Goal: Transaction & Acquisition: Book appointment/travel/reservation

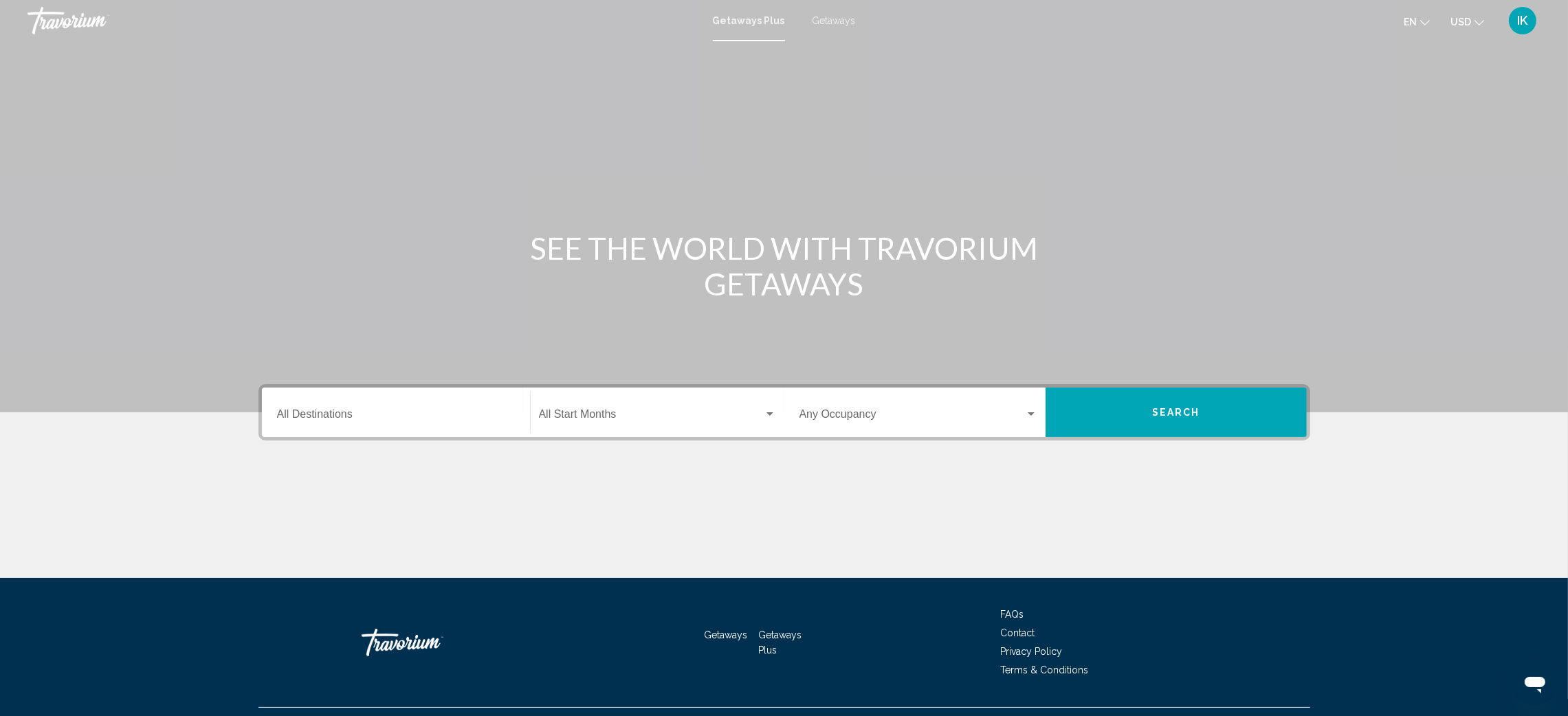
click at [308, 420] on input "Destination All Destinations" at bounding box center [396, 417] width 238 height 12
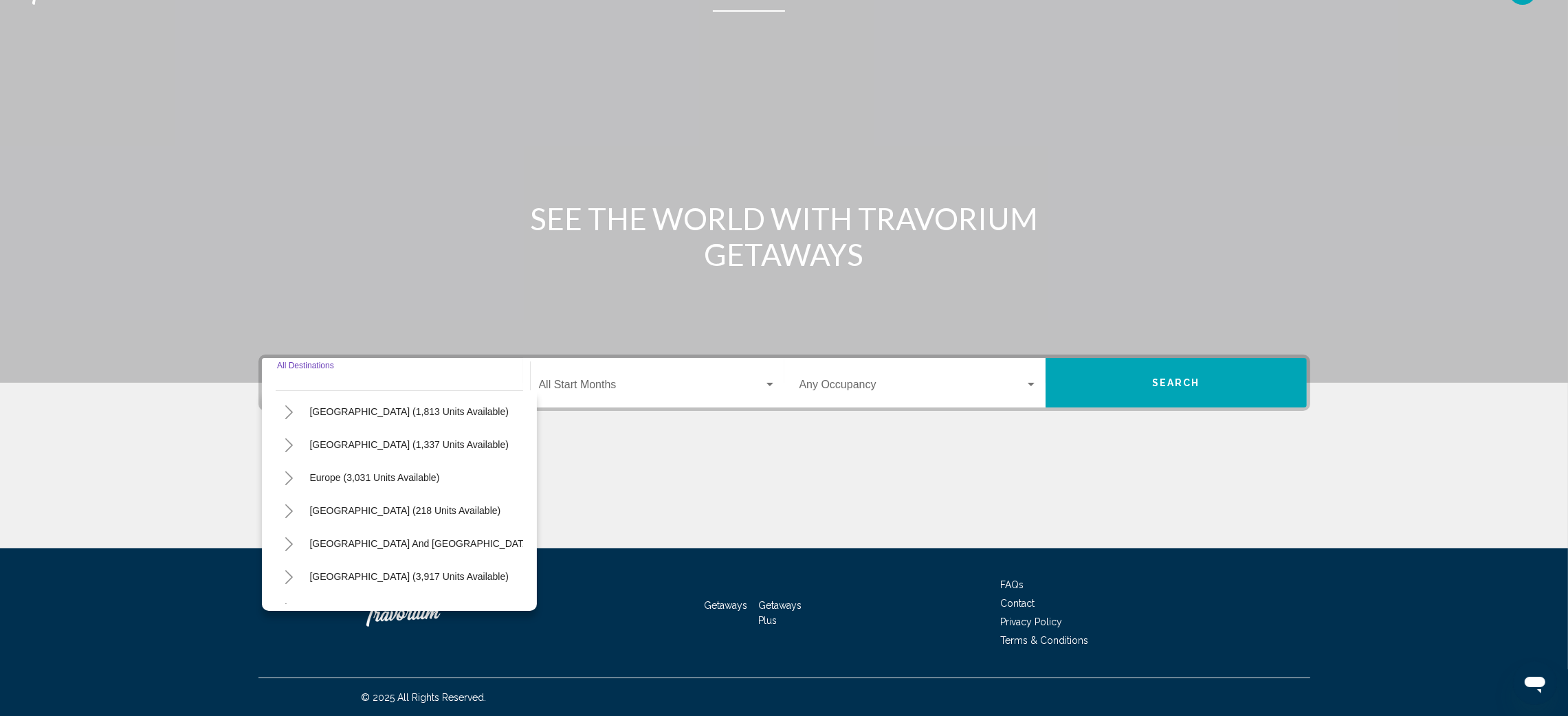
scroll to position [103, 0]
click at [292, 474] on icon "Toggle Europe (3,031 units available)" at bounding box center [289, 477] width 10 height 14
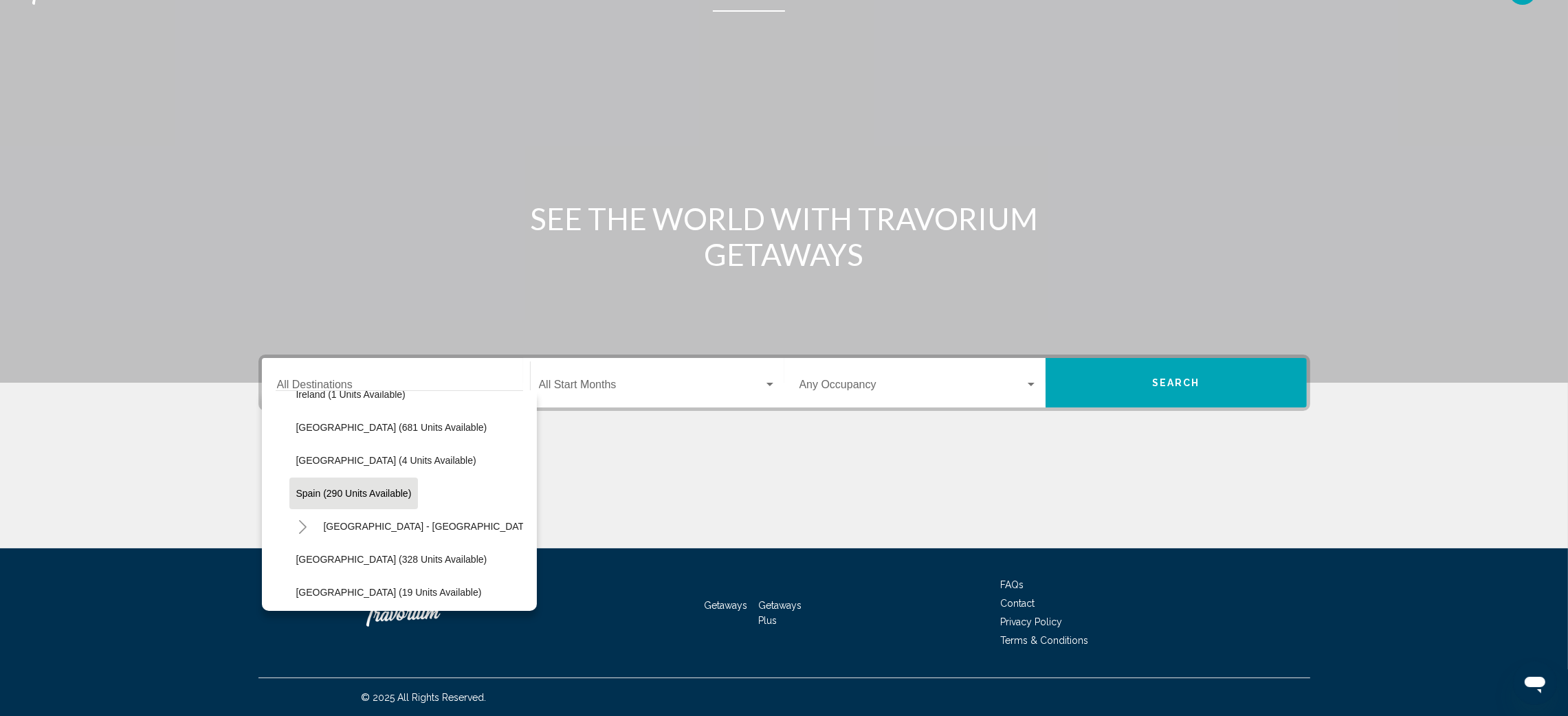
click at [394, 487] on span "Spain (290 units available)" at bounding box center [354, 493] width 116 height 11
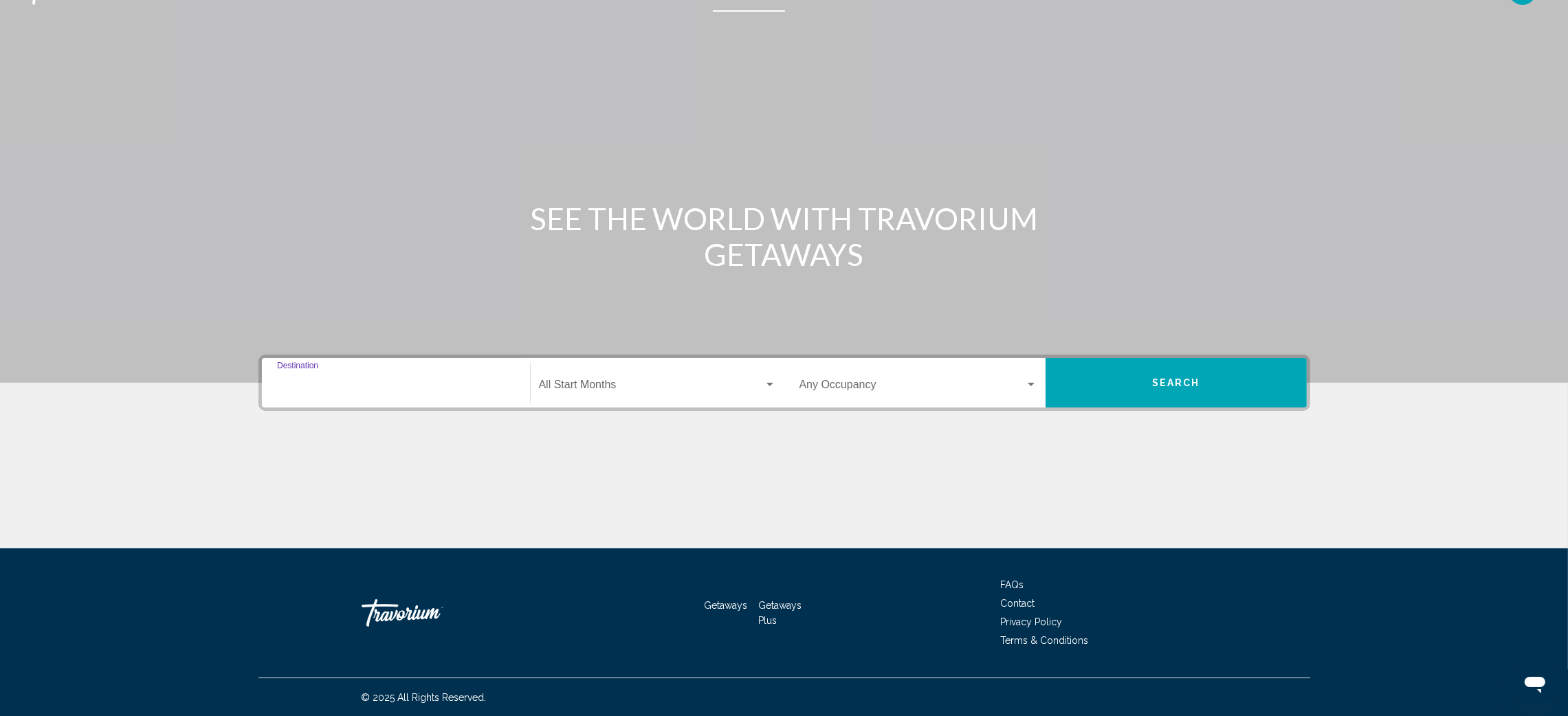
type input "**********"
click at [771, 386] on div "Search widget" at bounding box center [770, 385] width 12 height 11
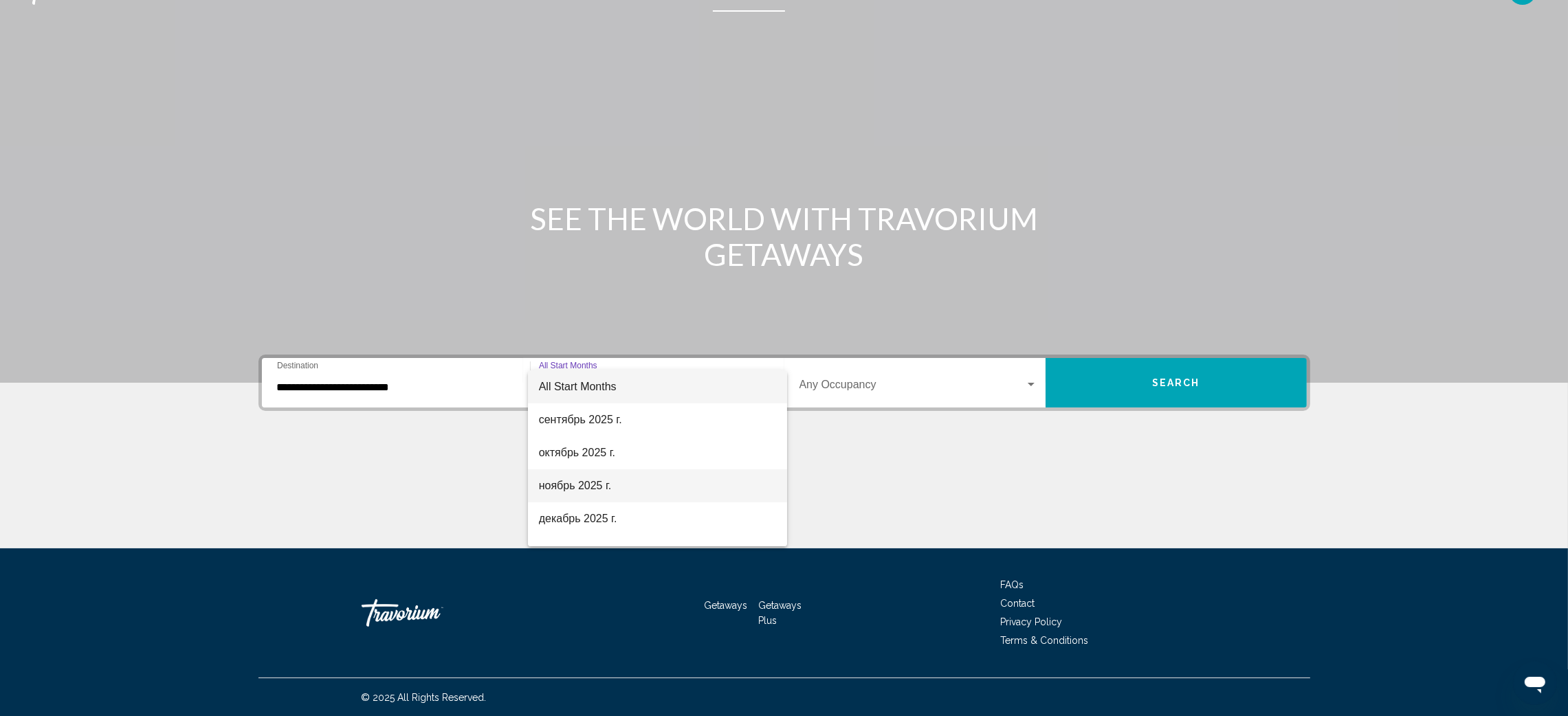
click at [630, 482] on span "ноябрь 2025 г." at bounding box center [657, 486] width 237 height 33
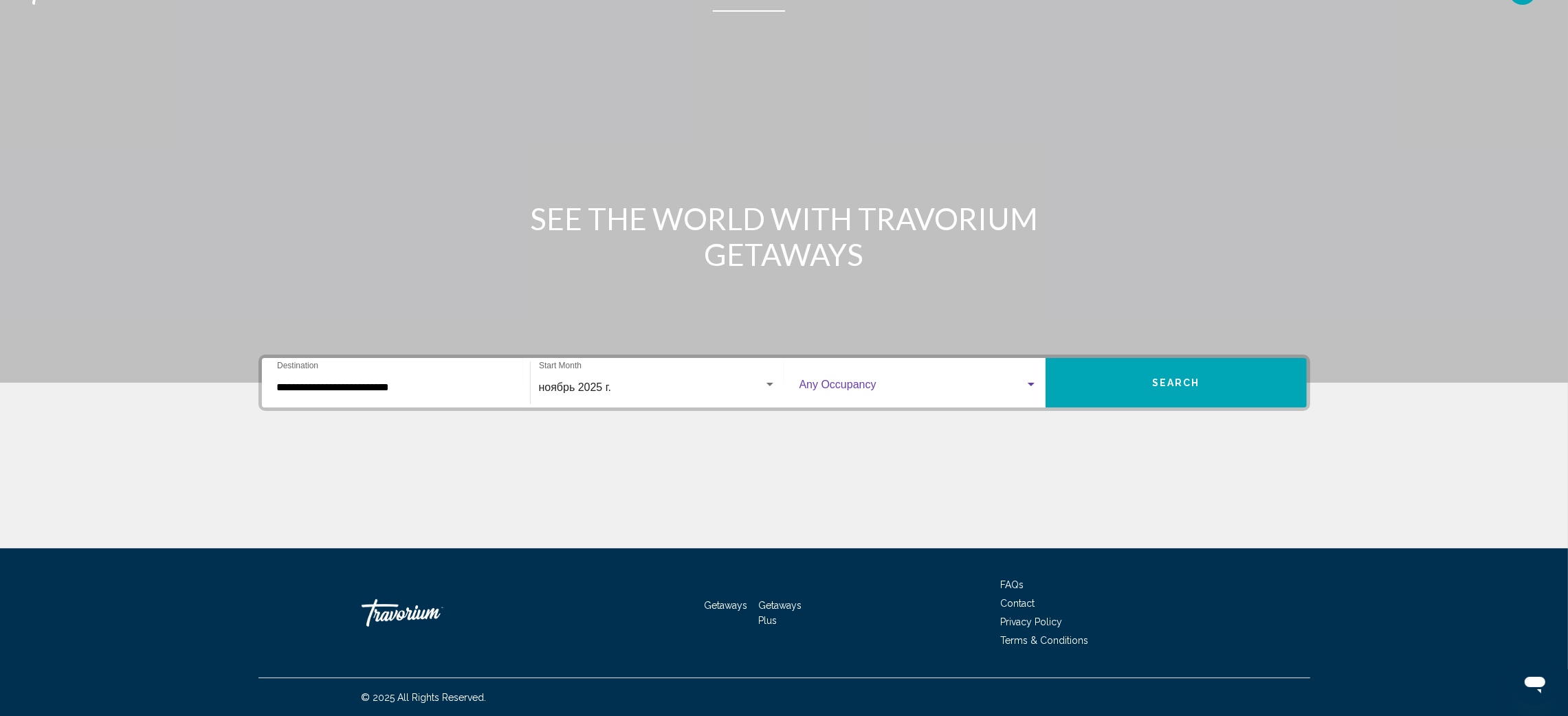
click at [1033, 387] on div "Search widget" at bounding box center [1030, 385] width 12 height 11
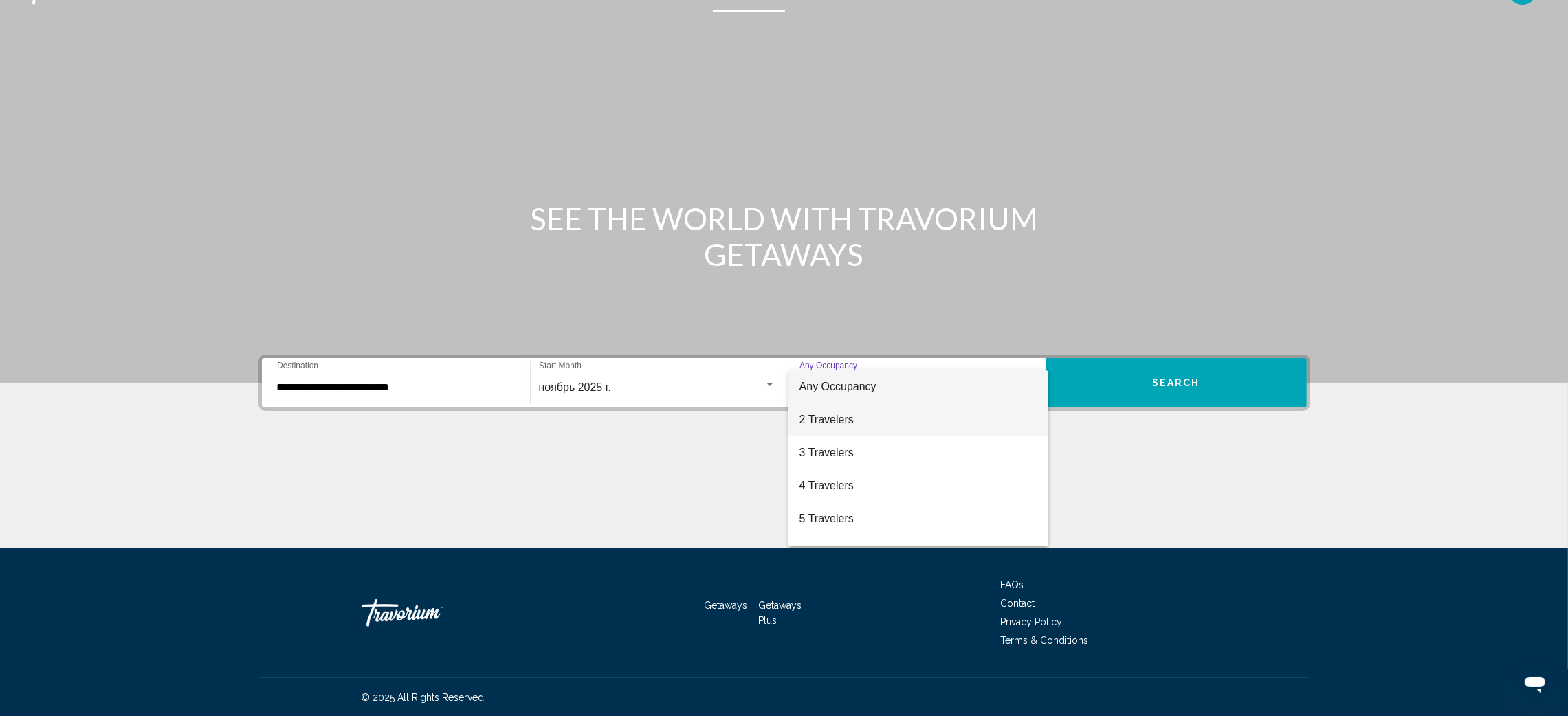
click at [916, 422] on span "2 Travelers" at bounding box center [918, 419] width 238 height 33
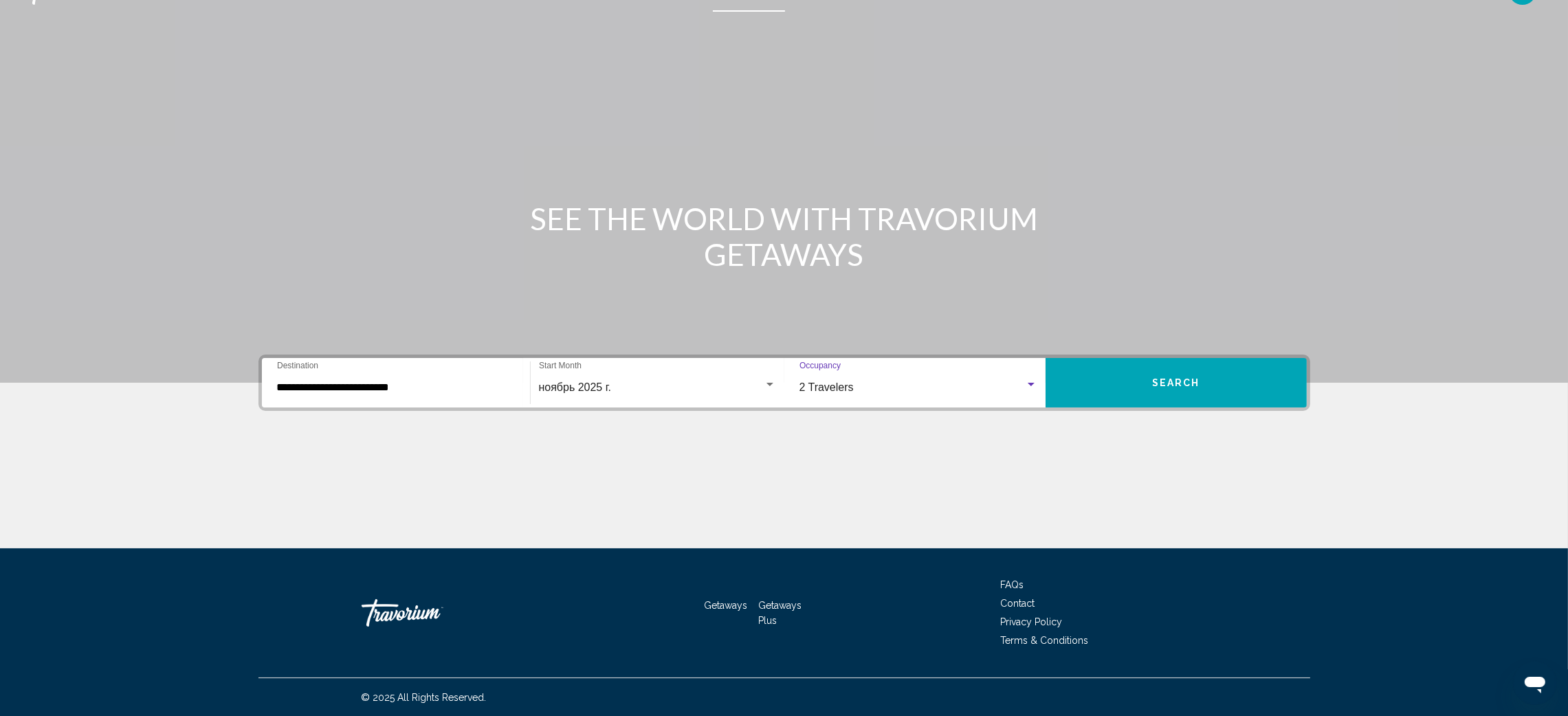
click at [1108, 375] on button "Search" at bounding box center [1175, 382] width 261 height 49
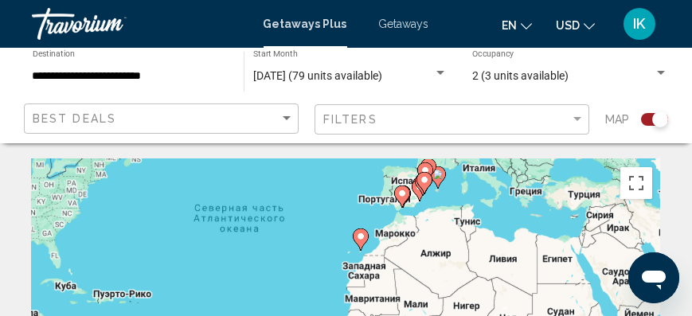
drag, startPoint x: 413, startPoint y: 222, endPoint x: 352, endPoint y: 144, distance: 98.8
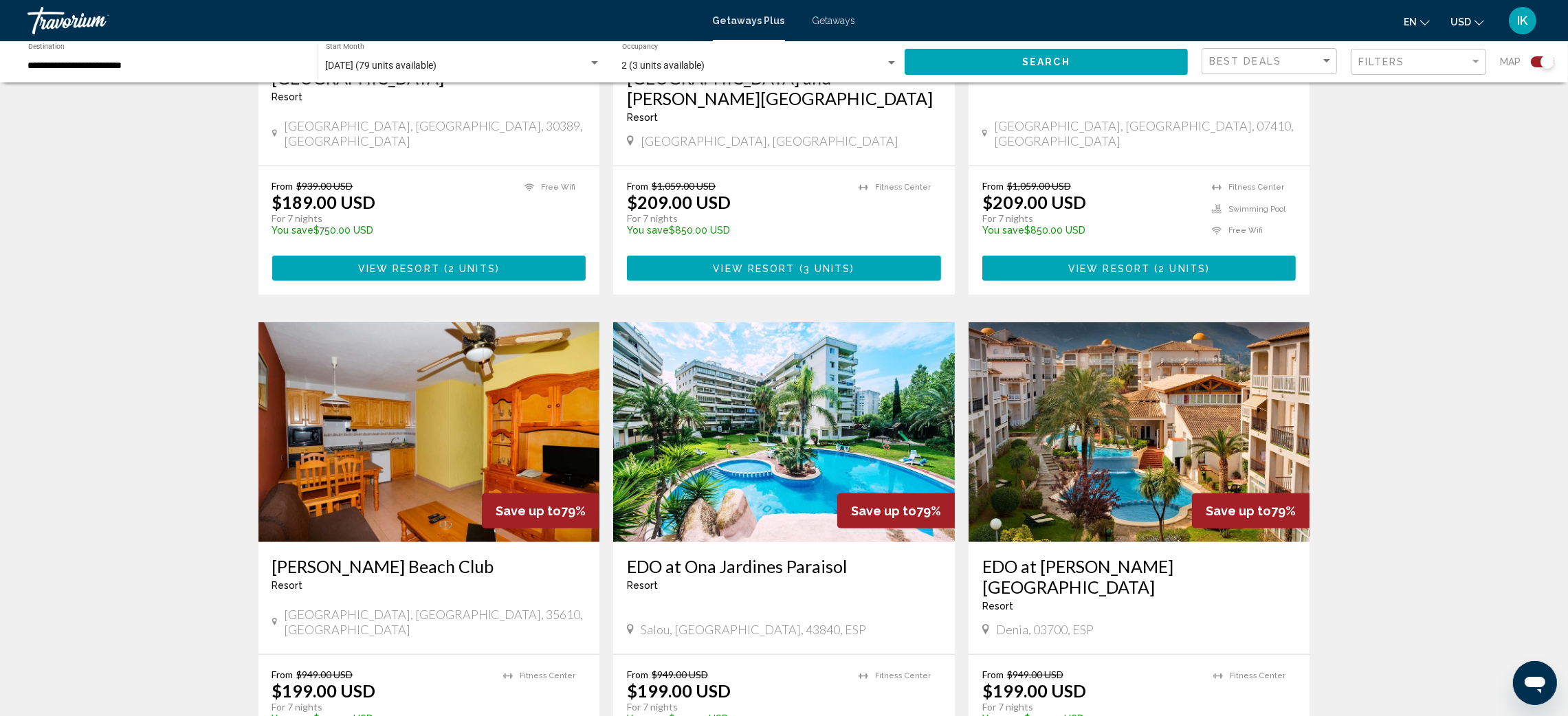
scroll to position [1854, 0]
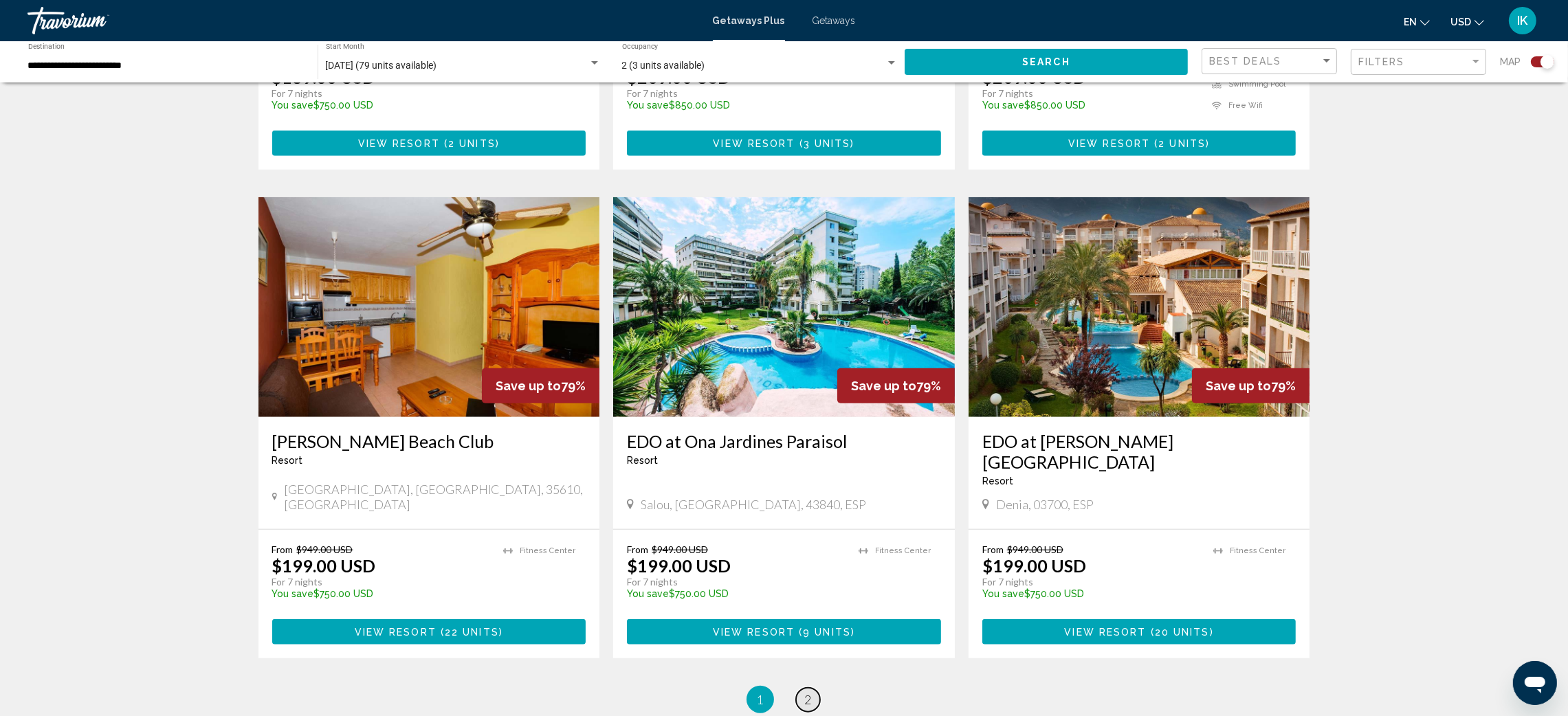
click at [801, 688] on link "page 2" at bounding box center [808, 700] width 24 height 24
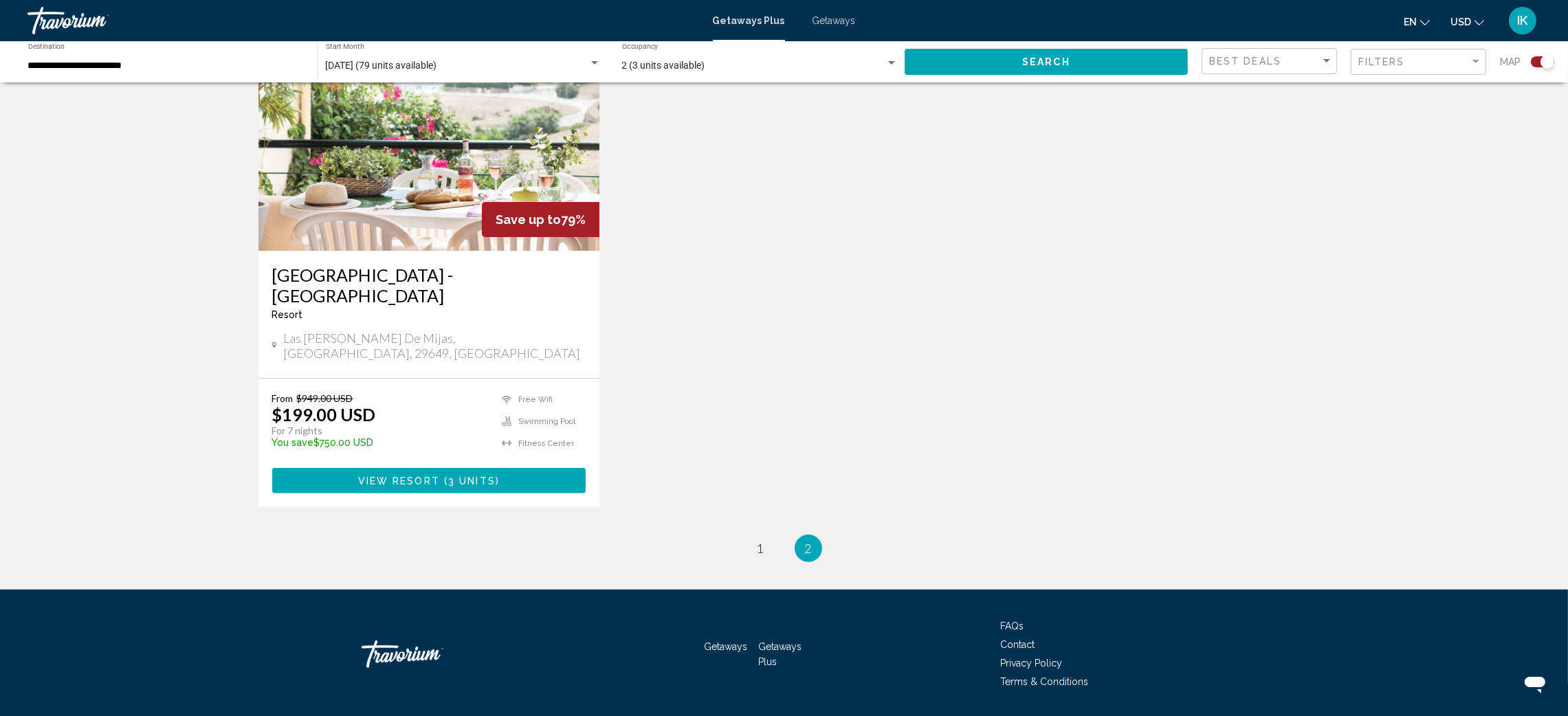
scroll to position [545, 0]
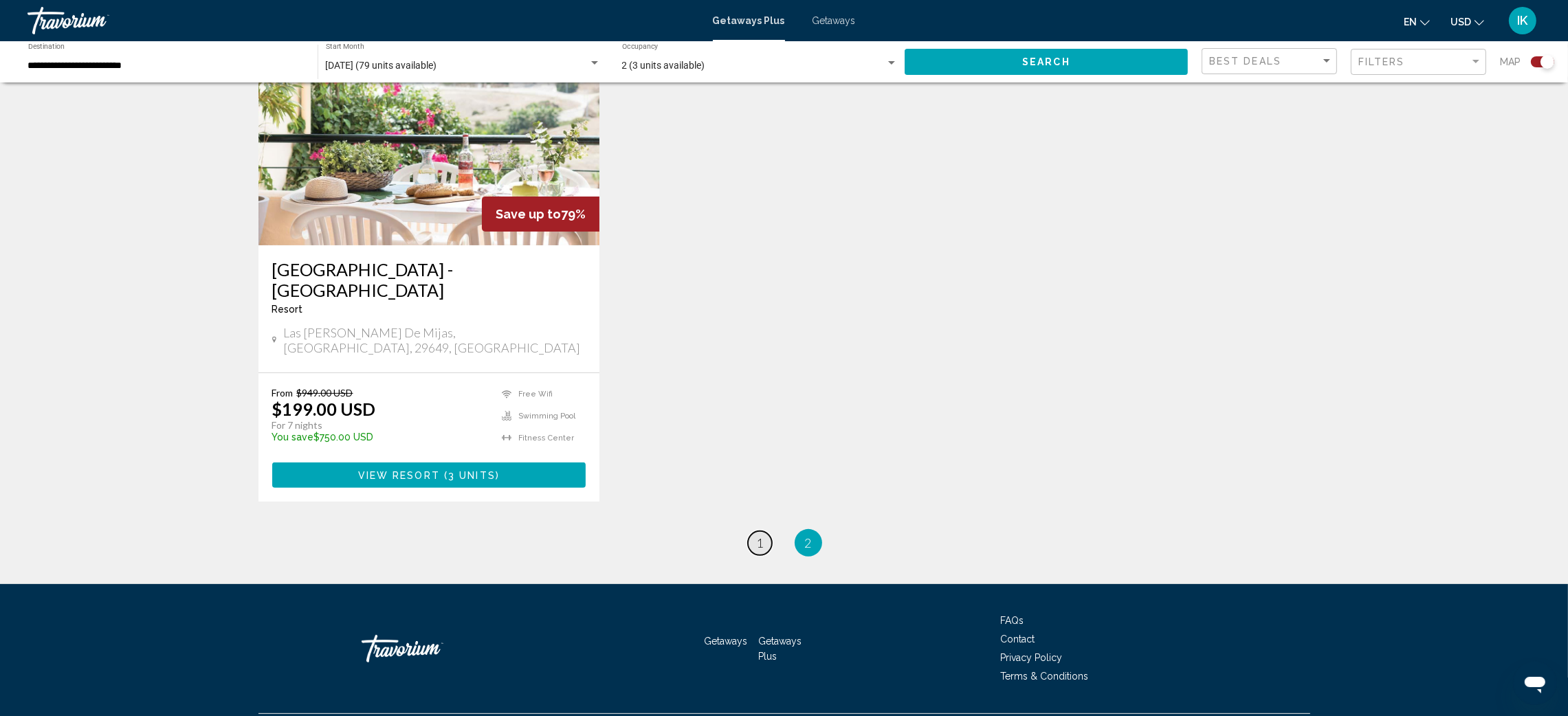
click at [761, 535] on span "1" at bounding box center [760, 543] width 7 height 16
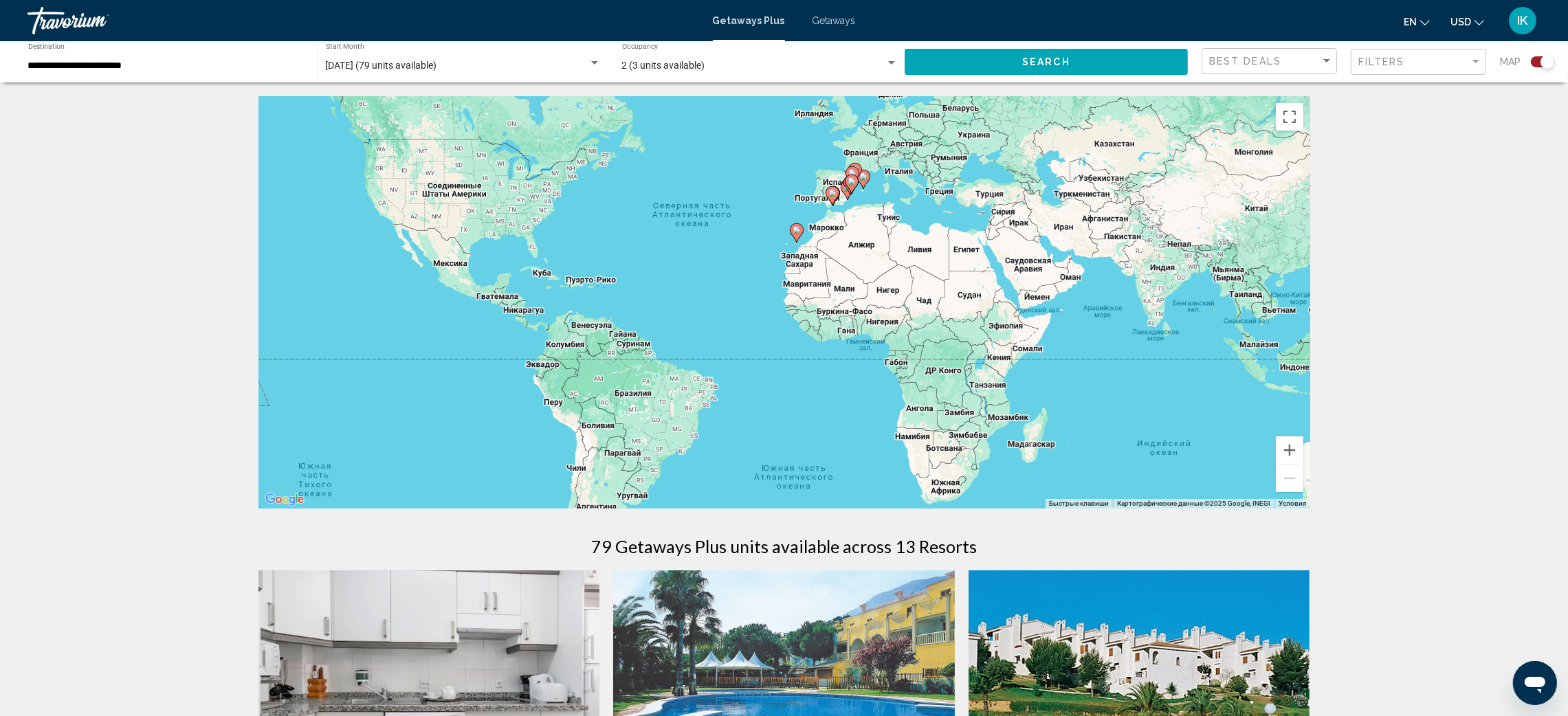
click at [591, 66] on div "Search widget" at bounding box center [595, 63] width 12 height 11
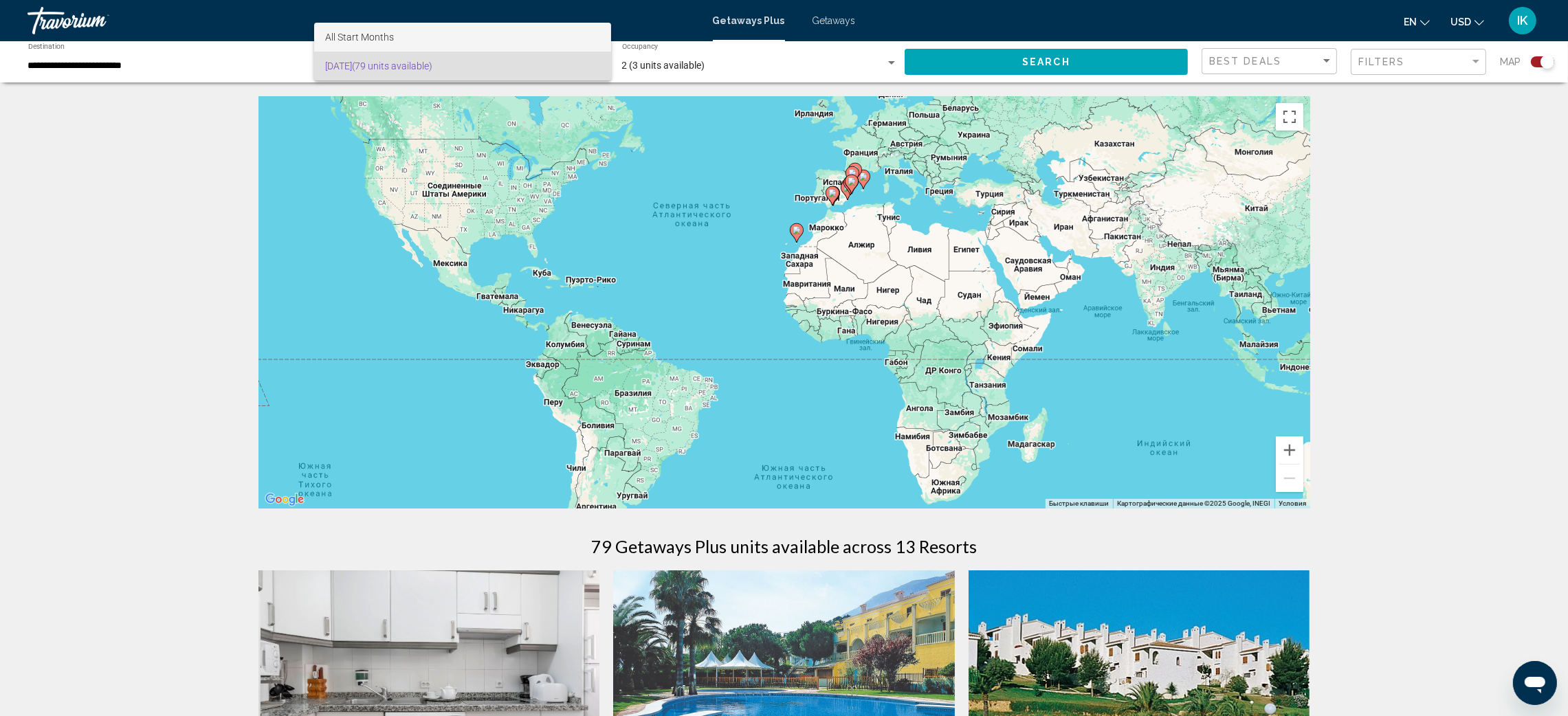
click at [508, 32] on span "All Start Months" at bounding box center [463, 36] width 275 height 28
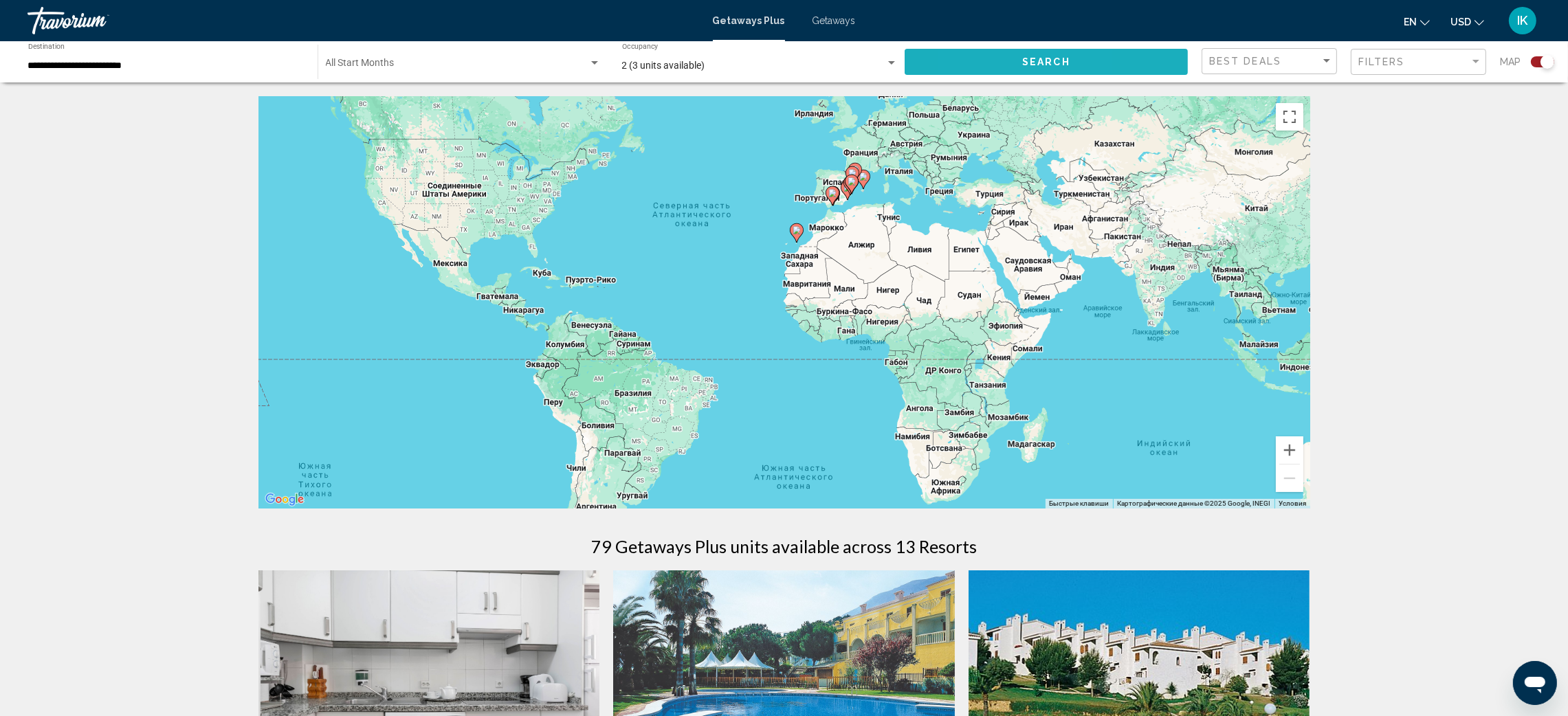
click at [974, 59] on button "Search" at bounding box center [1046, 61] width 283 height 25
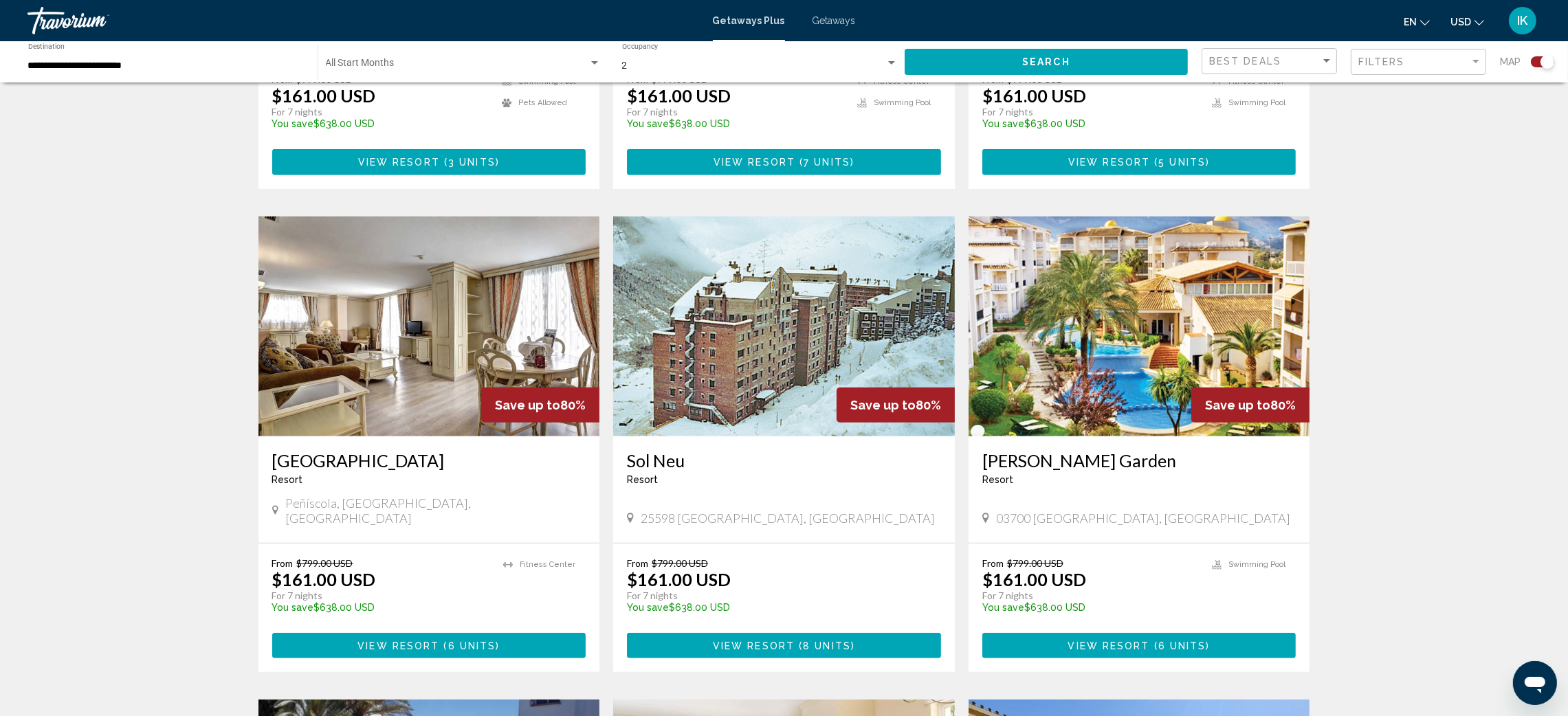
scroll to position [1339, 0]
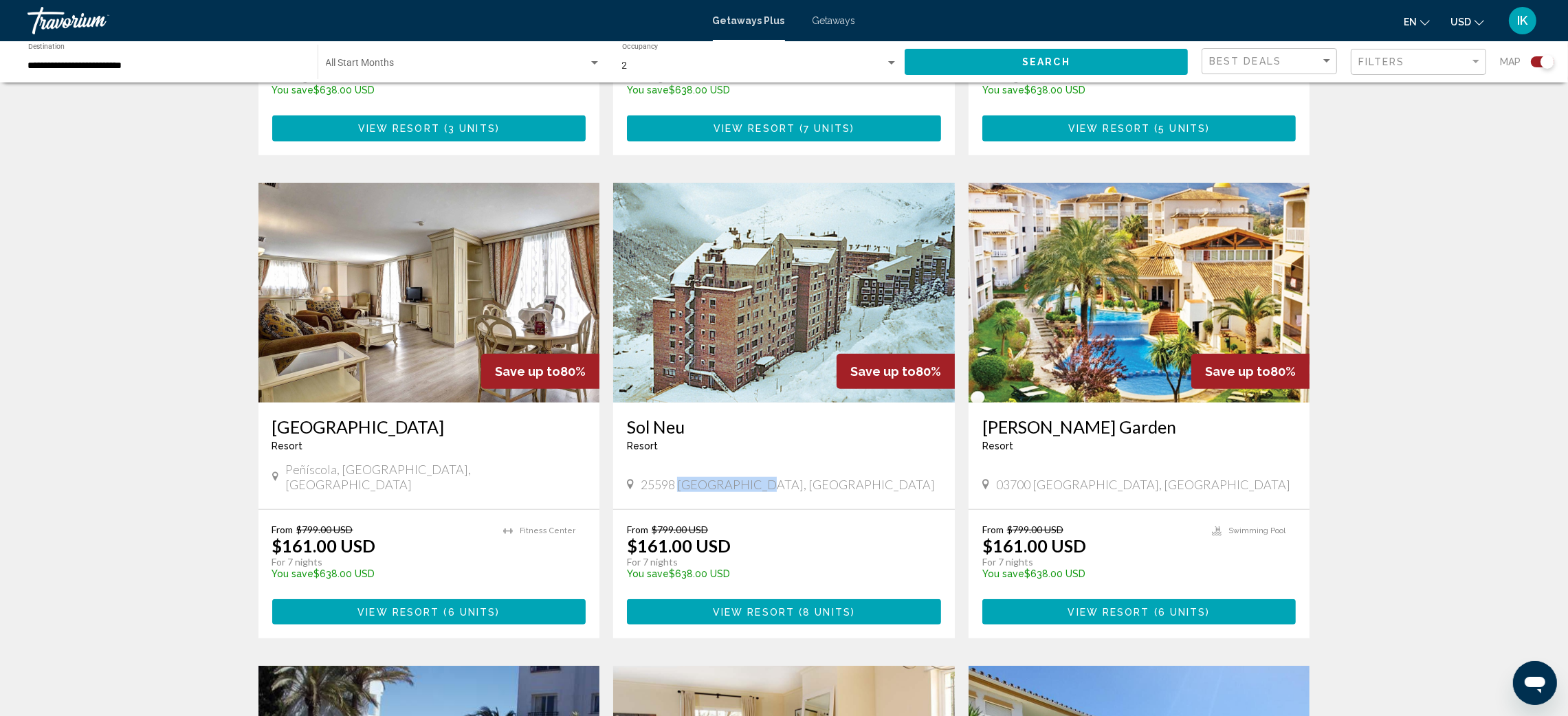
drag, startPoint x: 748, startPoint y: 450, endPoint x: 677, endPoint y: 457, distance: 71.3
click at [677, 477] on div "25598 Lerida, Spain" at bounding box center [784, 485] width 314 height 16
copy span "Lerida, Spain"
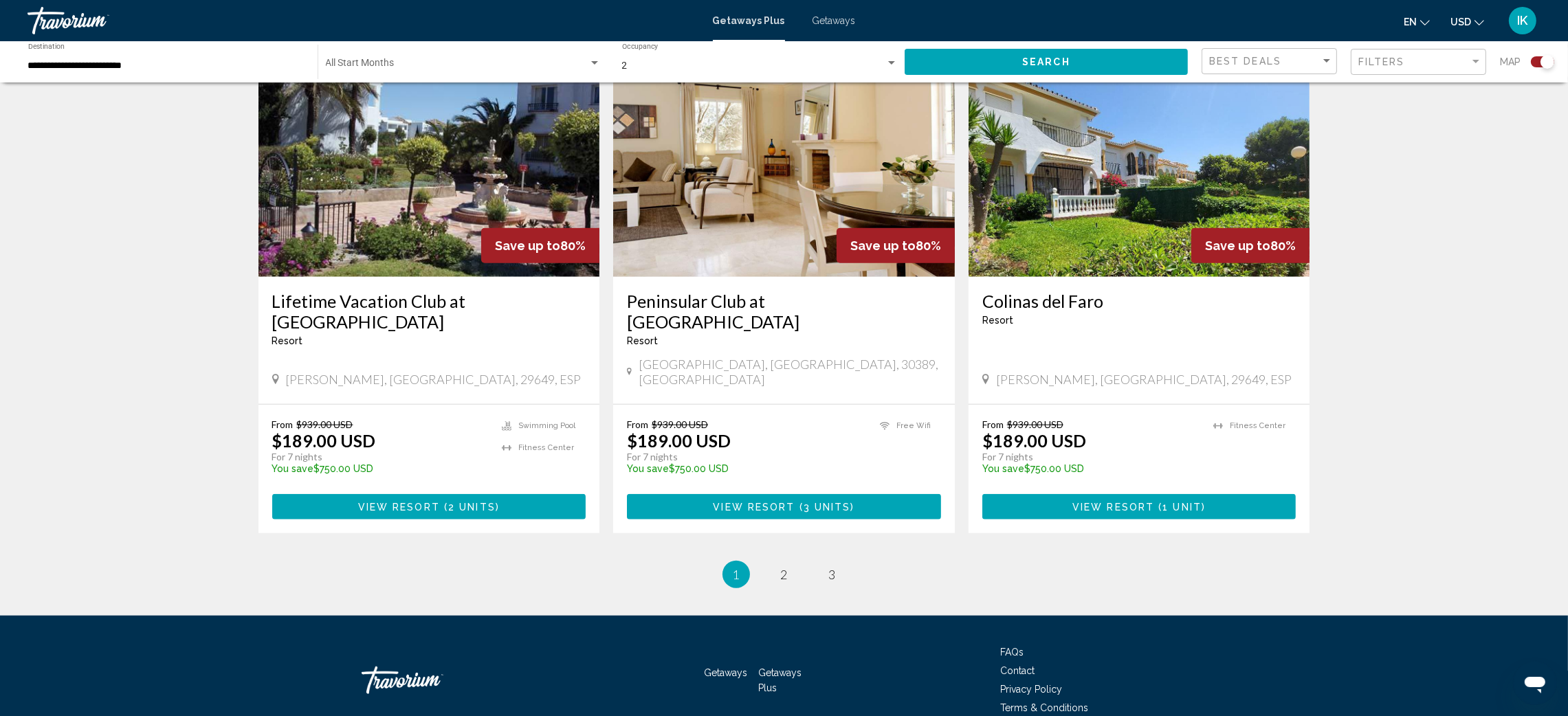
scroll to position [1949, 0]
click at [780, 562] on link "page 2" at bounding box center [784, 574] width 24 height 24
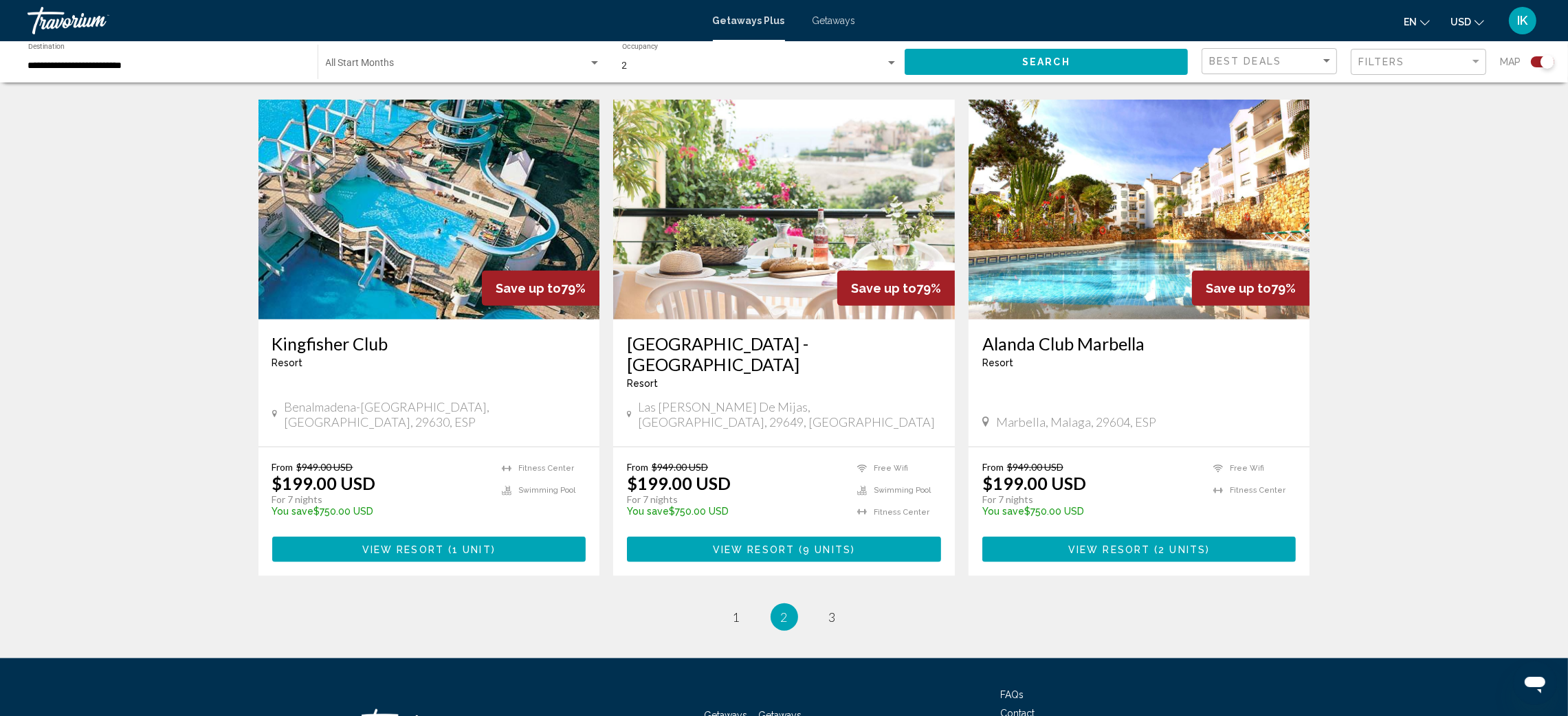
scroll to position [1989, 0]
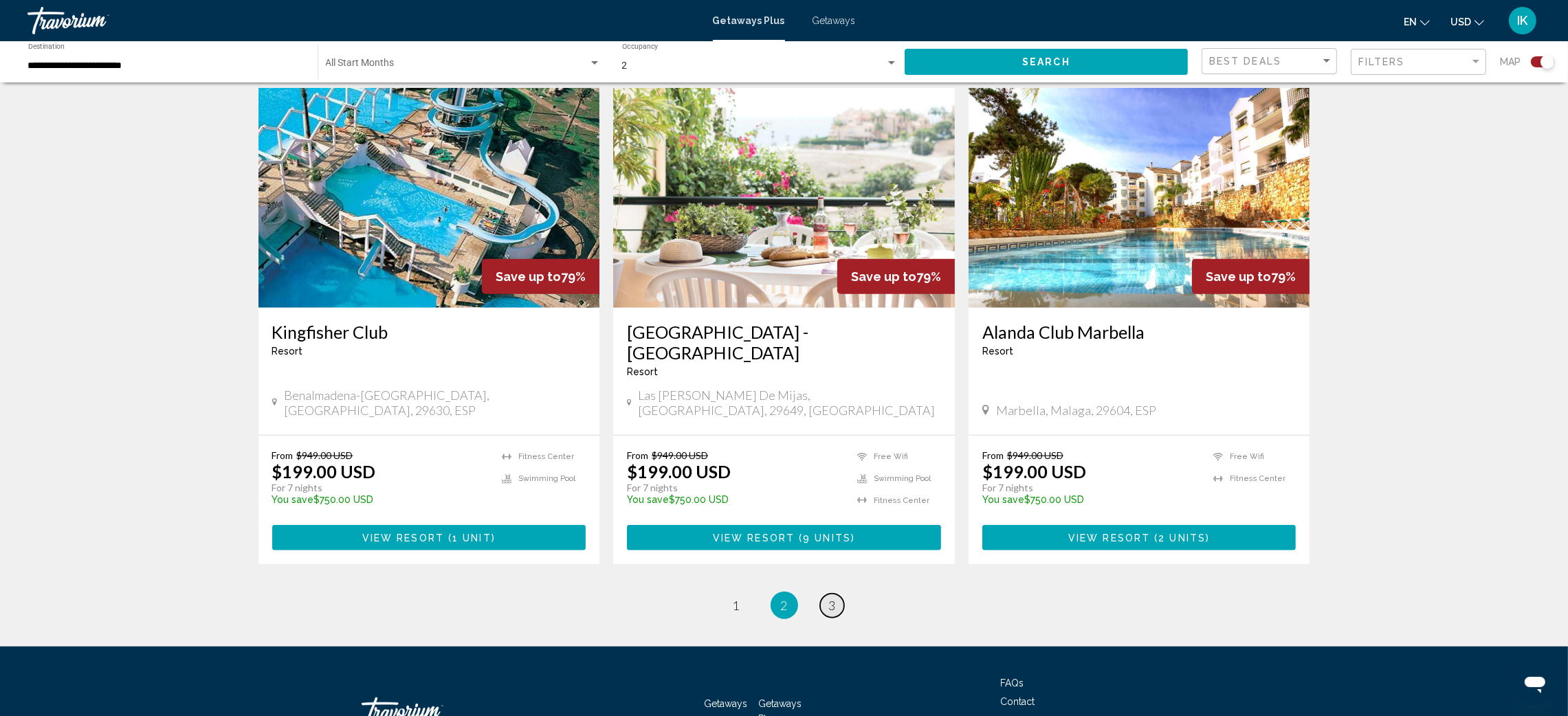
click at [838, 594] on link "page 3" at bounding box center [832, 606] width 24 height 24
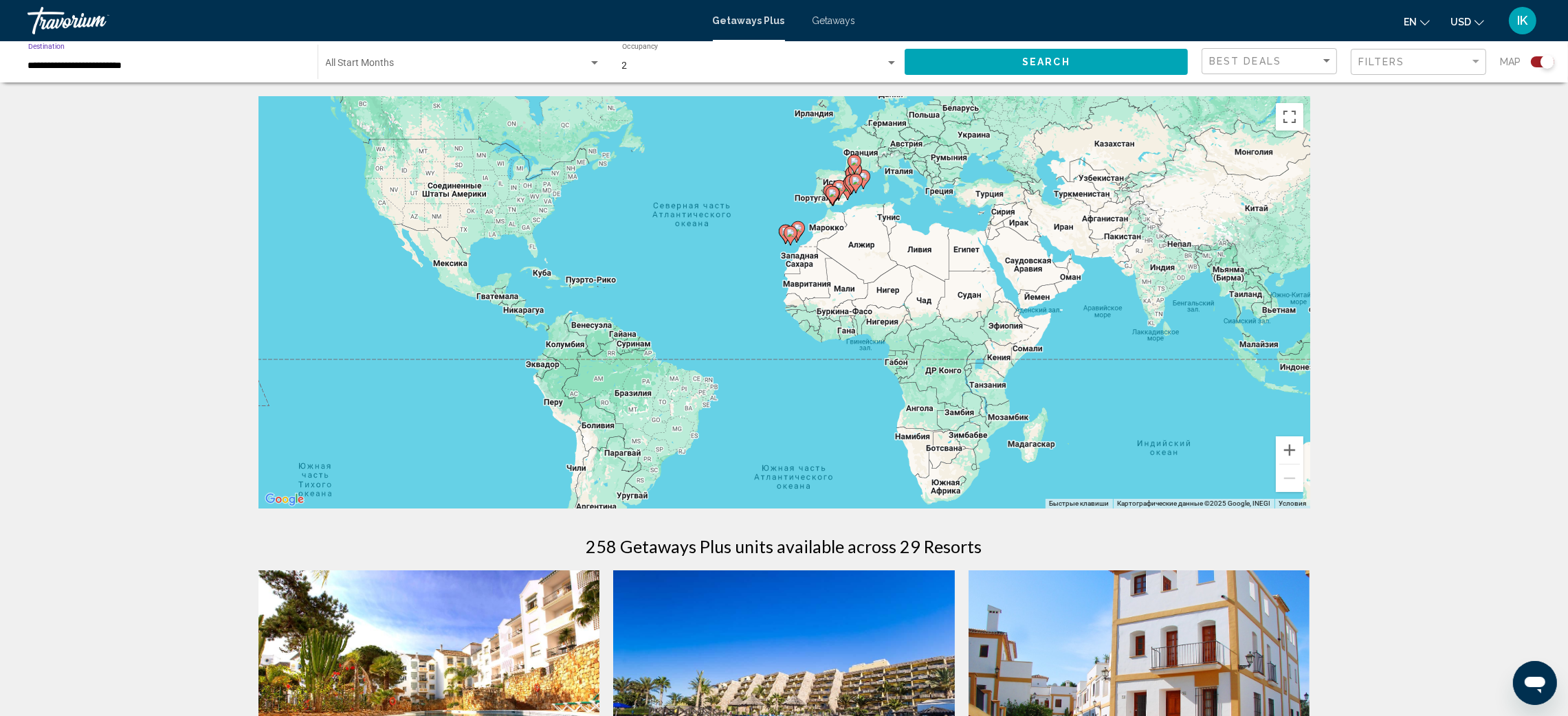
click at [222, 68] on input "**********" at bounding box center [166, 66] width 275 height 11
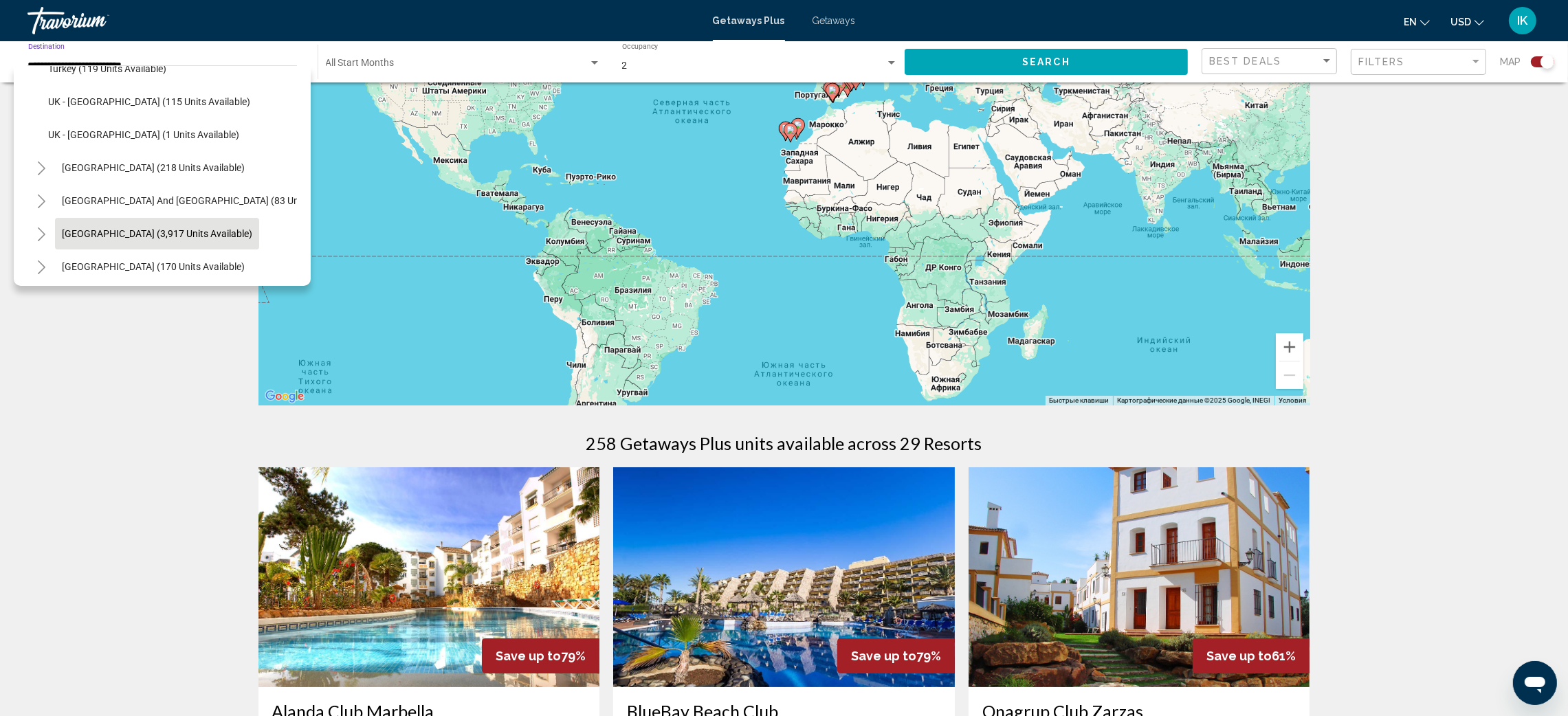
scroll to position [849, 0]
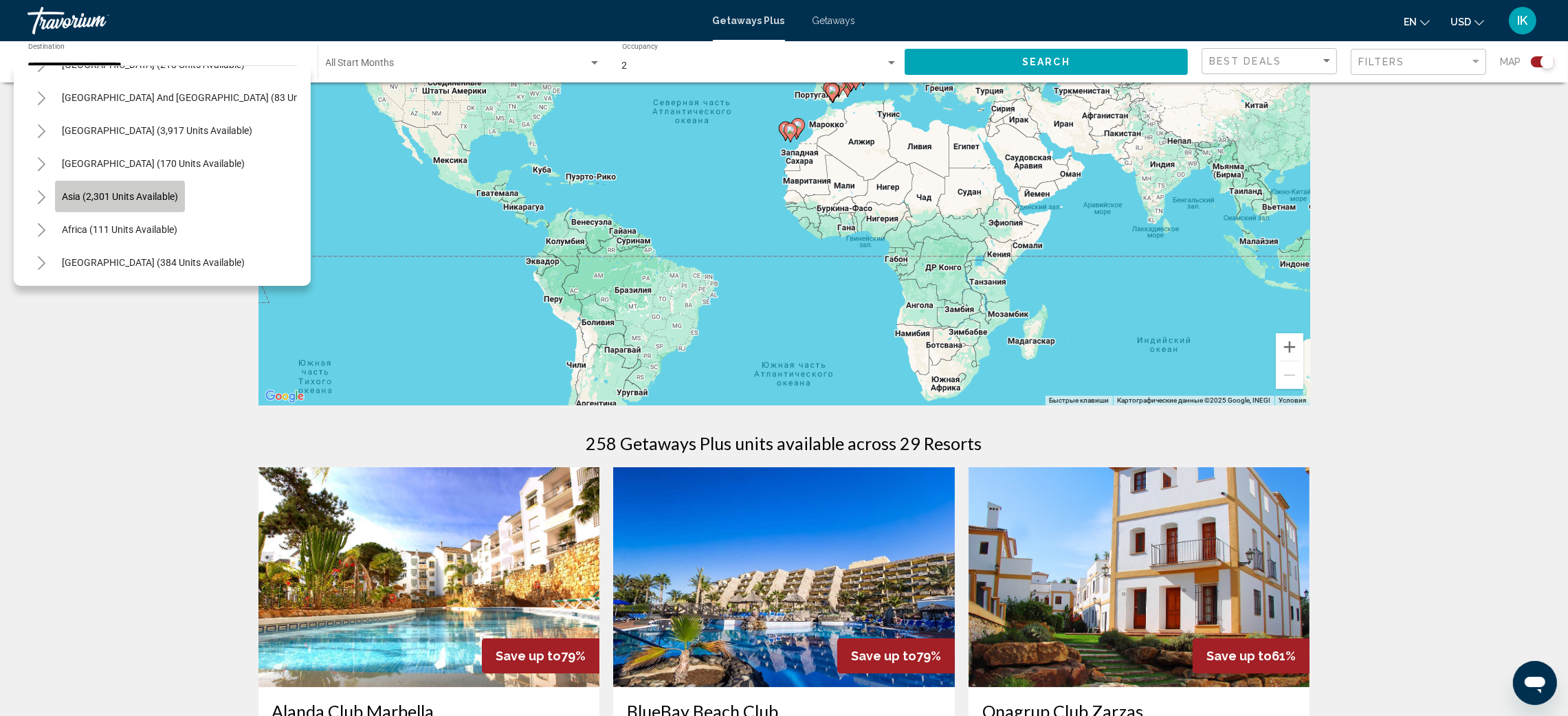
click at [143, 192] on span "Asia (2,301 units available)" at bounding box center [120, 196] width 116 height 11
type input "**********"
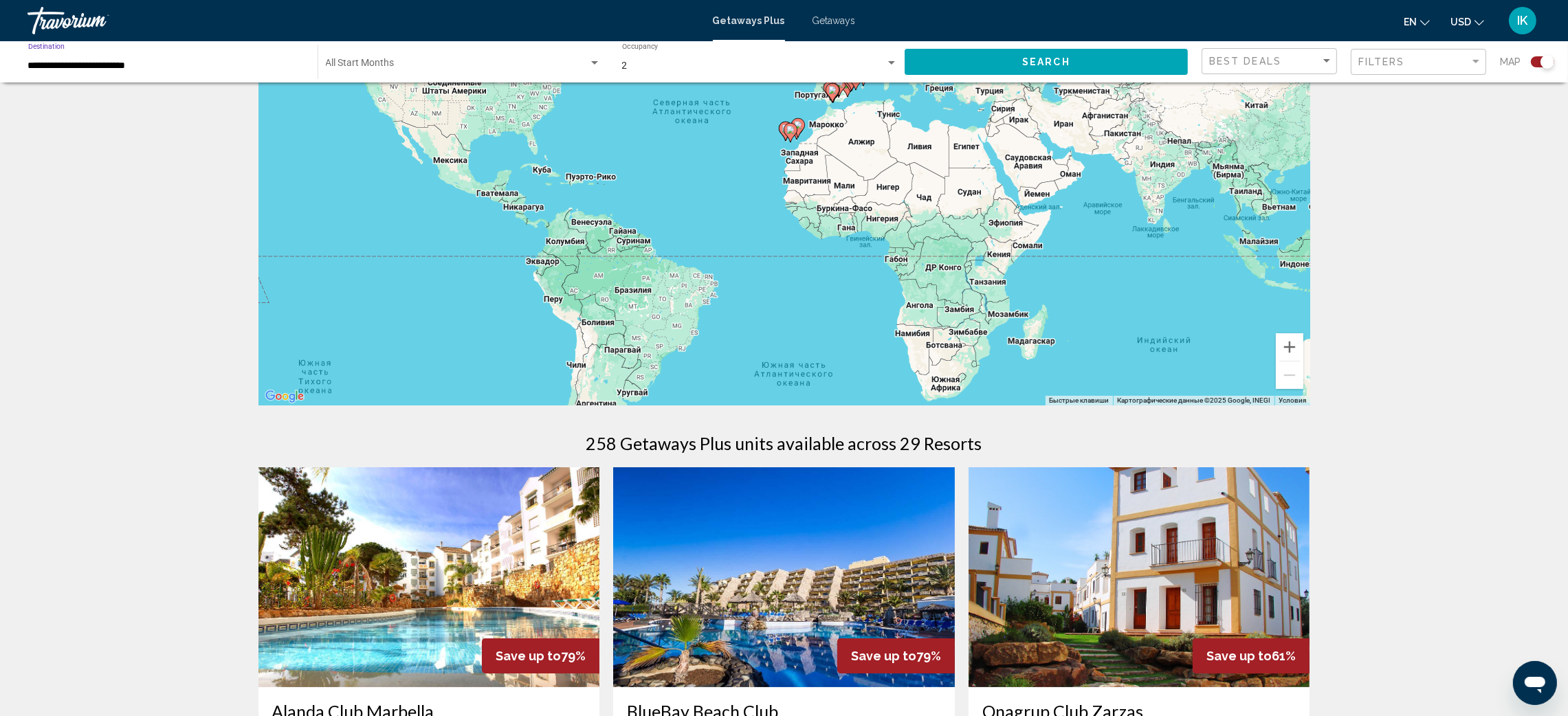
click at [599, 72] on div "Start Month All Start Months" at bounding box center [463, 62] width 275 height 38
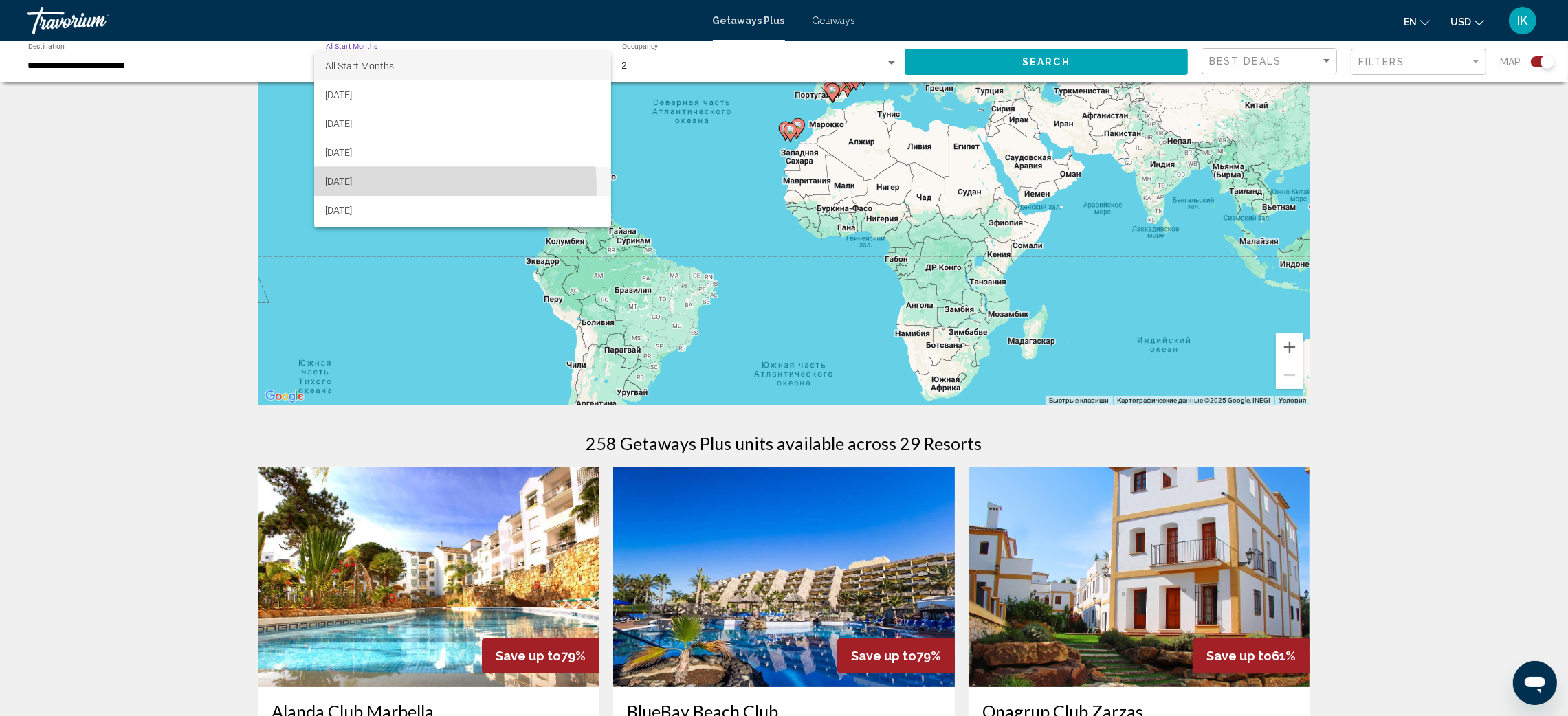
click at [406, 187] on span "December 2025" at bounding box center [463, 181] width 275 height 28
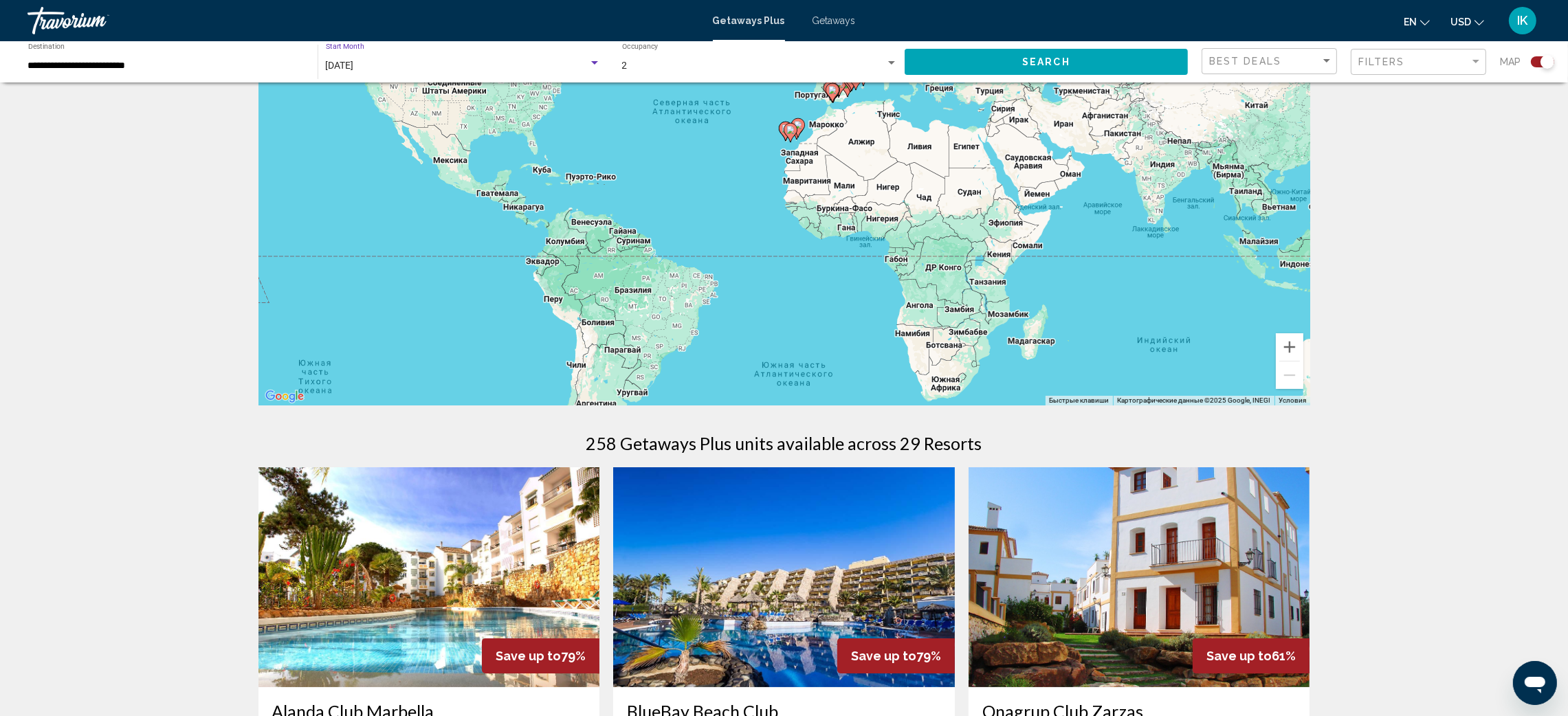
click at [977, 66] on button "Search" at bounding box center [1046, 61] width 283 height 25
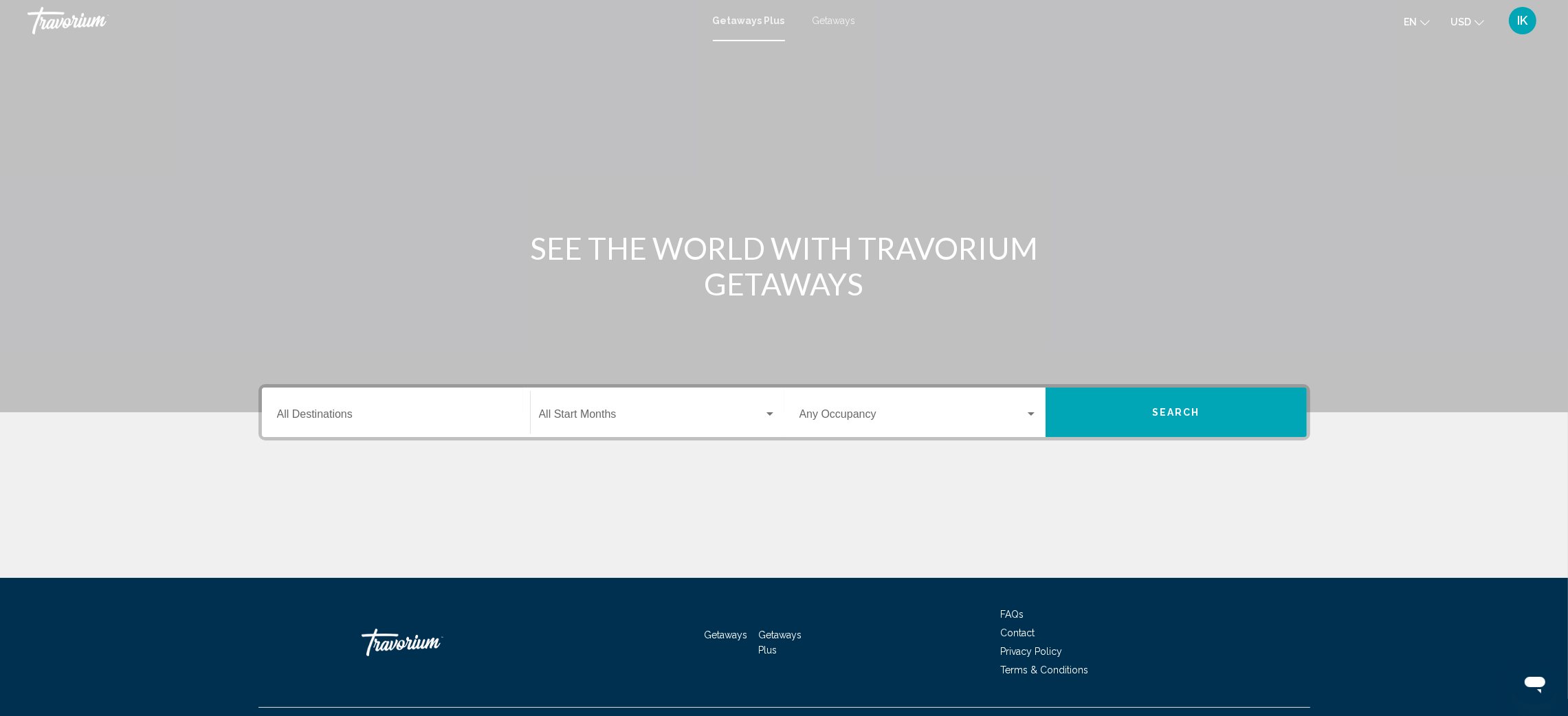
click at [289, 406] on div "Destination All Destinations" at bounding box center [396, 412] width 238 height 43
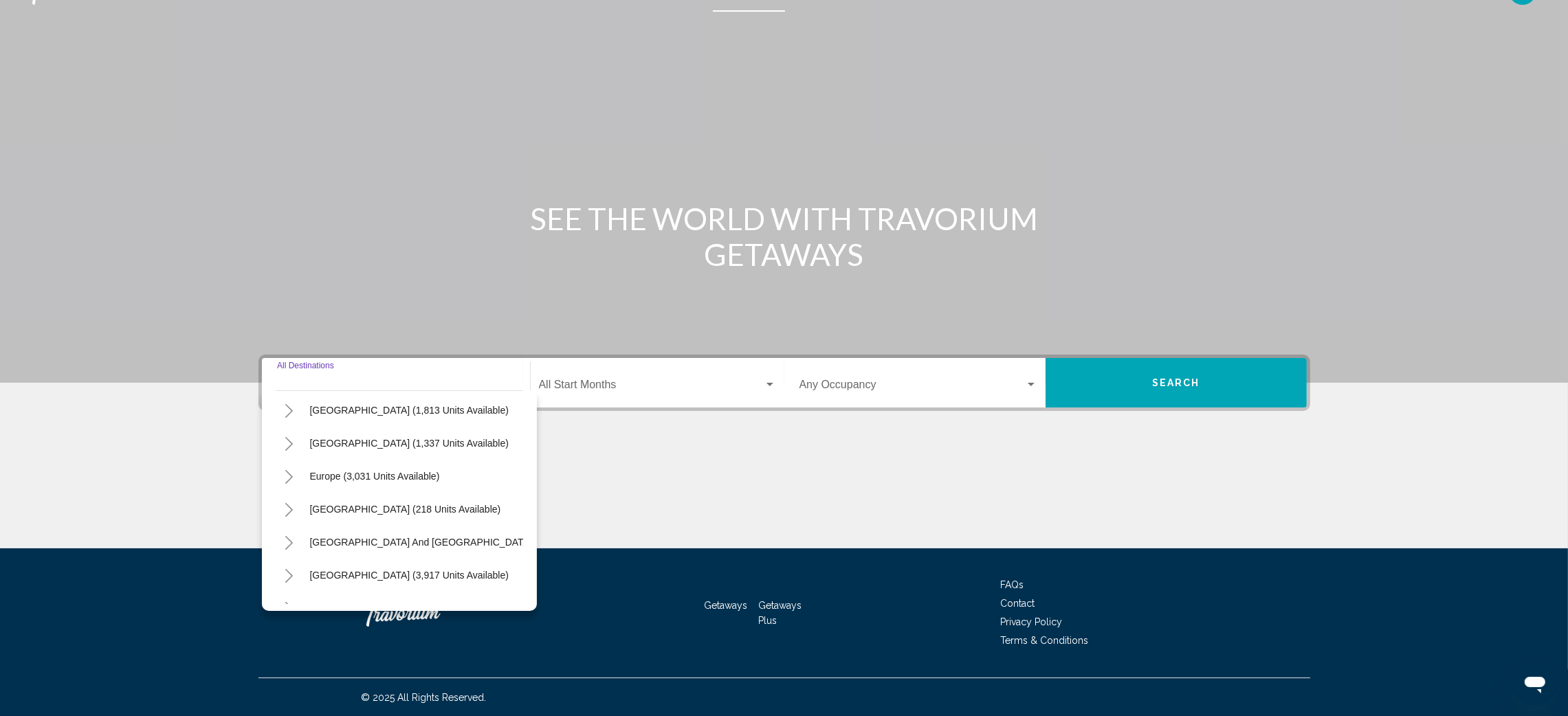
scroll to position [206, 0]
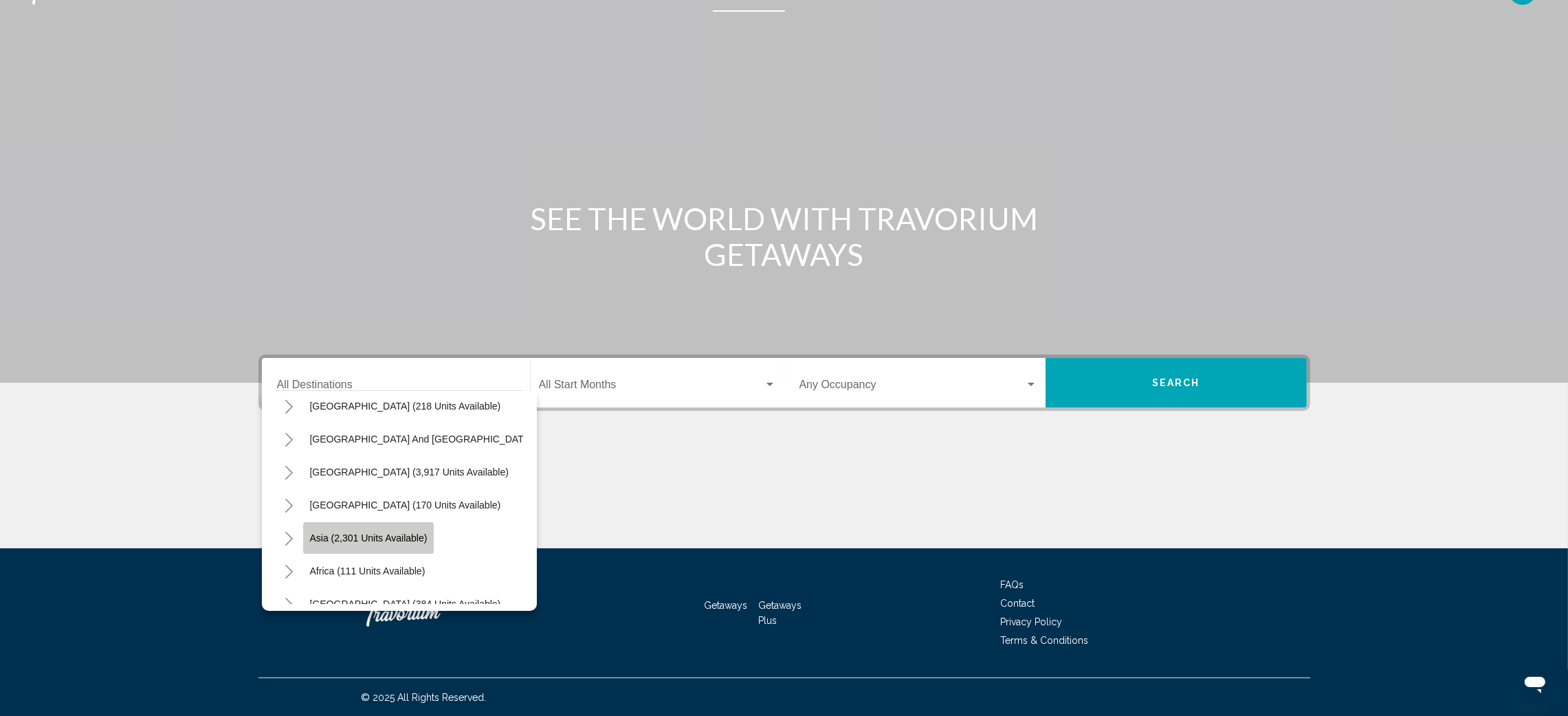
click at [326, 535] on span "Asia (2,301 units available)" at bounding box center [368, 537] width 117 height 11
type input "**********"
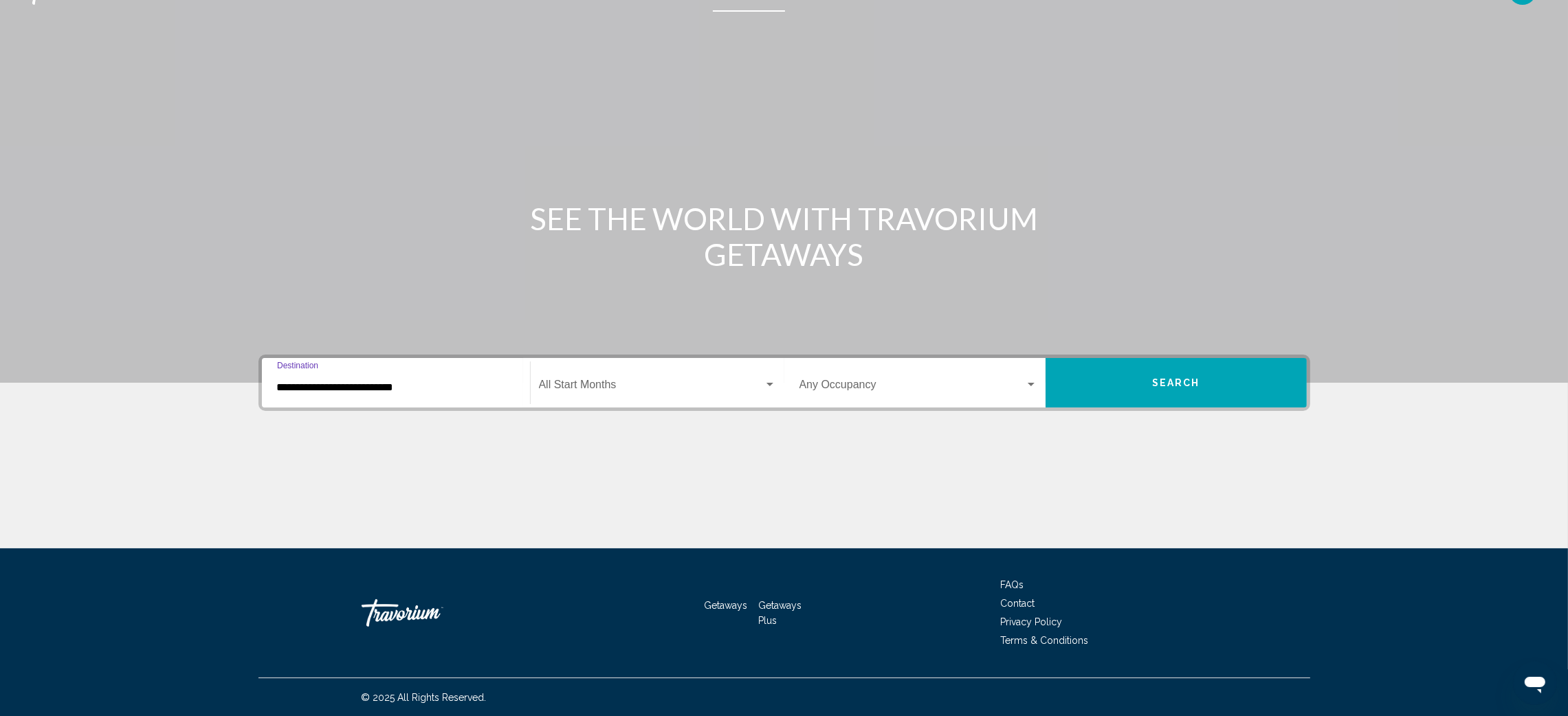
click at [710, 386] on span "Search widget" at bounding box center [651, 387] width 224 height 12
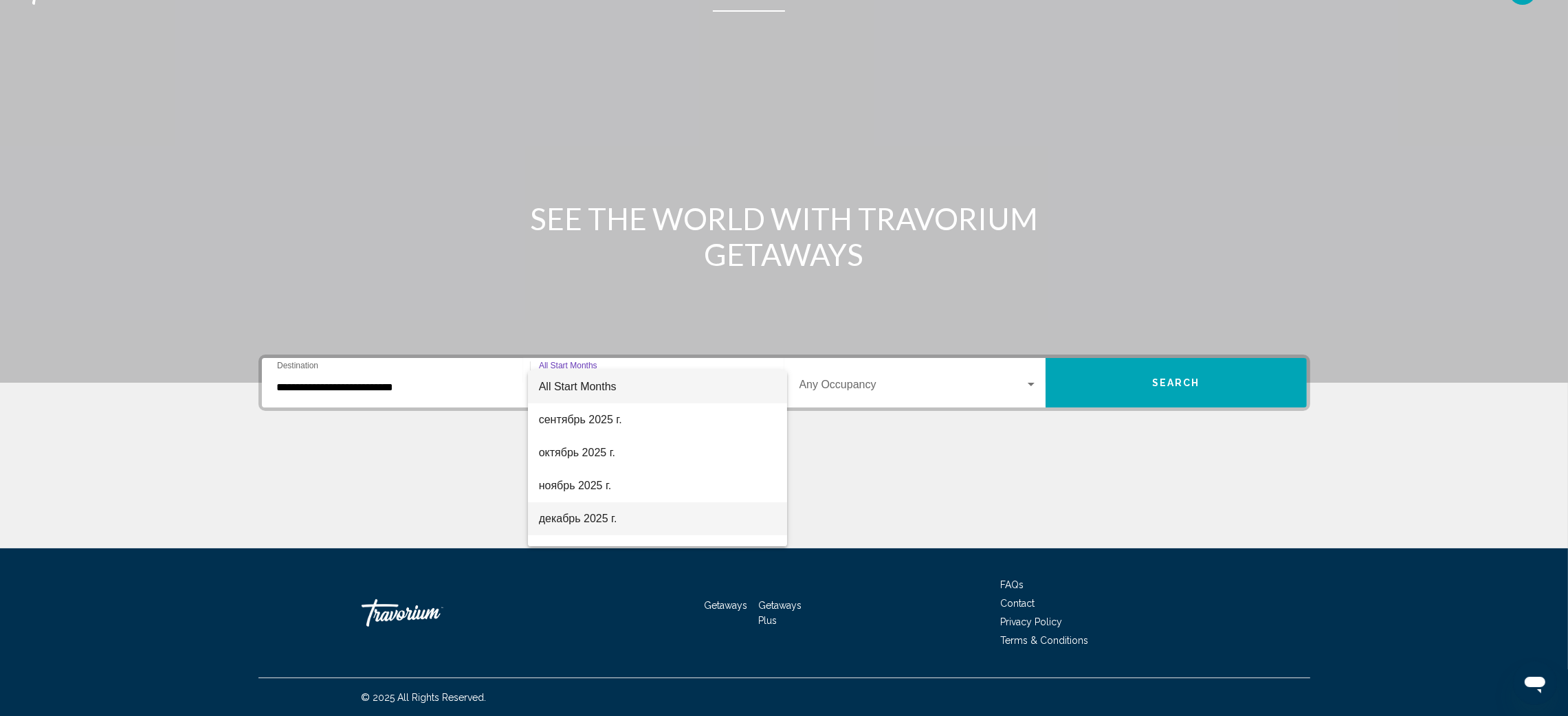
click at [620, 522] on span "декабрь 2025 г." at bounding box center [657, 518] width 237 height 33
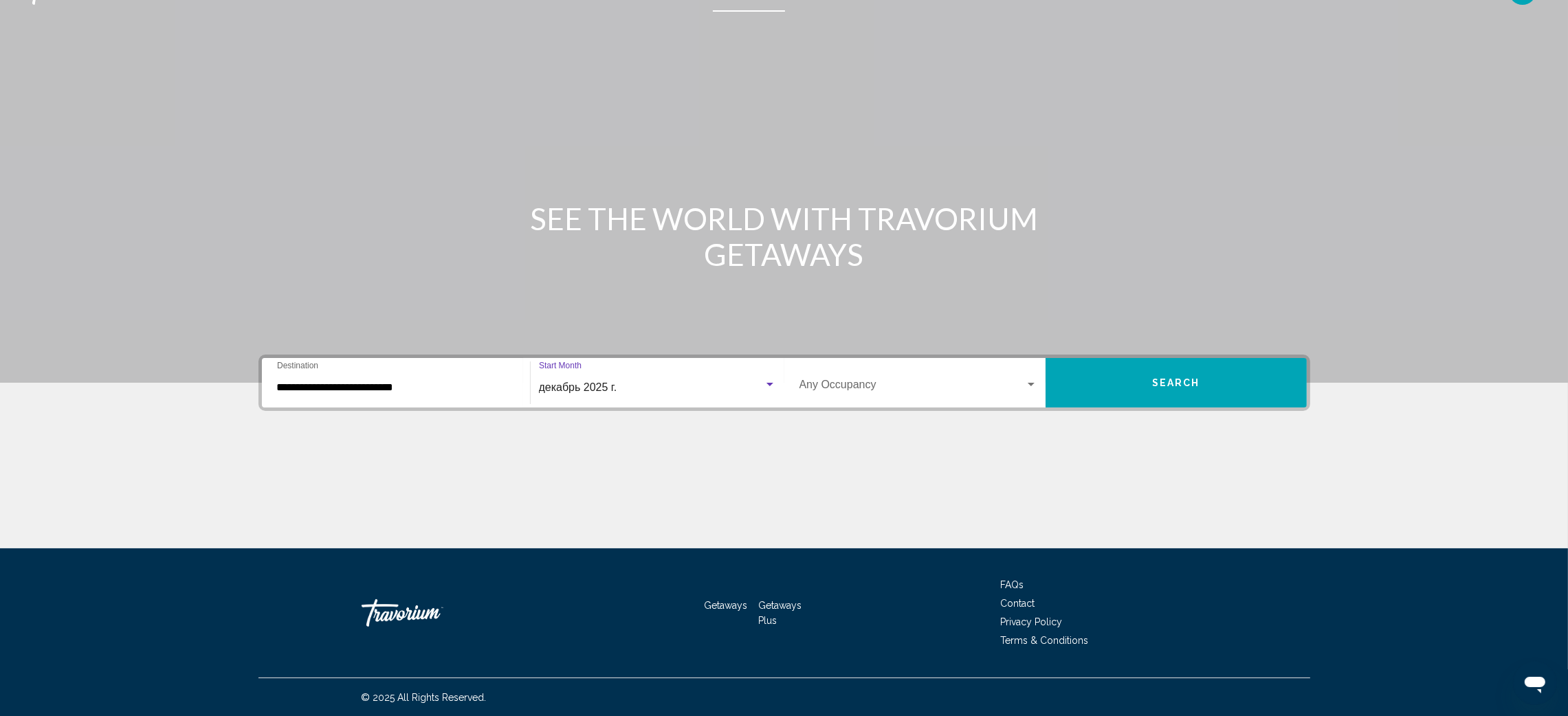
click at [939, 381] on span "Search widget" at bounding box center [911, 387] width 225 height 12
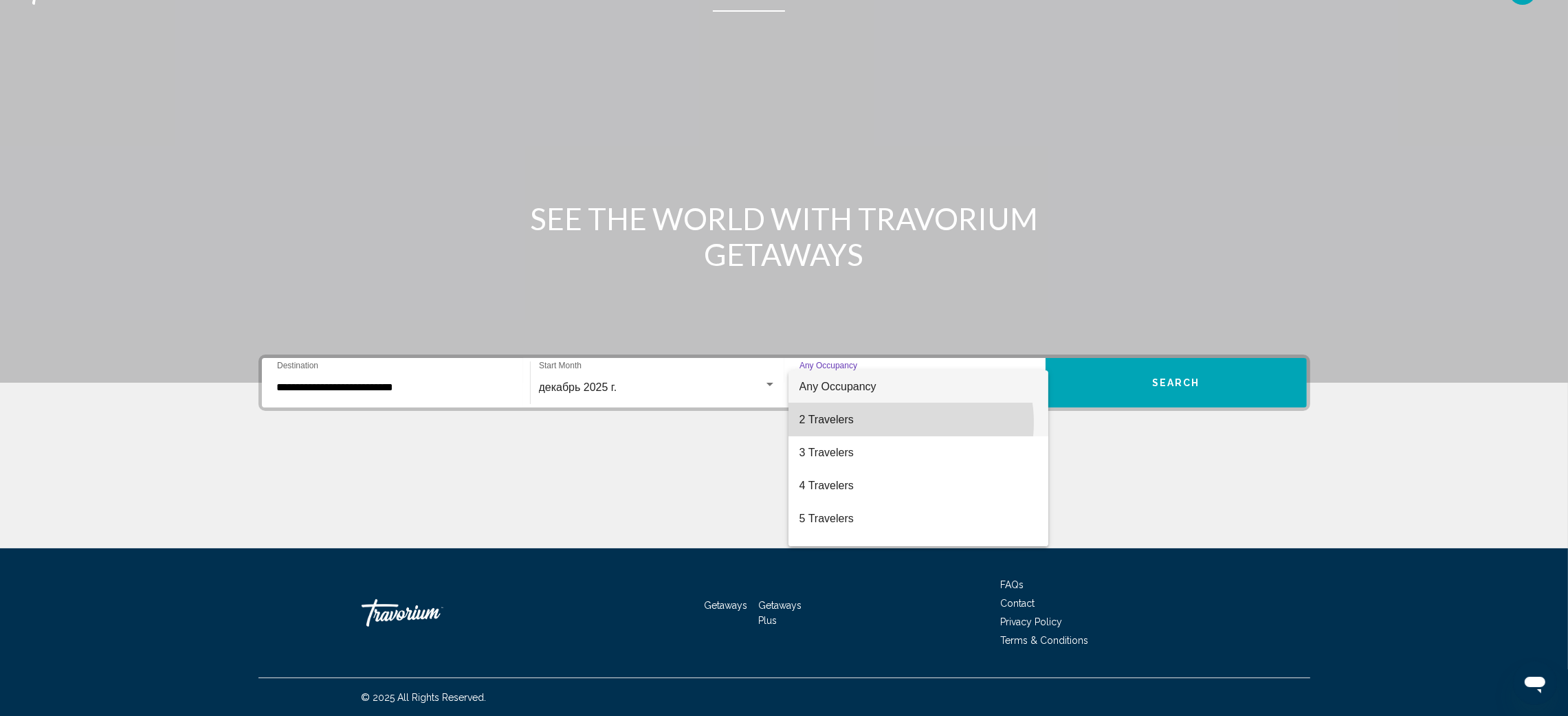
click at [893, 423] on span "2 Travelers" at bounding box center [918, 419] width 238 height 33
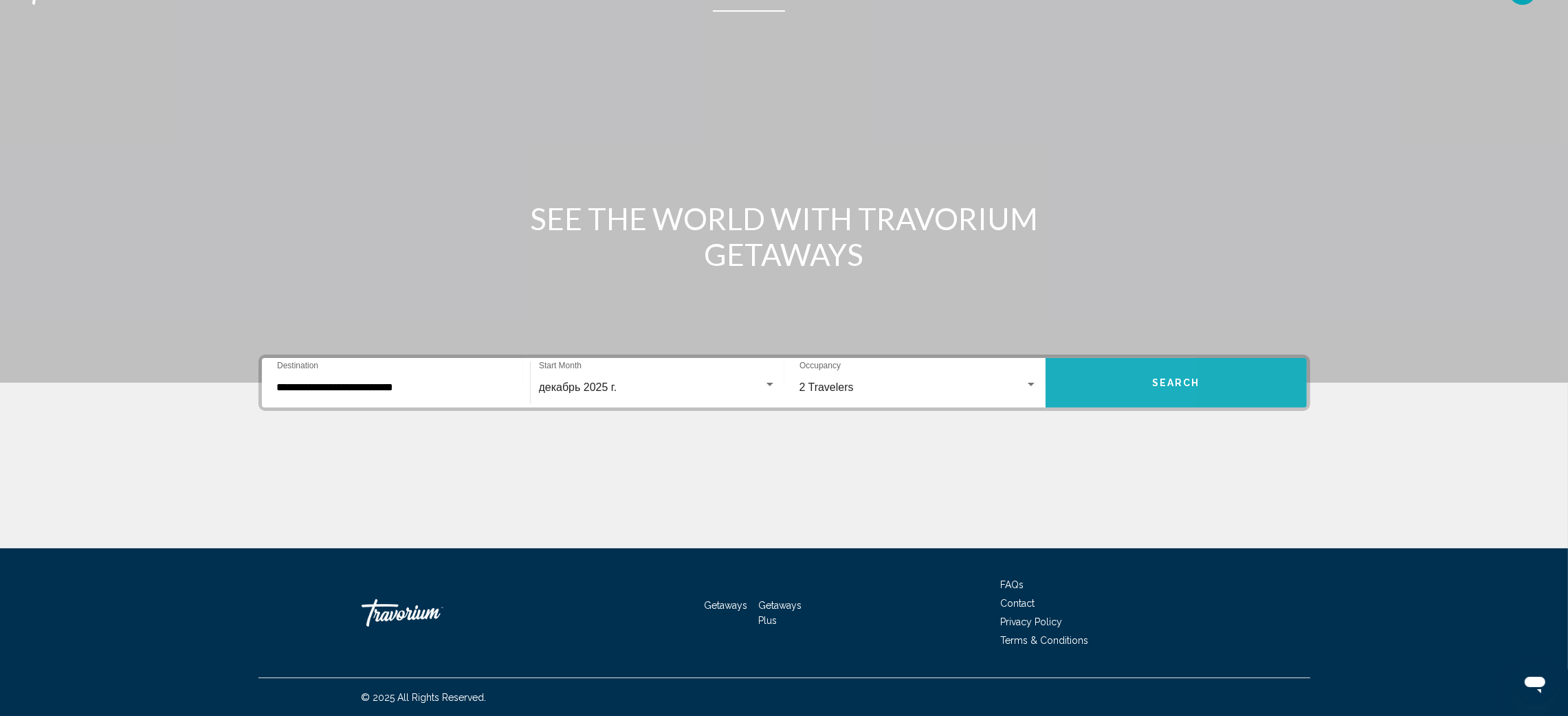
click at [1077, 375] on button "Search" at bounding box center [1175, 382] width 261 height 49
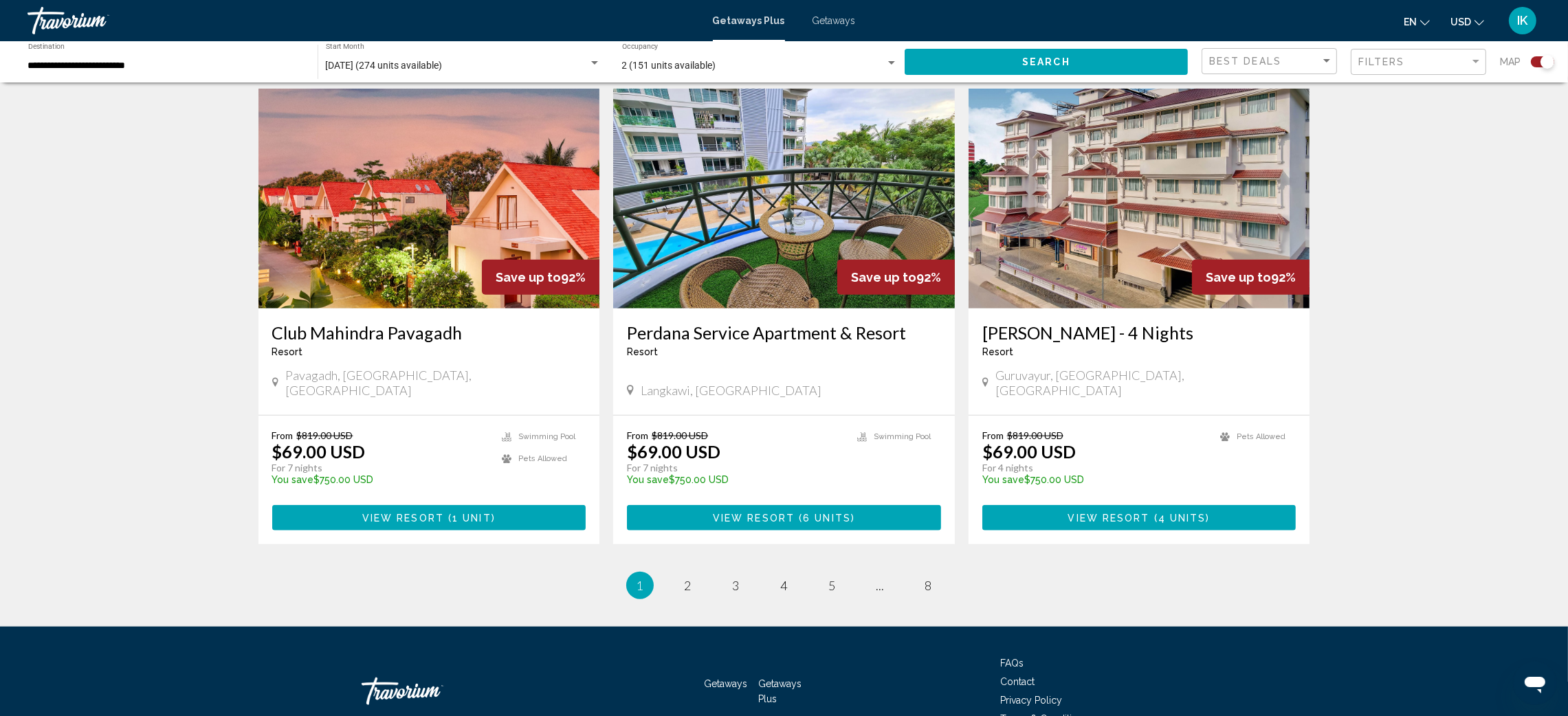
scroll to position [1969, 0]
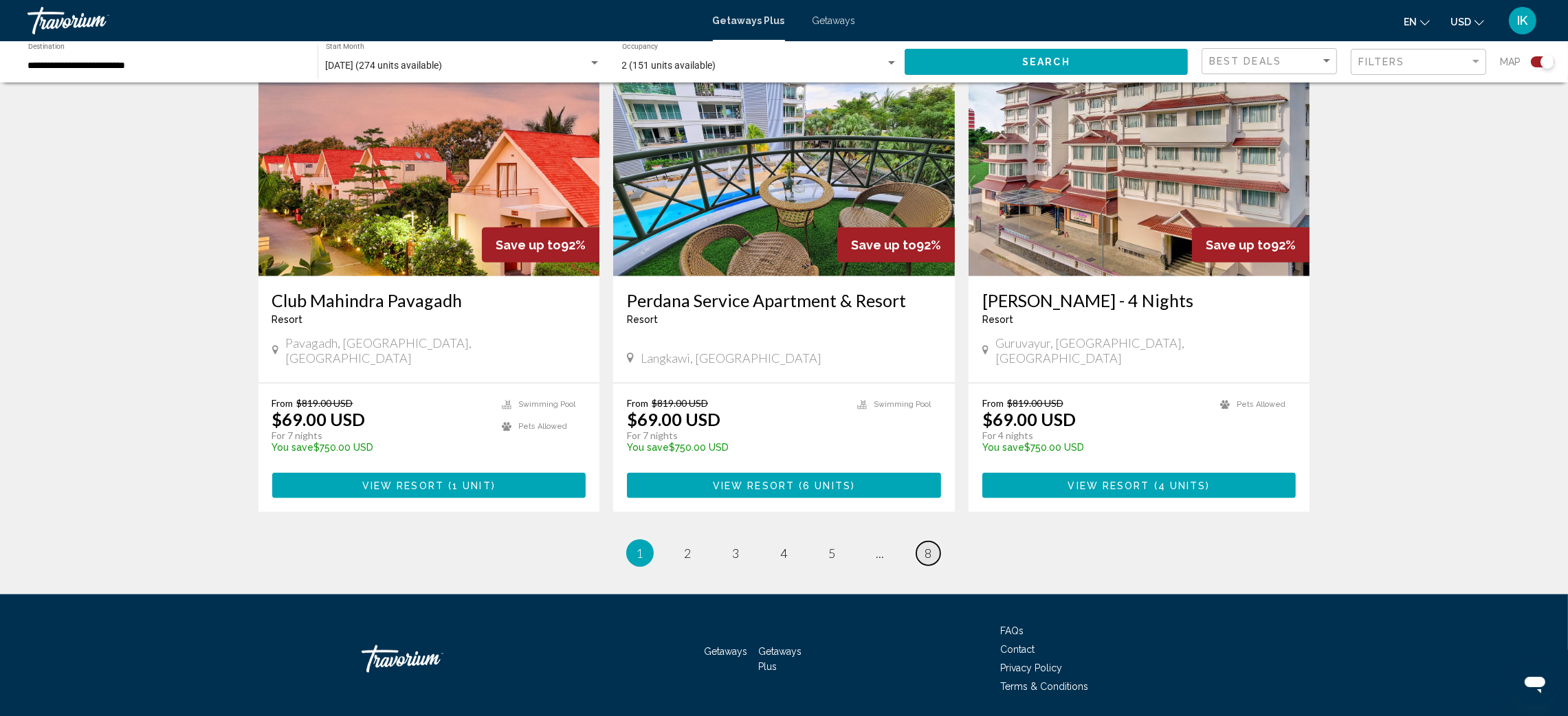
click at [934, 542] on link "page 8" at bounding box center [929, 554] width 24 height 24
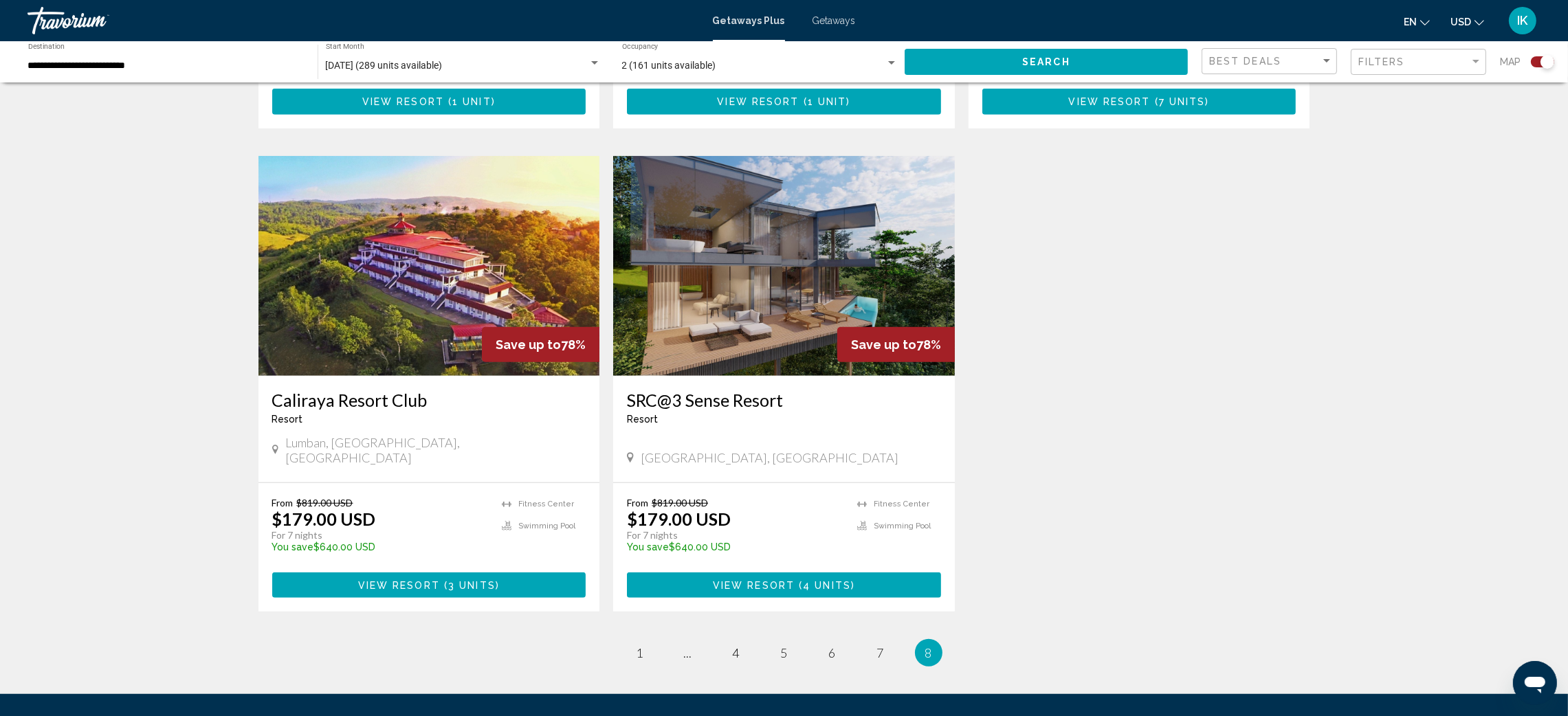
scroll to position [1442, 0]
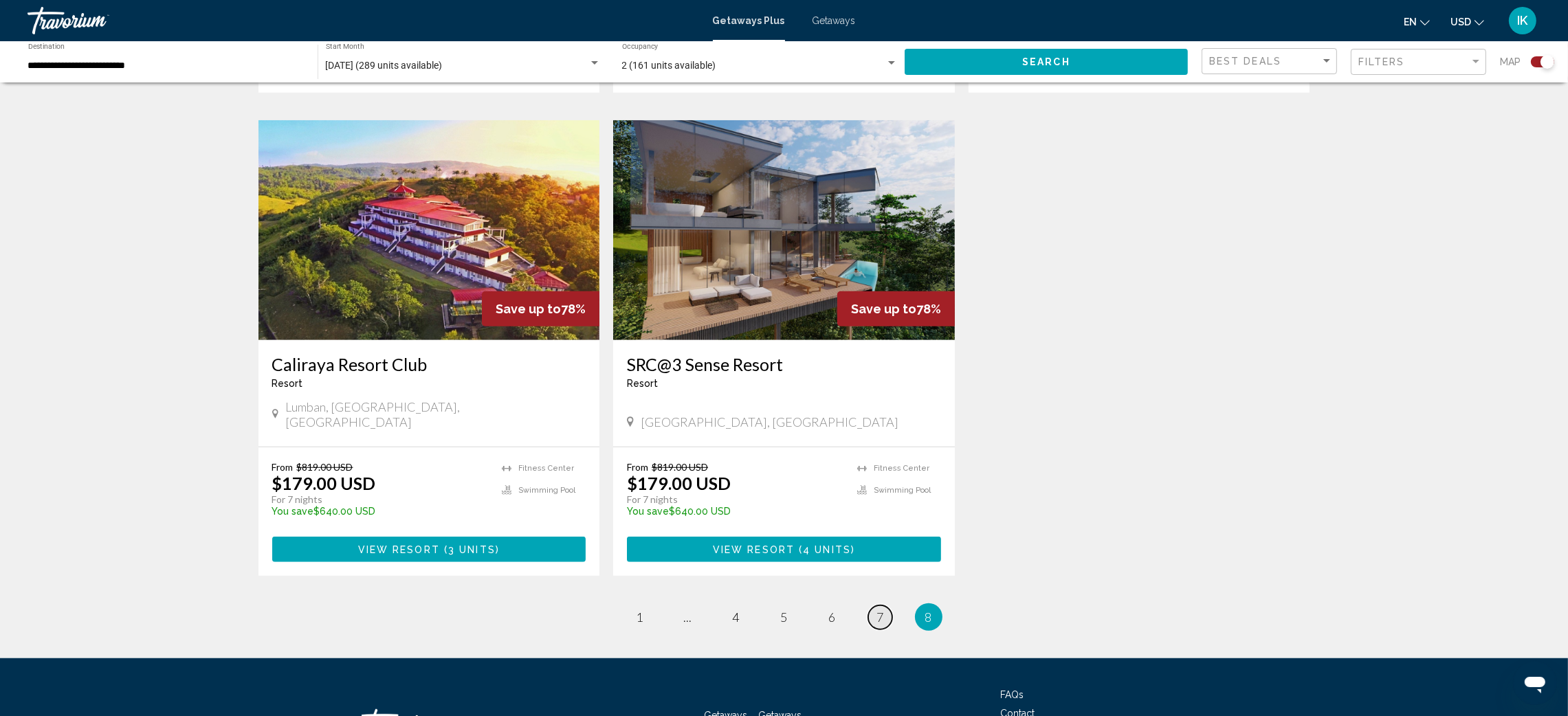
click at [875, 606] on link "page 7" at bounding box center [880, 618] width 24 height 24
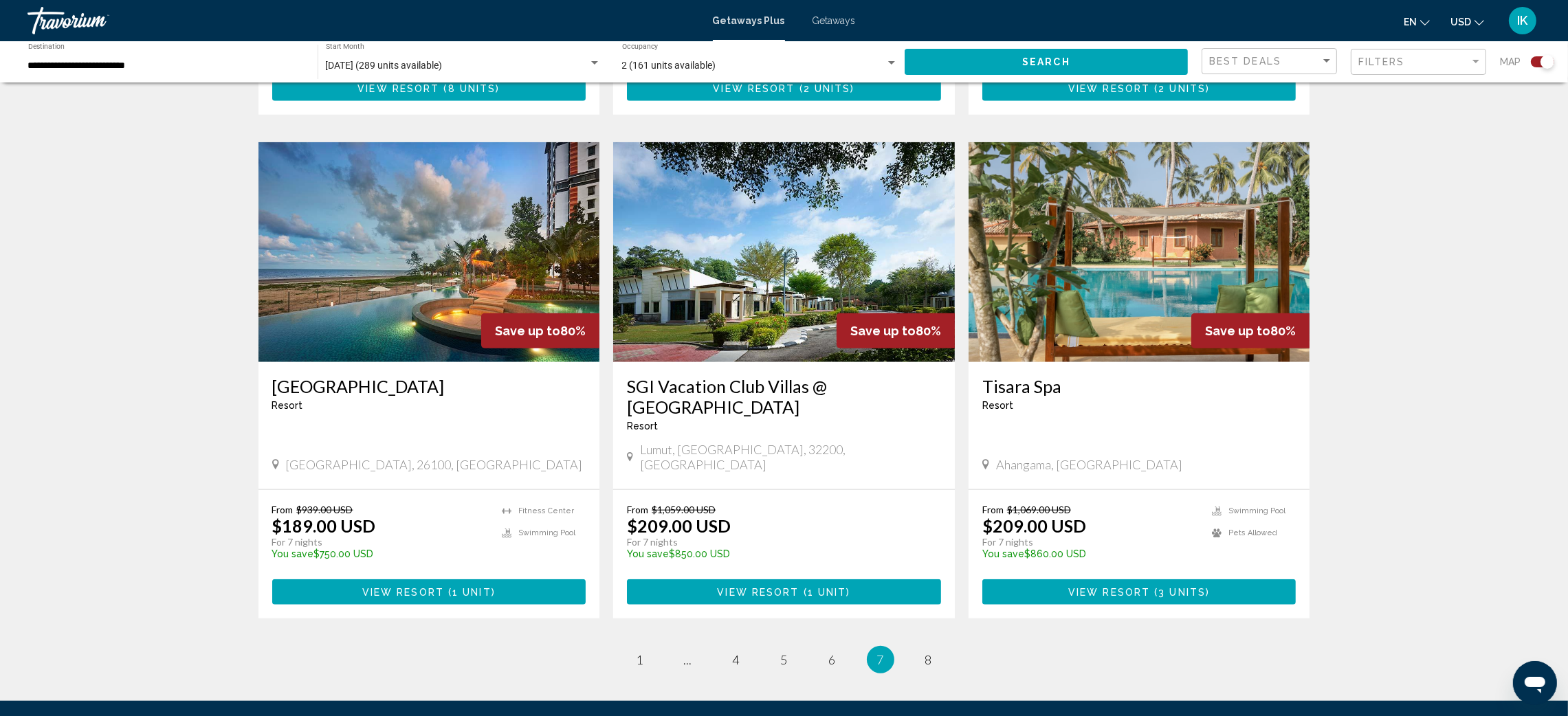
scroll to position [2010, 0]
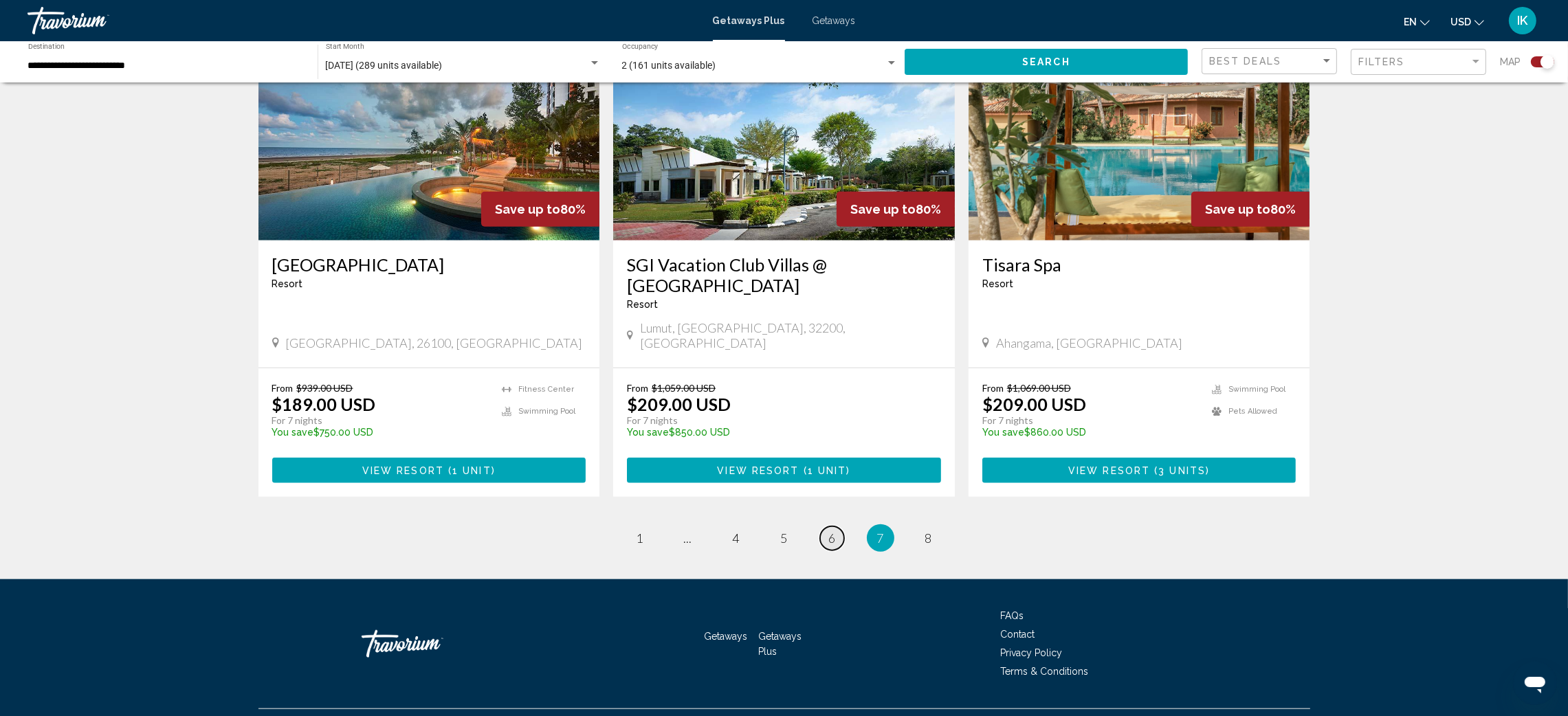
click at [824, 526] on link "page 6" at bounding box center [832, 538] width 24 height 24
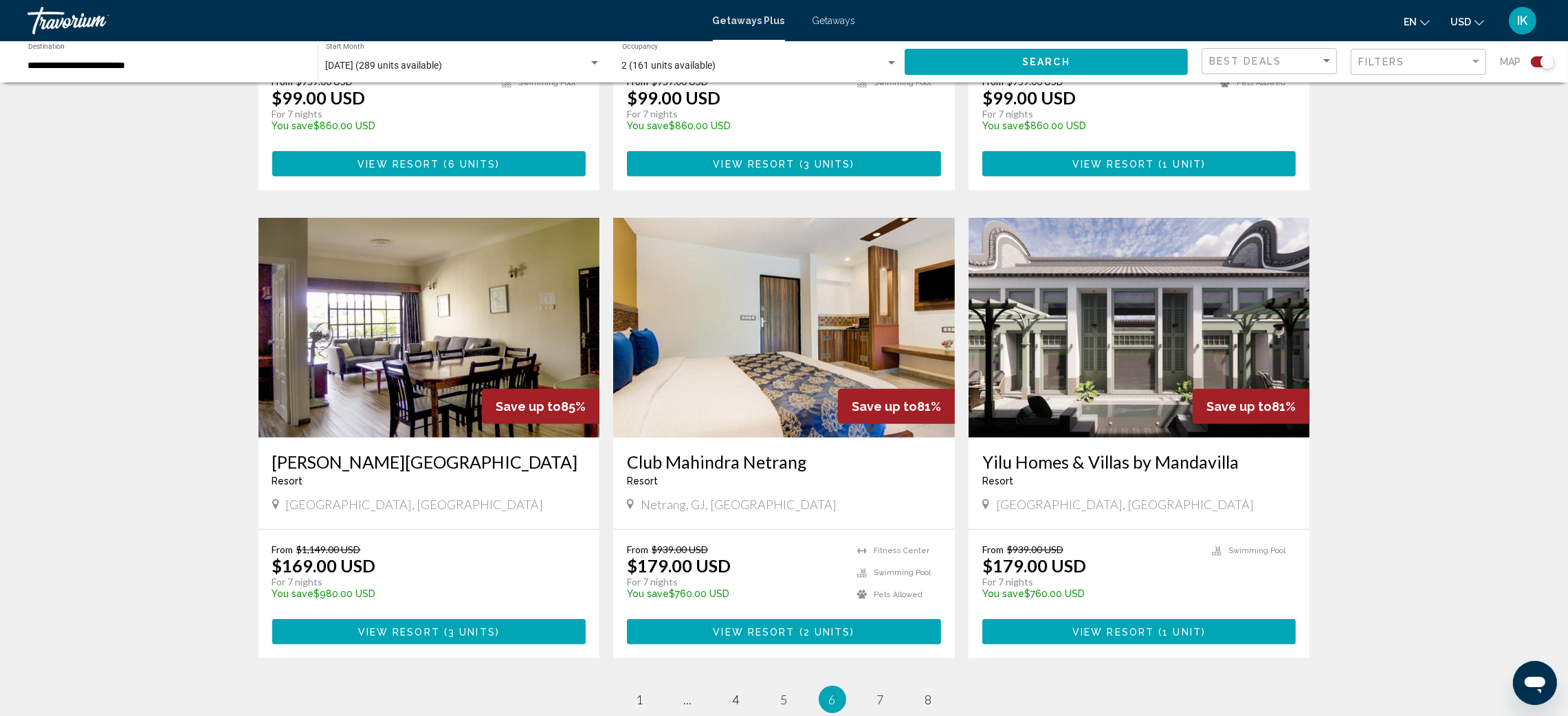
scroll to position [1854, 0]
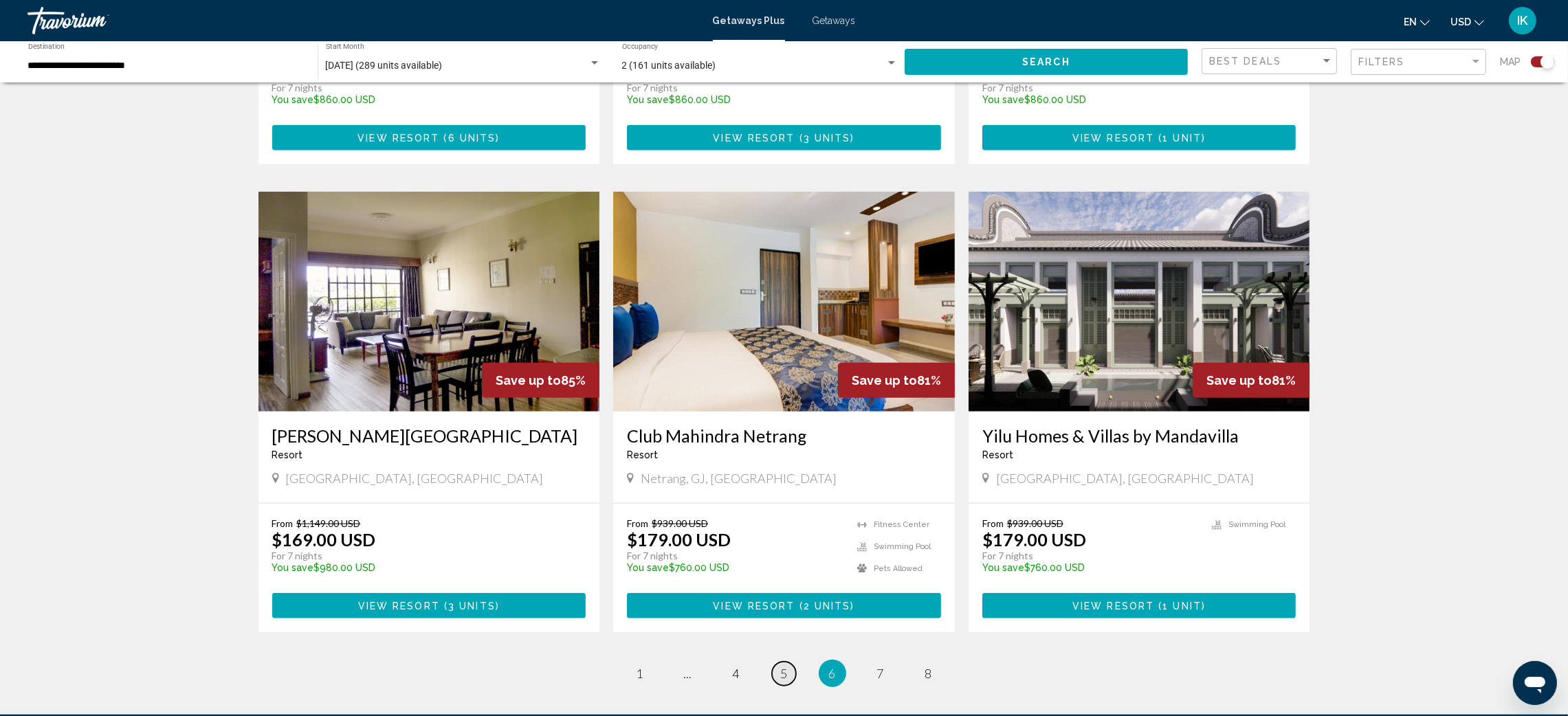
click at [786, 666] on span "5" at bounding box center [784, 674] width 7 height 16
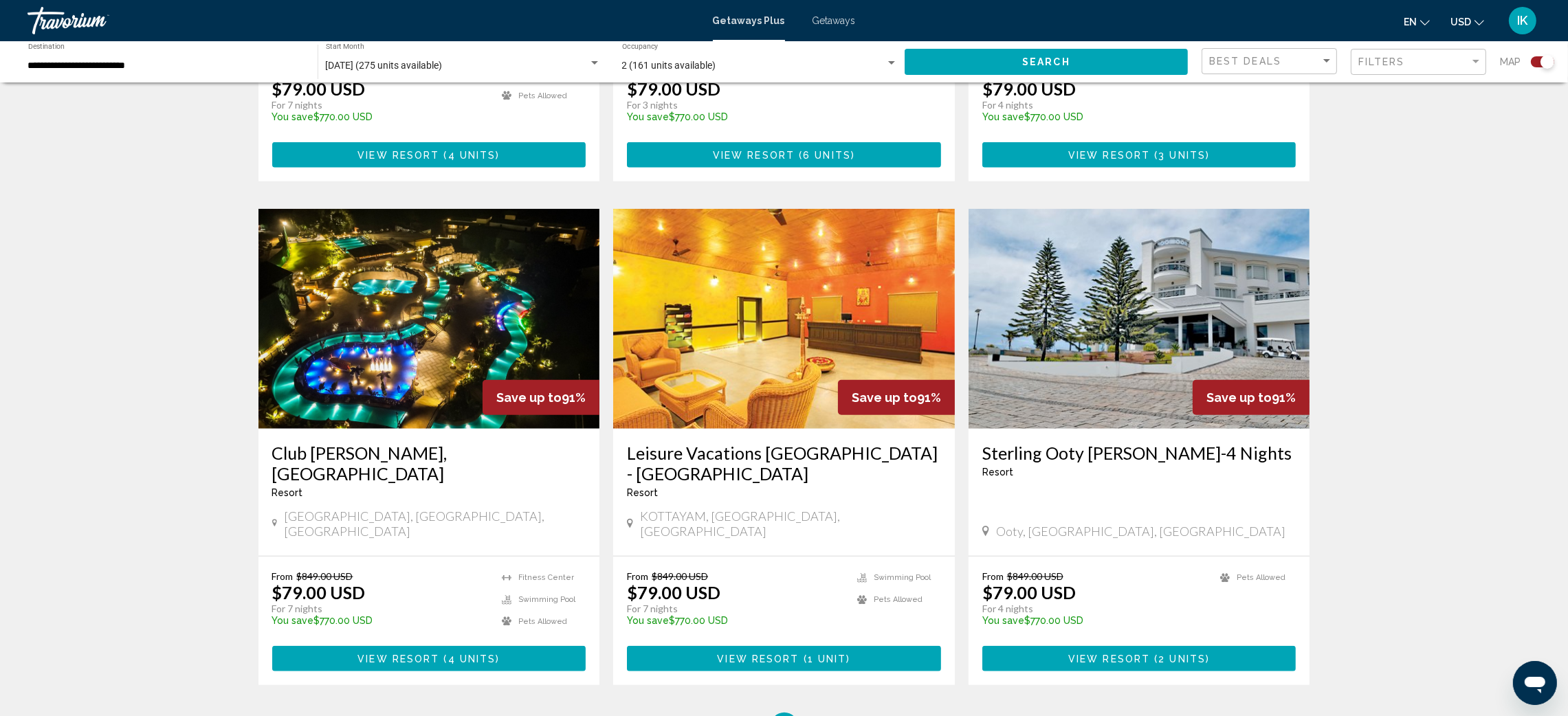
scroll to position [1854, 0]
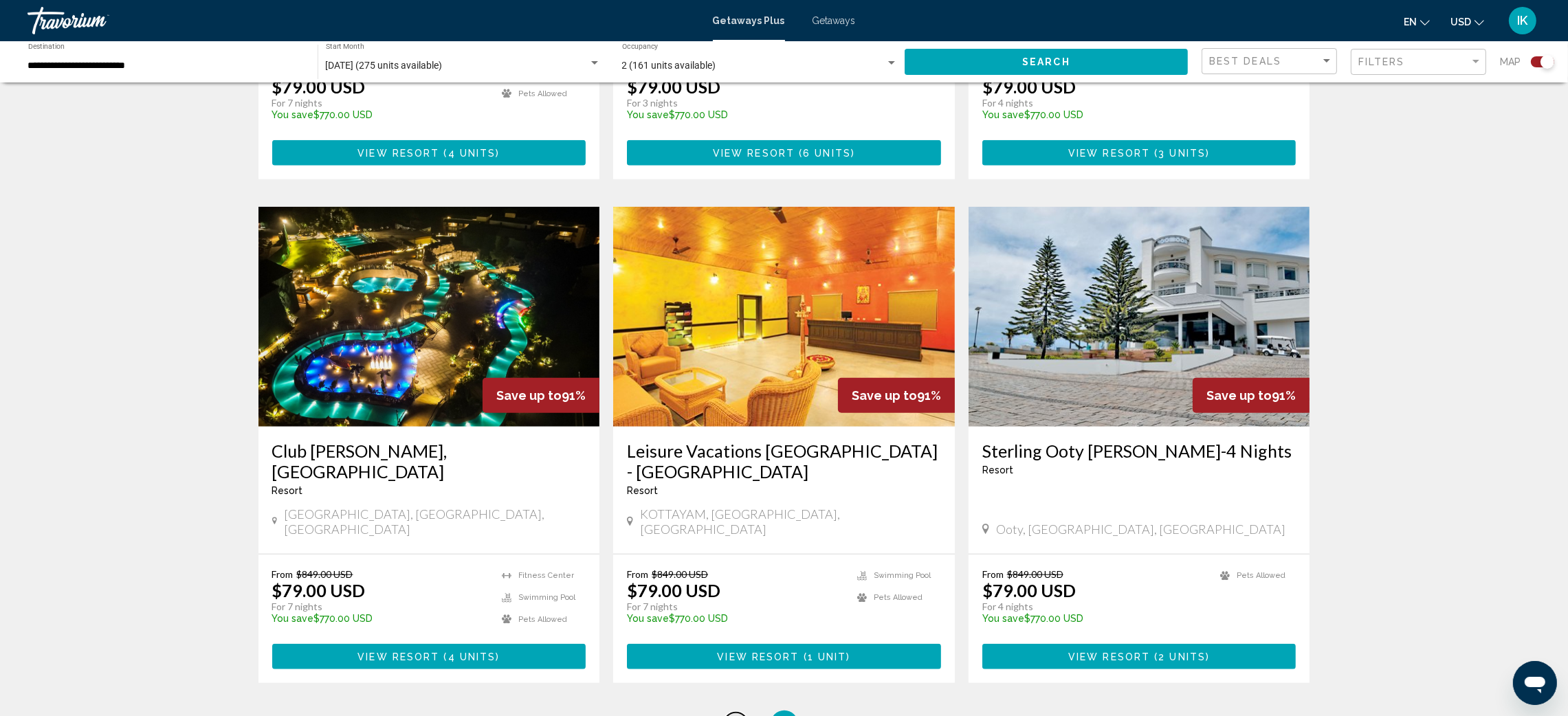
click at [736, 715] on span "4" at bounding box center [736, 725] width 7 height 16
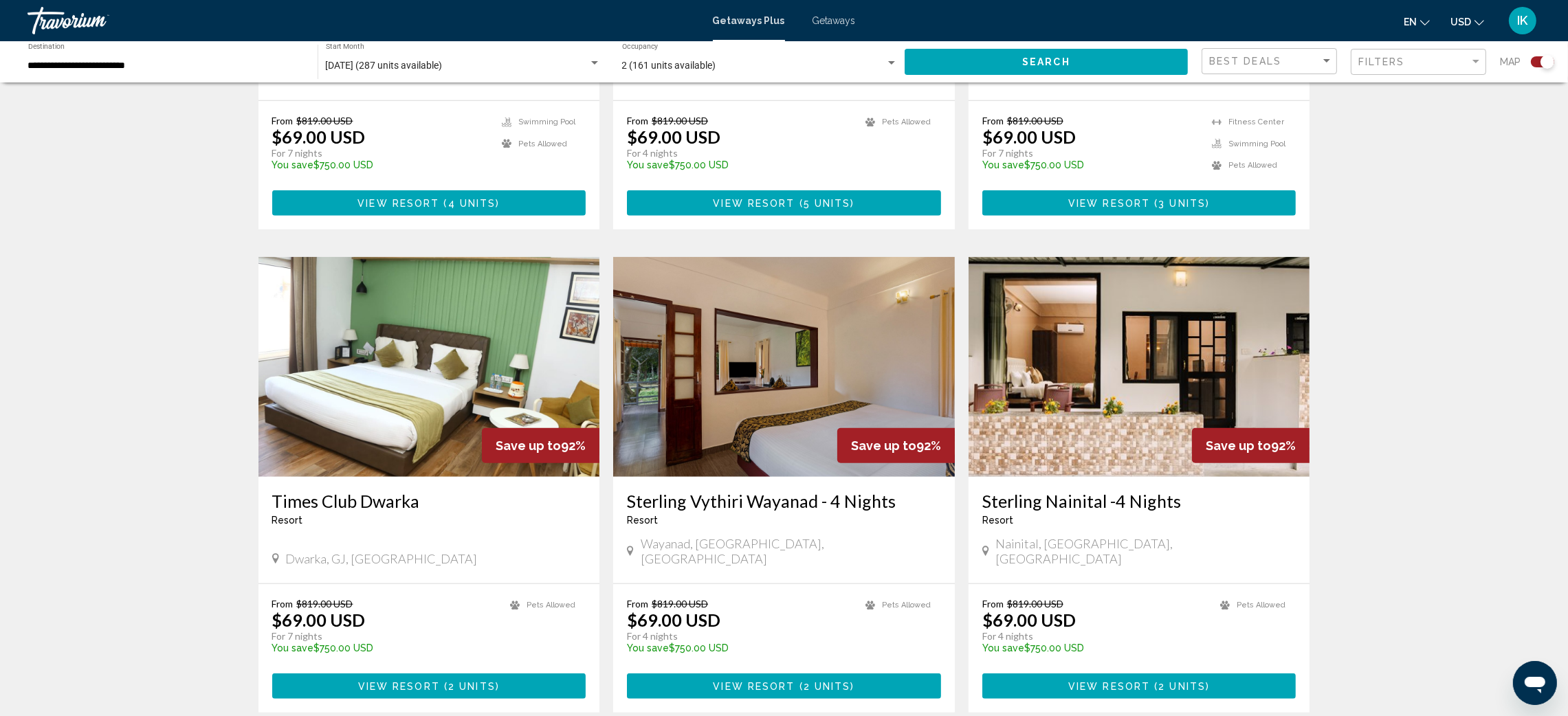
scroll to position [1854, 0]
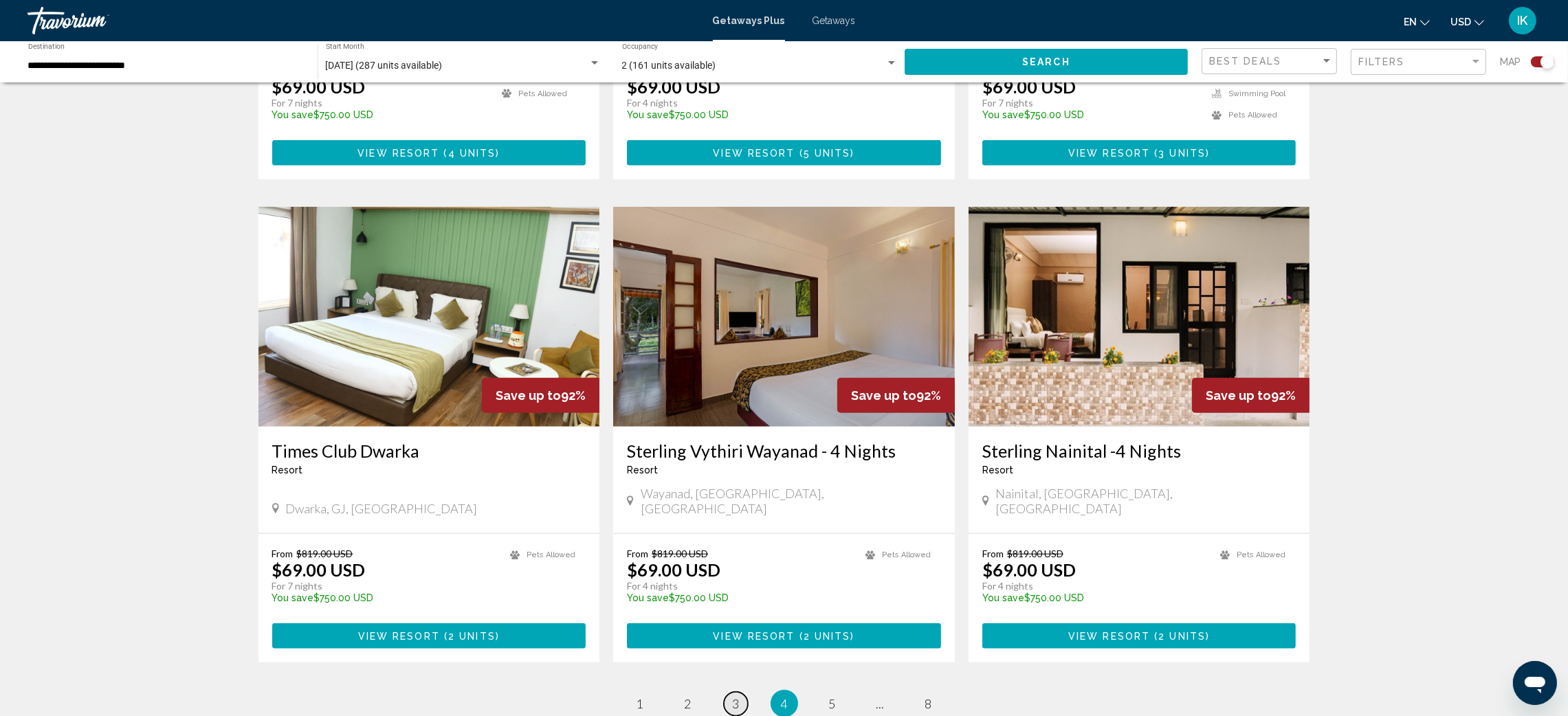
click at [736, 696] on span "3" at bounding box center [736, 704] width 7 height 16
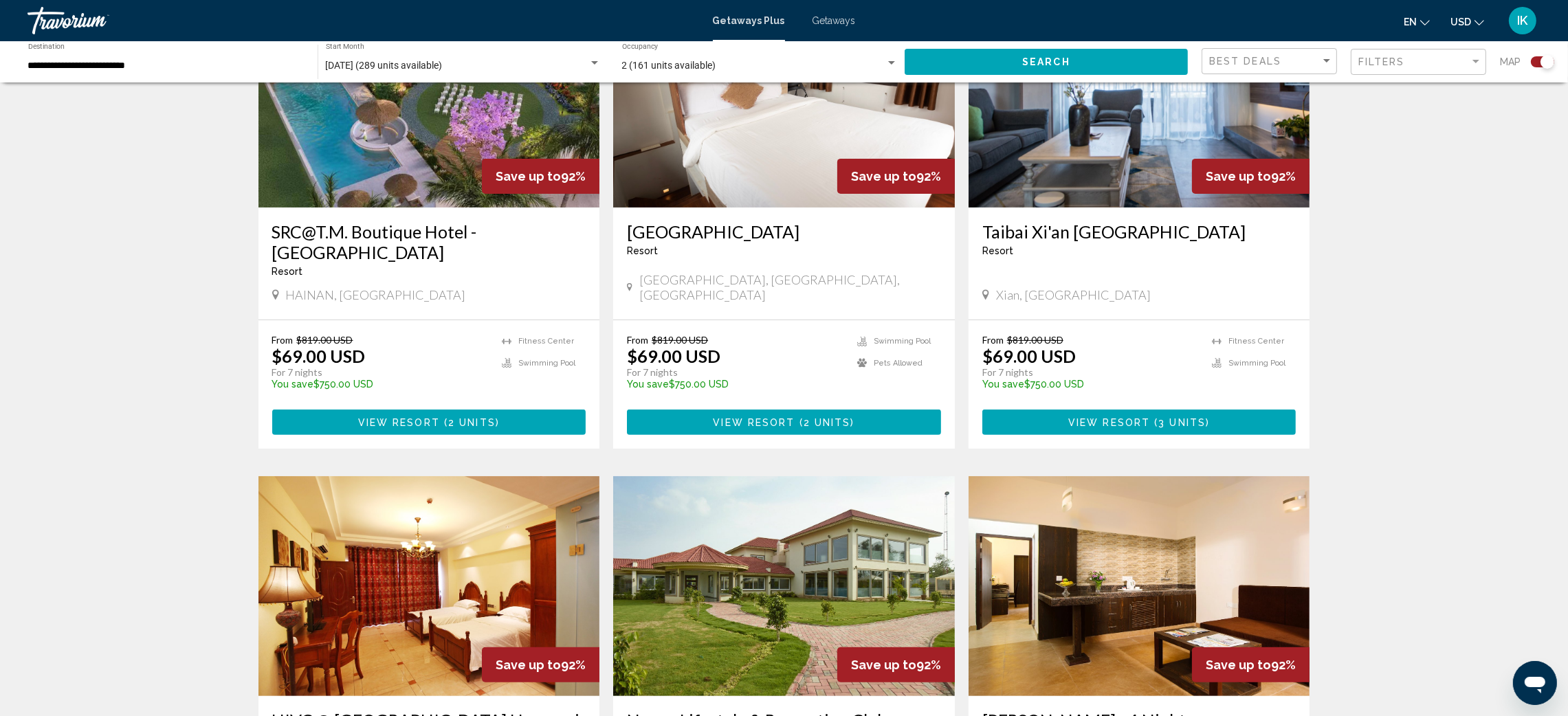
scroll to position [618, 0]
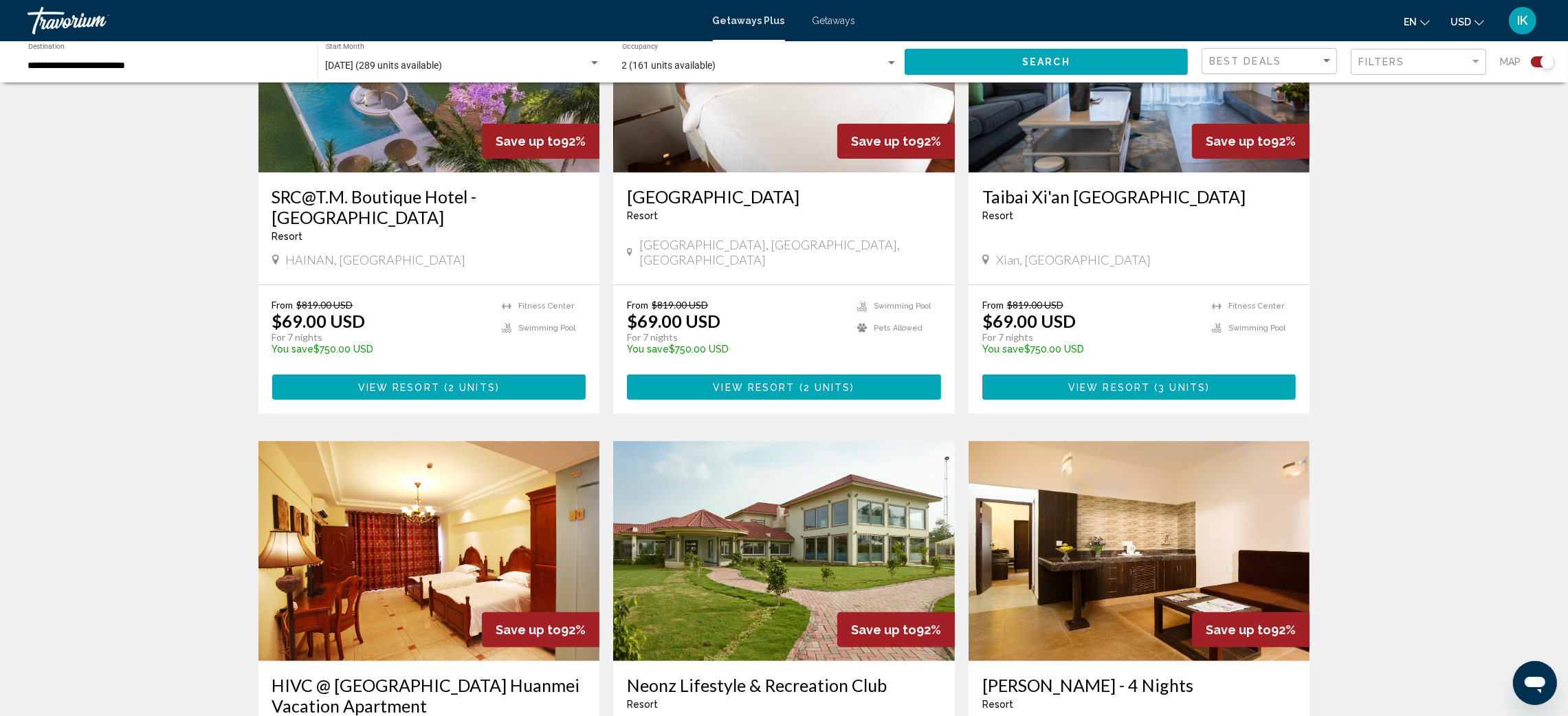
click at [486, 382] on span "2 units" at bounding box center [471, 387] width 47 height 11
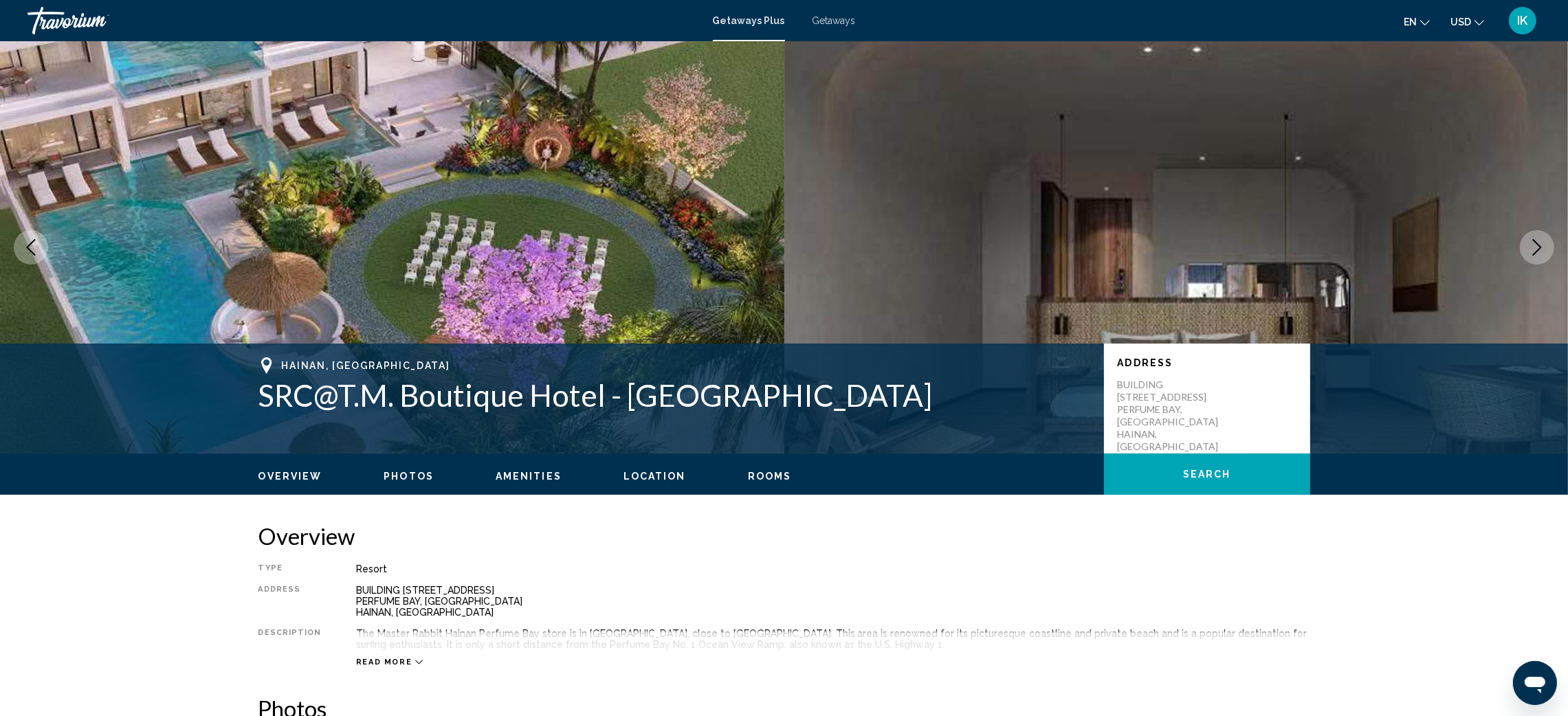
scroll to position [206, 0]
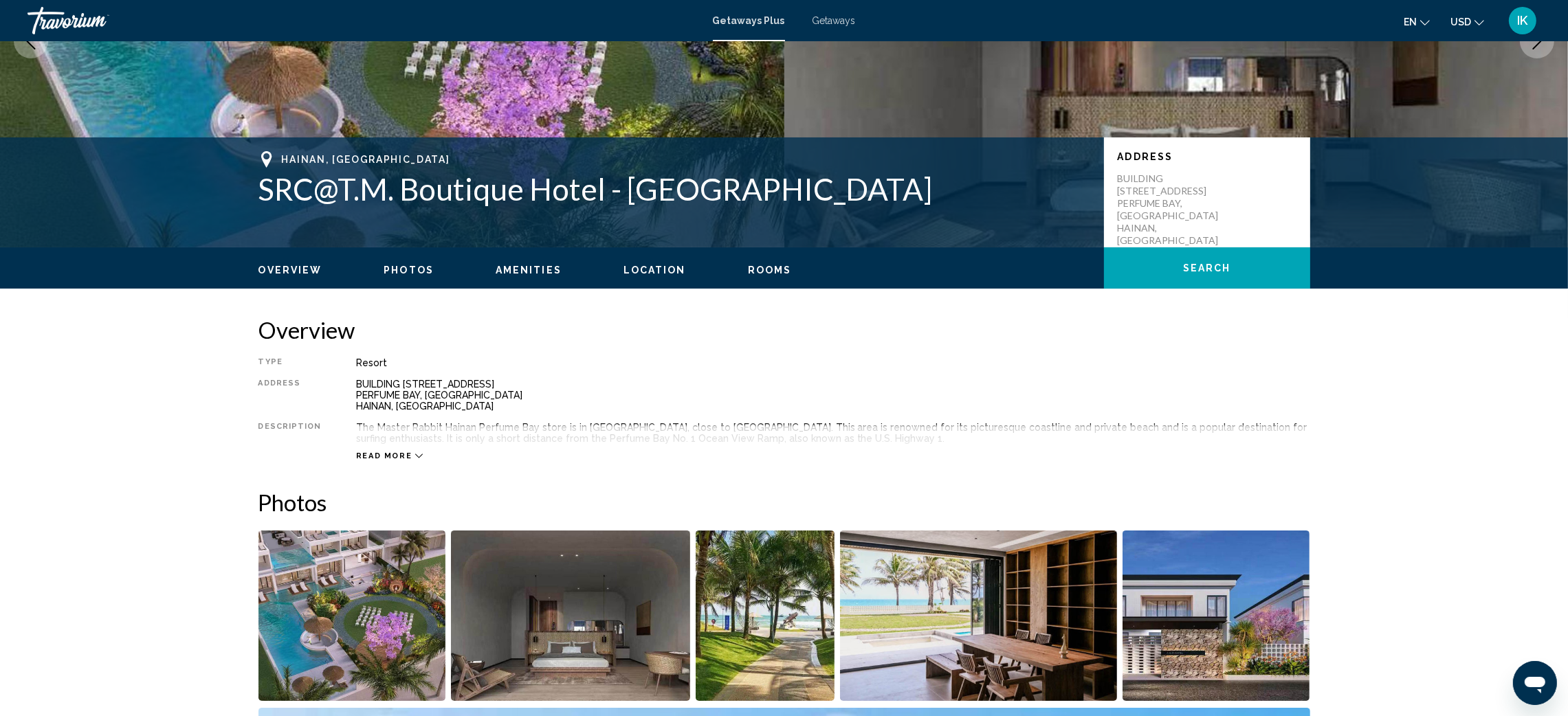
click at [415, 454] on icon "Main content" at bounding box center [419, 455] width 8 height 8
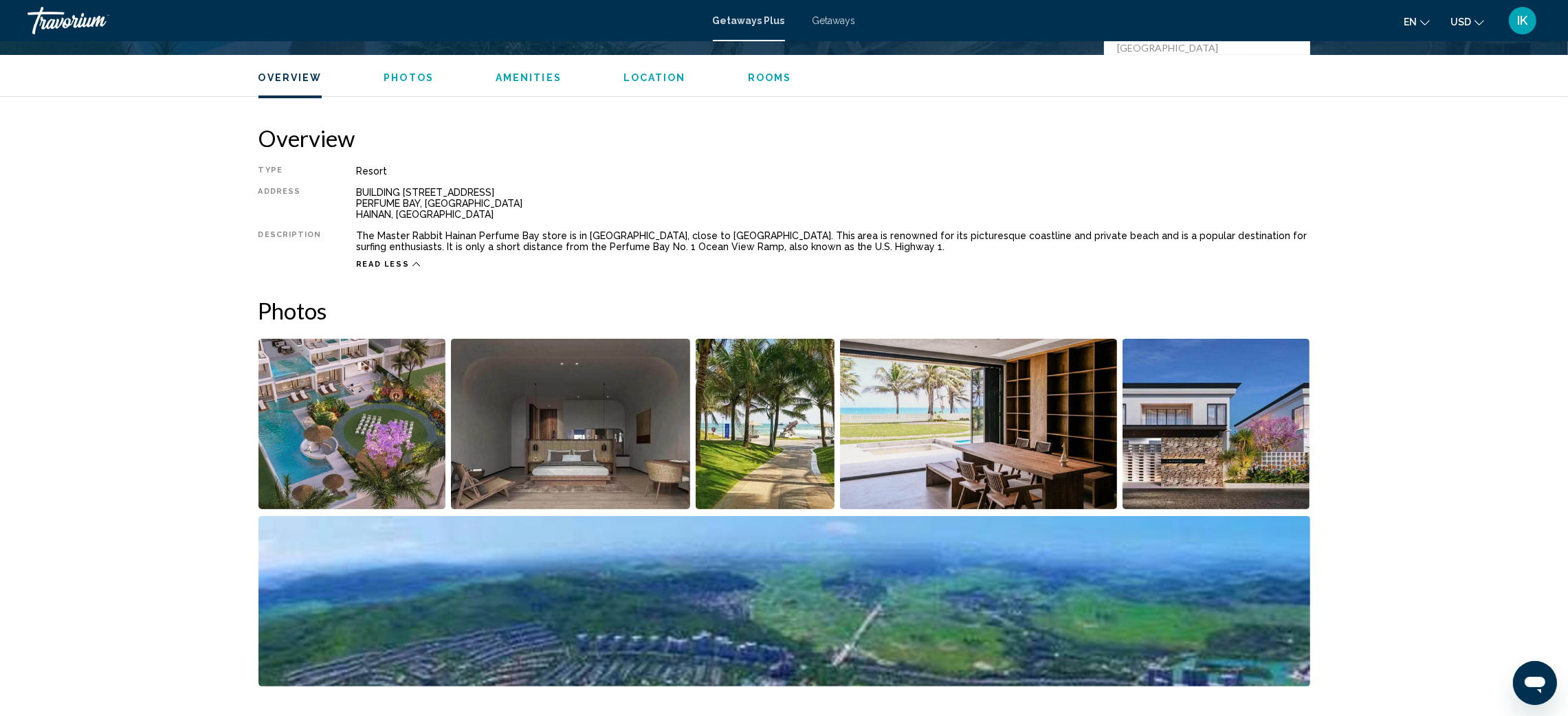
scroll to position [412, 0]
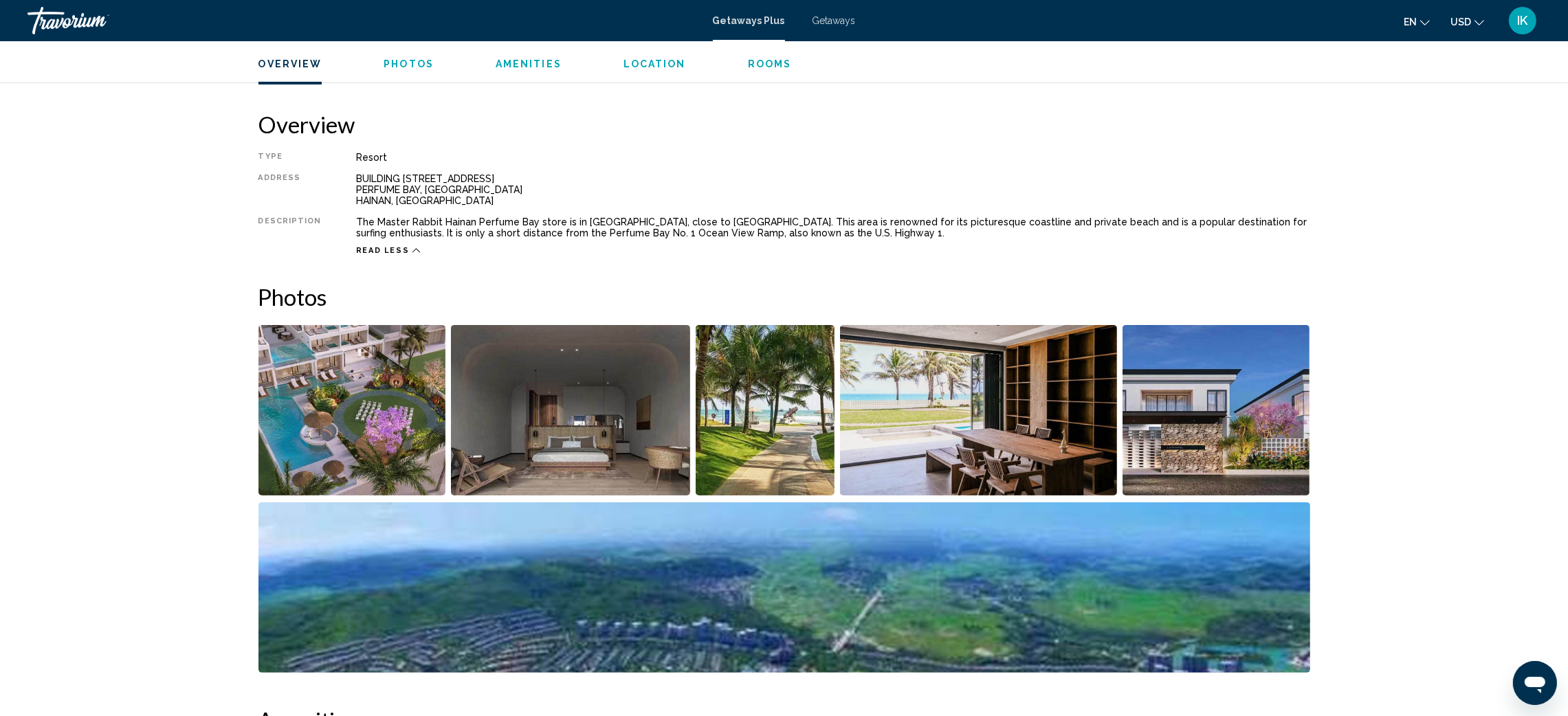
click at [1425, 22] on icon "Change language" at bounding box center [1424, 22] width 9 height 9
click at [1384, 139] on button "русский" at bounding box center [1387, 144] width 64 height 18
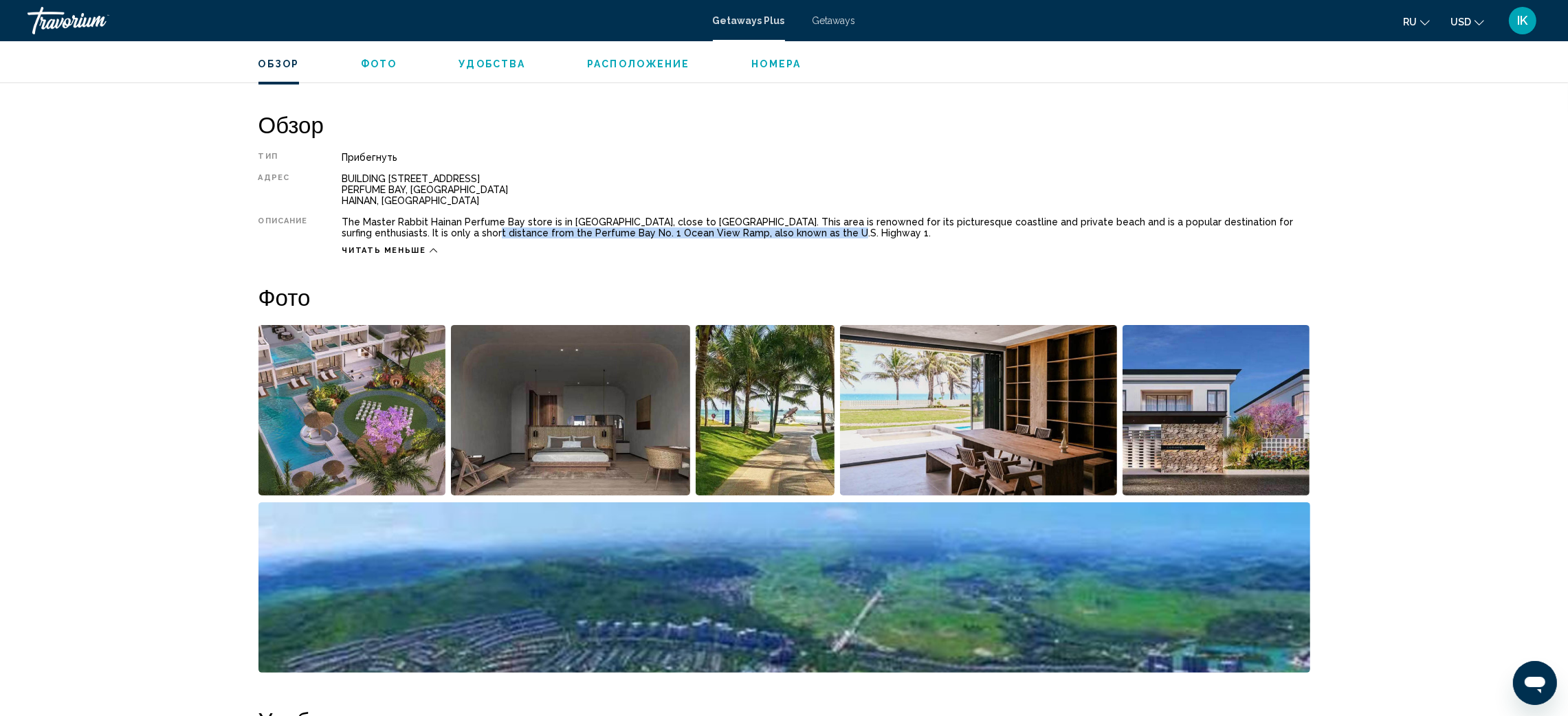
drag, startPoint x: 780, startPoint y: 230, endPoint x: 419, endPoint y: 229, distance: 361.0
click at [419, 229] on div "The Master Rabbit Hainan Perfume Bay store is in [GEOGRAPHIC_DATA], close to [G…" at bounding box center [825, 227] width 967 height 22
click at [778, 169] on div "Тип Прибегнуть Все включено Нет «все включено» Адрес BUILDING [STREET_ADDRESS] …" at bounding box center [784, 204] width 1051 height 104
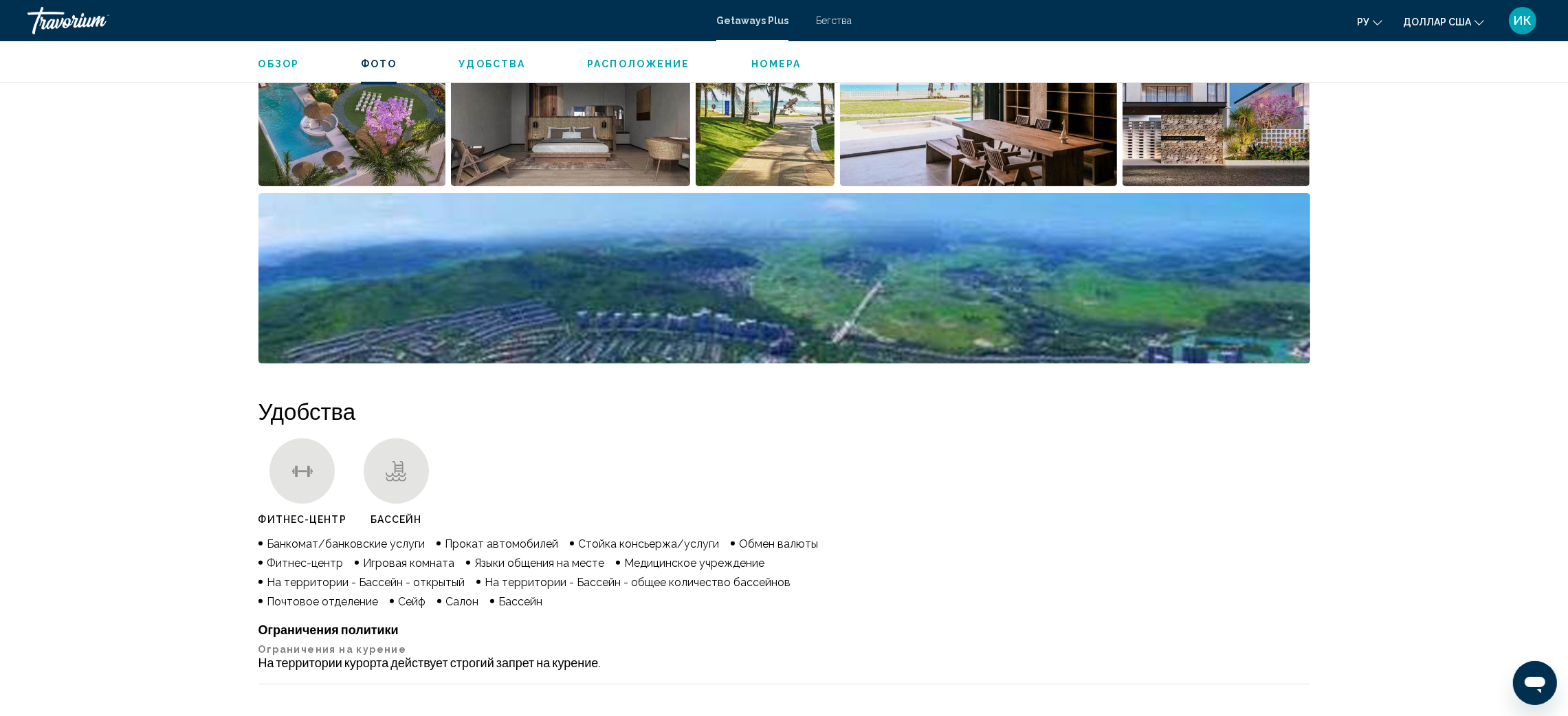
scroll to position [514, 0]
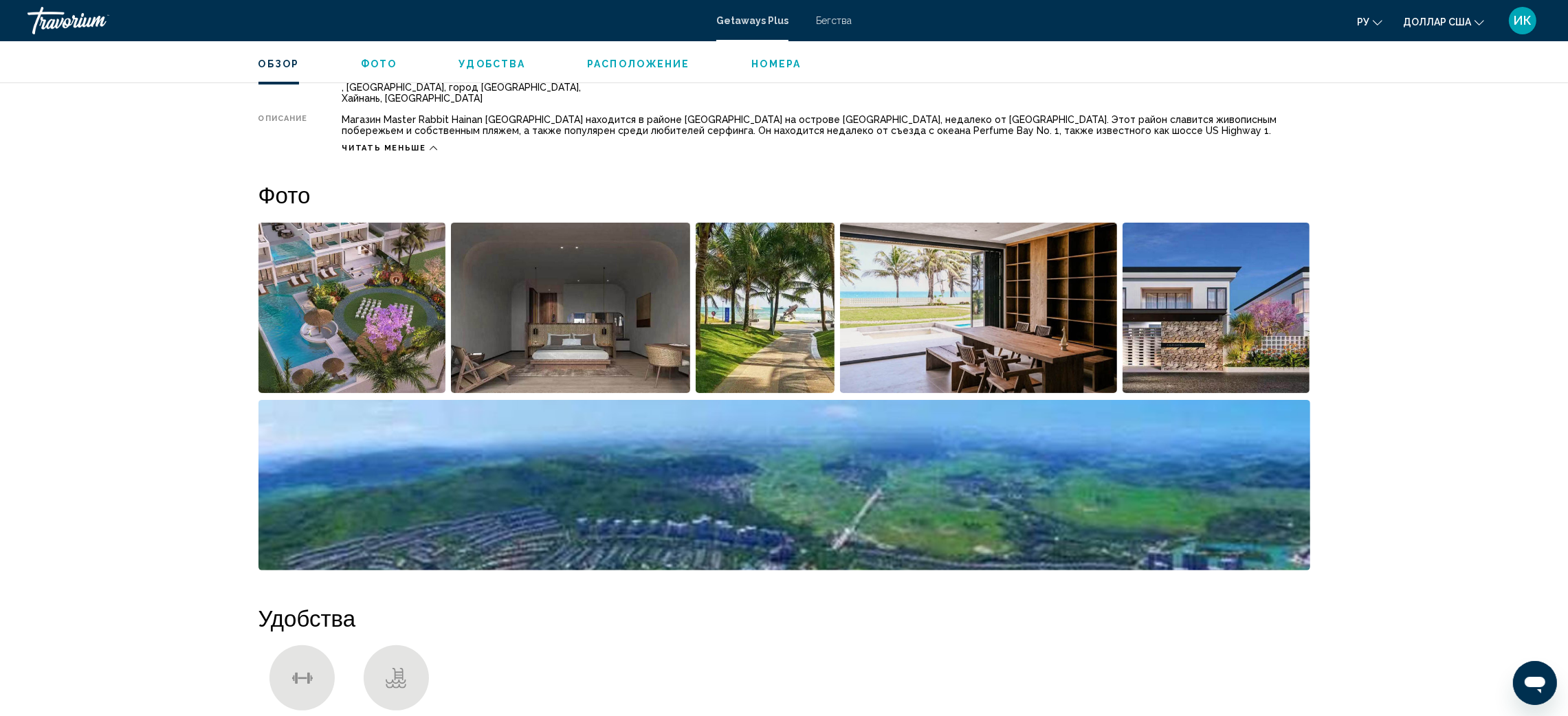
click at [400, 317] on img "Открыть полноэкранный слайдер изображений" at bounding box center [351, 307] width 187 height 170
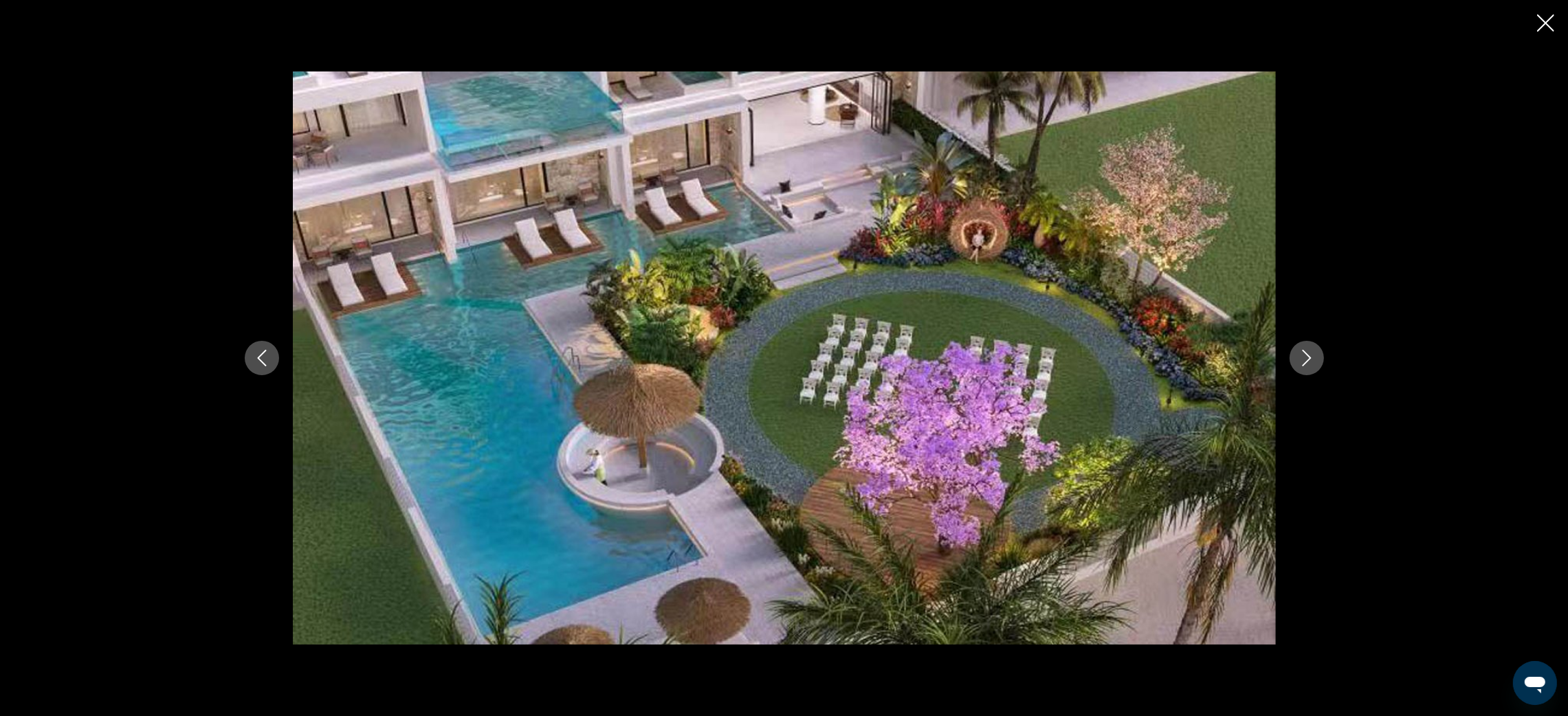
click at [1300, 361] on icon "Next image" at bounding box center [1306, 357] width 16 height 16
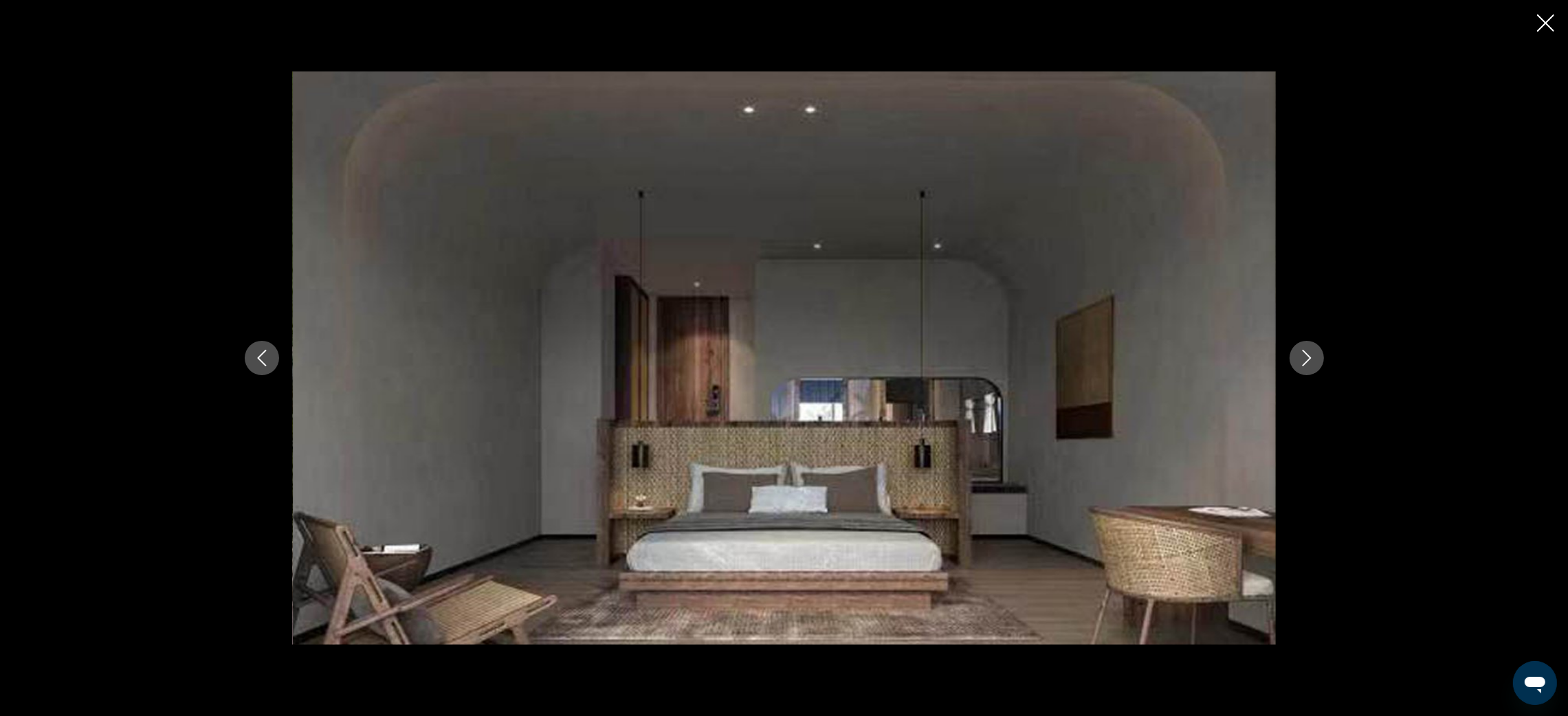
click at [1300, 361] on icon "Next image" at bounding box center [1306, 357] width 16 height 16
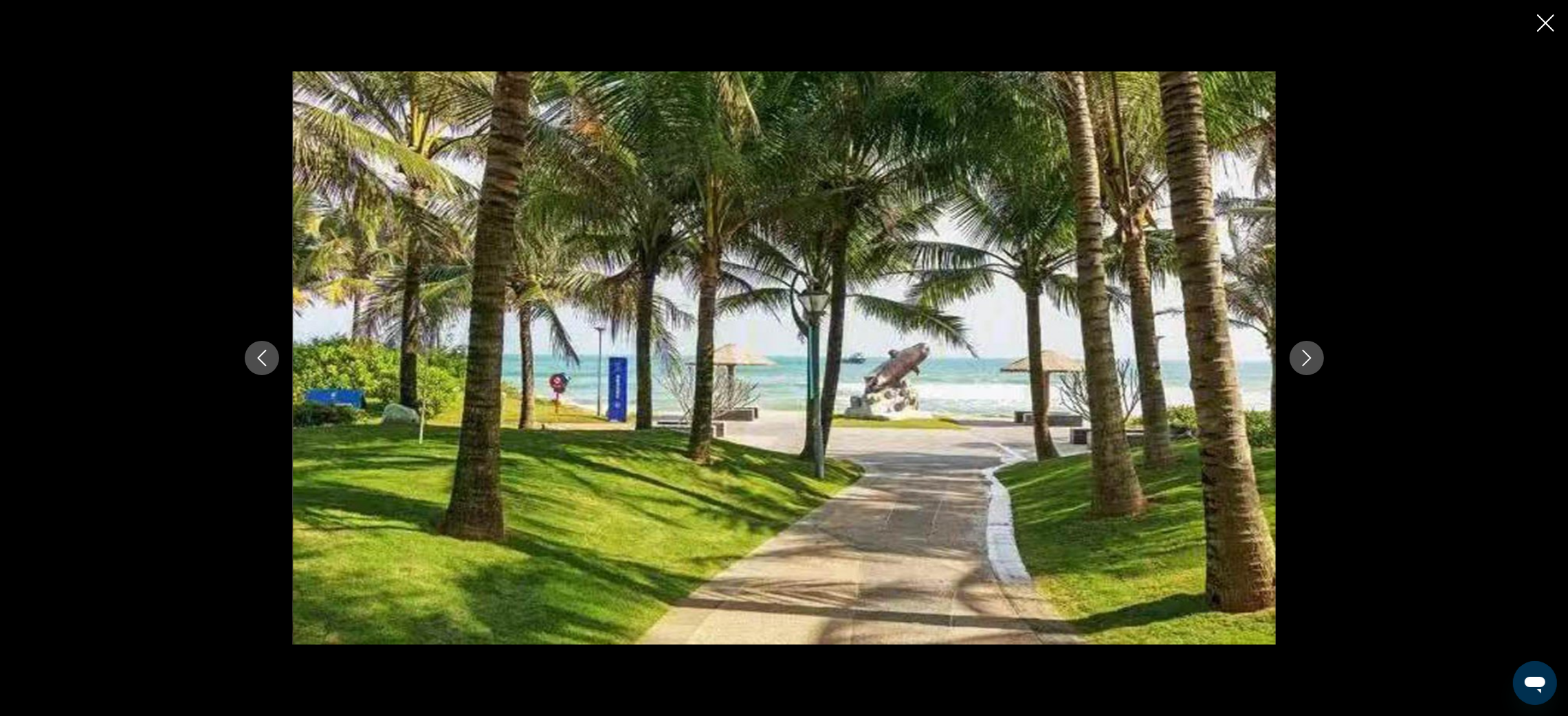
click at [1300, 361] on icon "Next image" at bounding box center [1306, 357] width 16 height 16
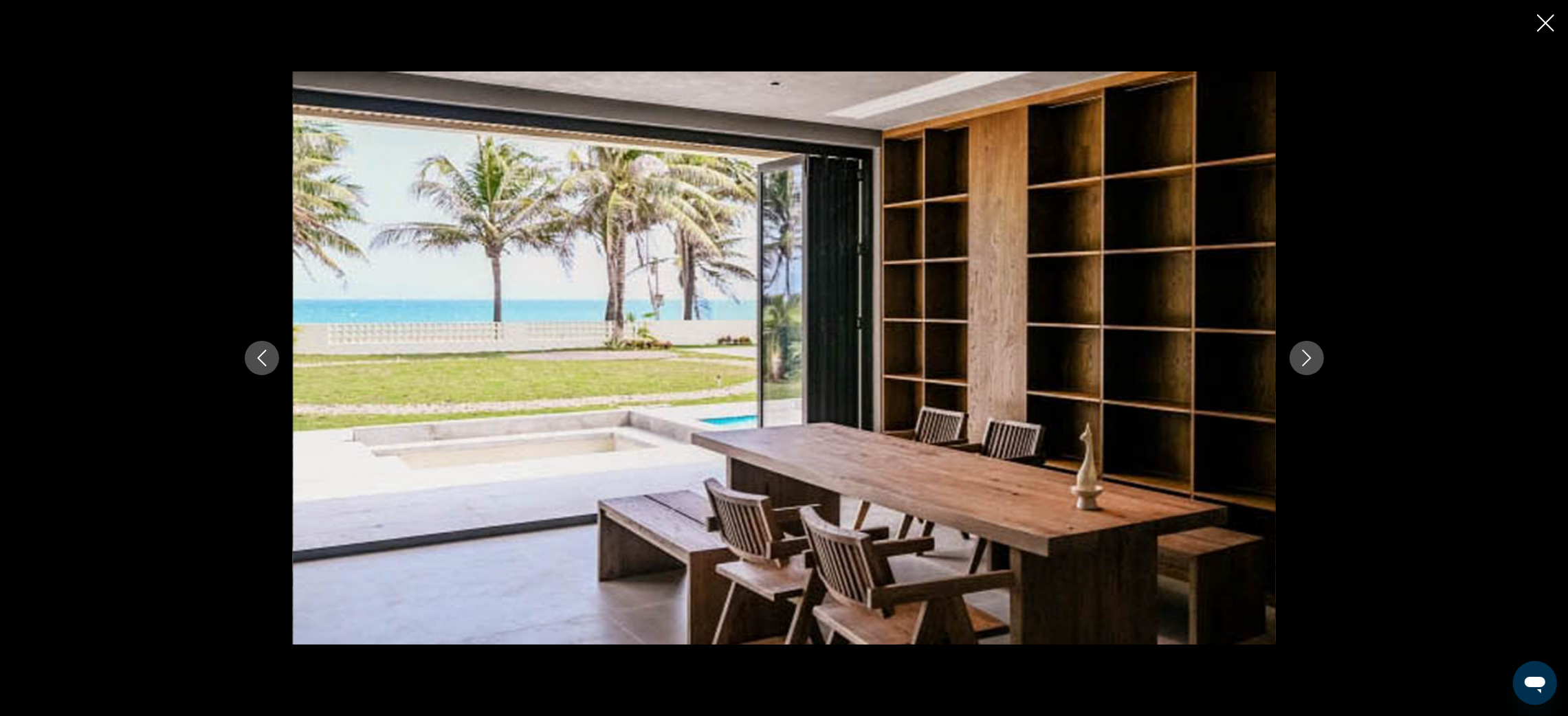
click at [1300, 361] on icon "Next image" at bounding box center [1306, 357] width 16 height 16
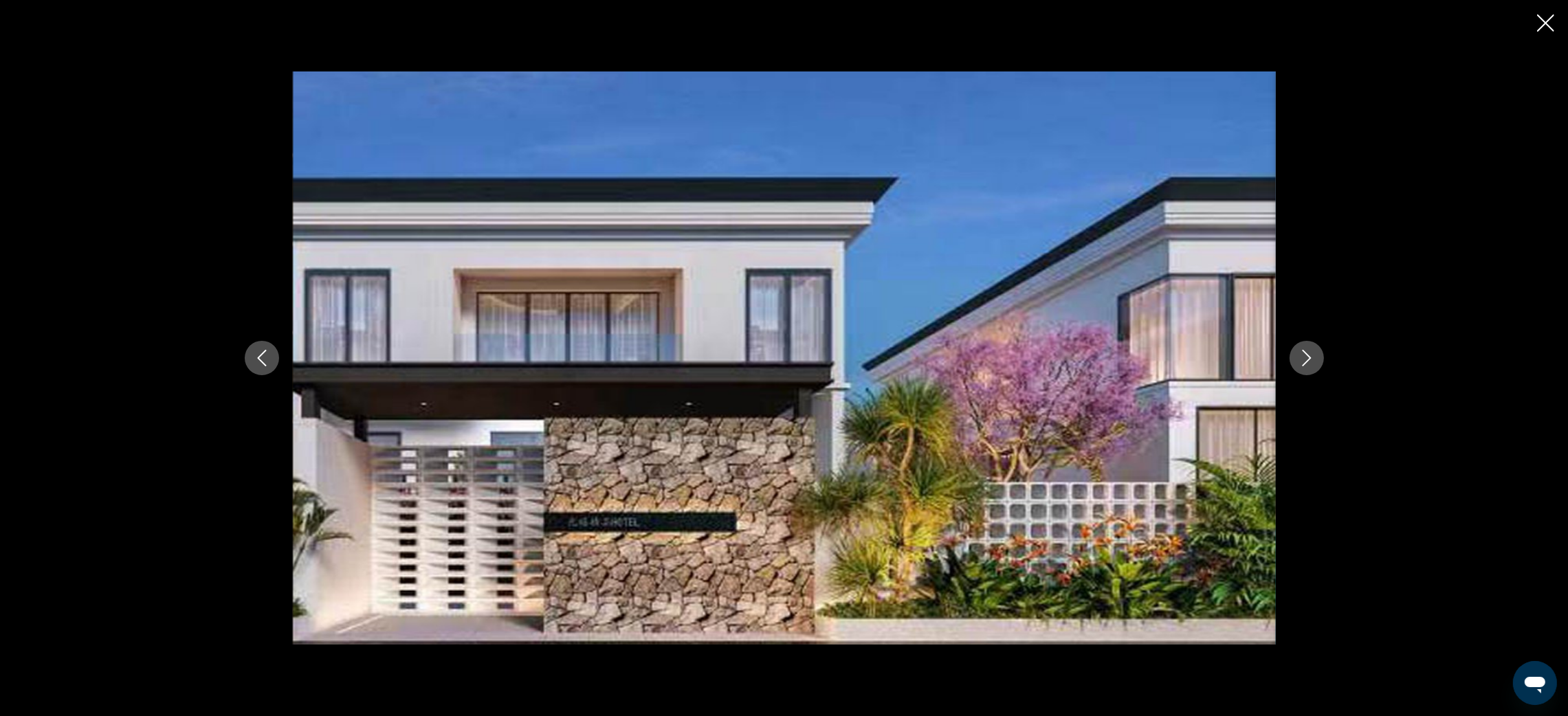
click at [1300, 361] on icon "Next image" at bounding box center [1306, 357] width 16 height 16
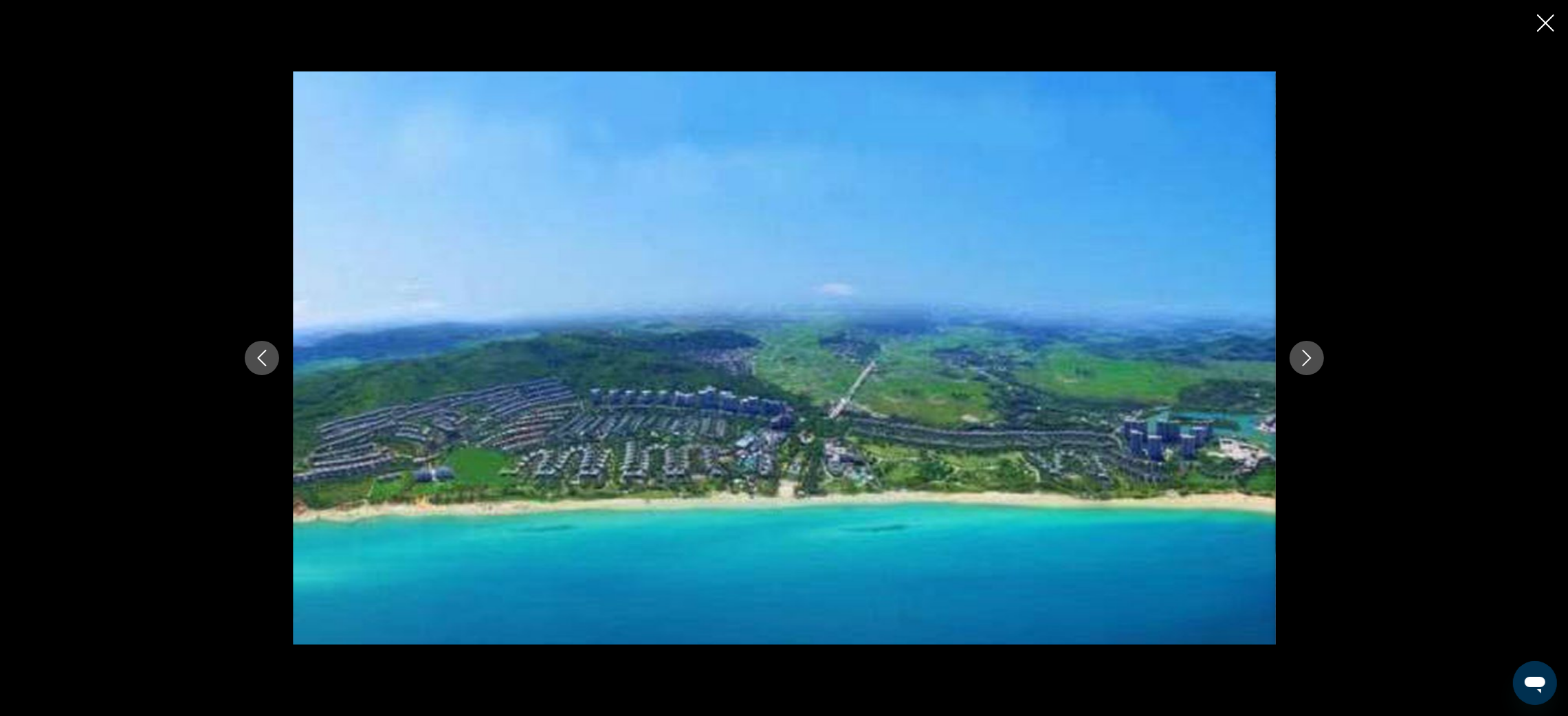
click at [1300, 361] on icon "Next image" at bounding box center [1306, 357] width 16 height 16
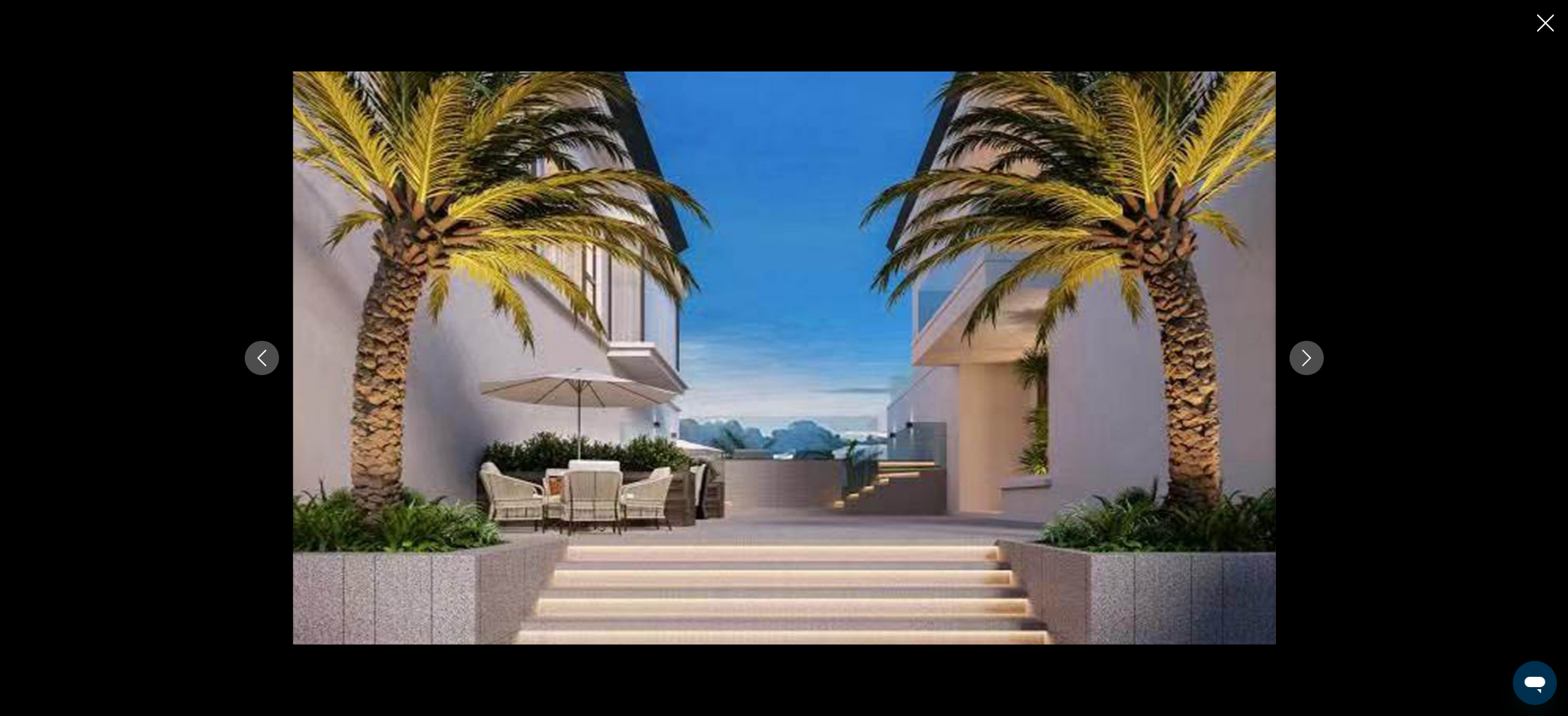
click at [1540, 28] on icon "Close slideshow" at bounding box center [1546, 23] width 17 height 17
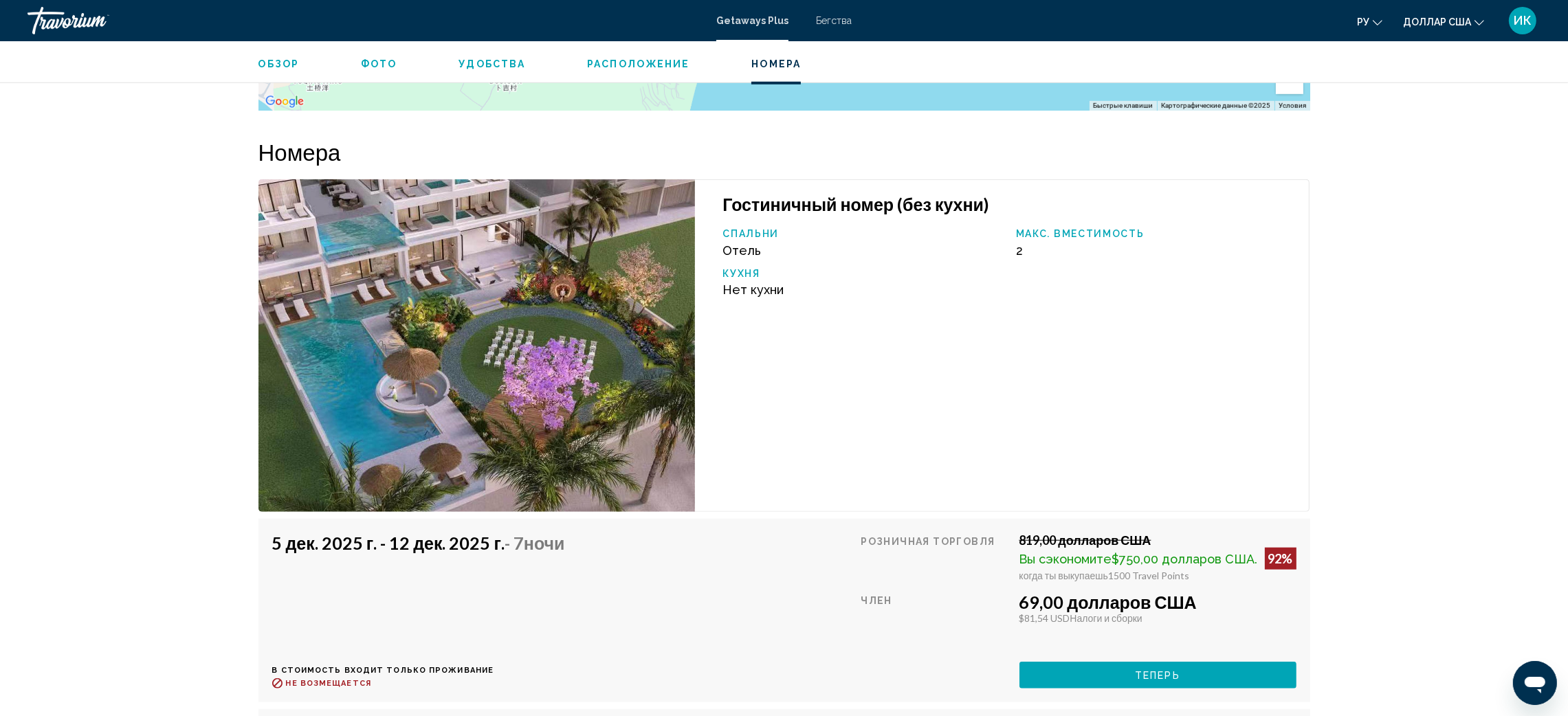
scroll to position [1741, 0]
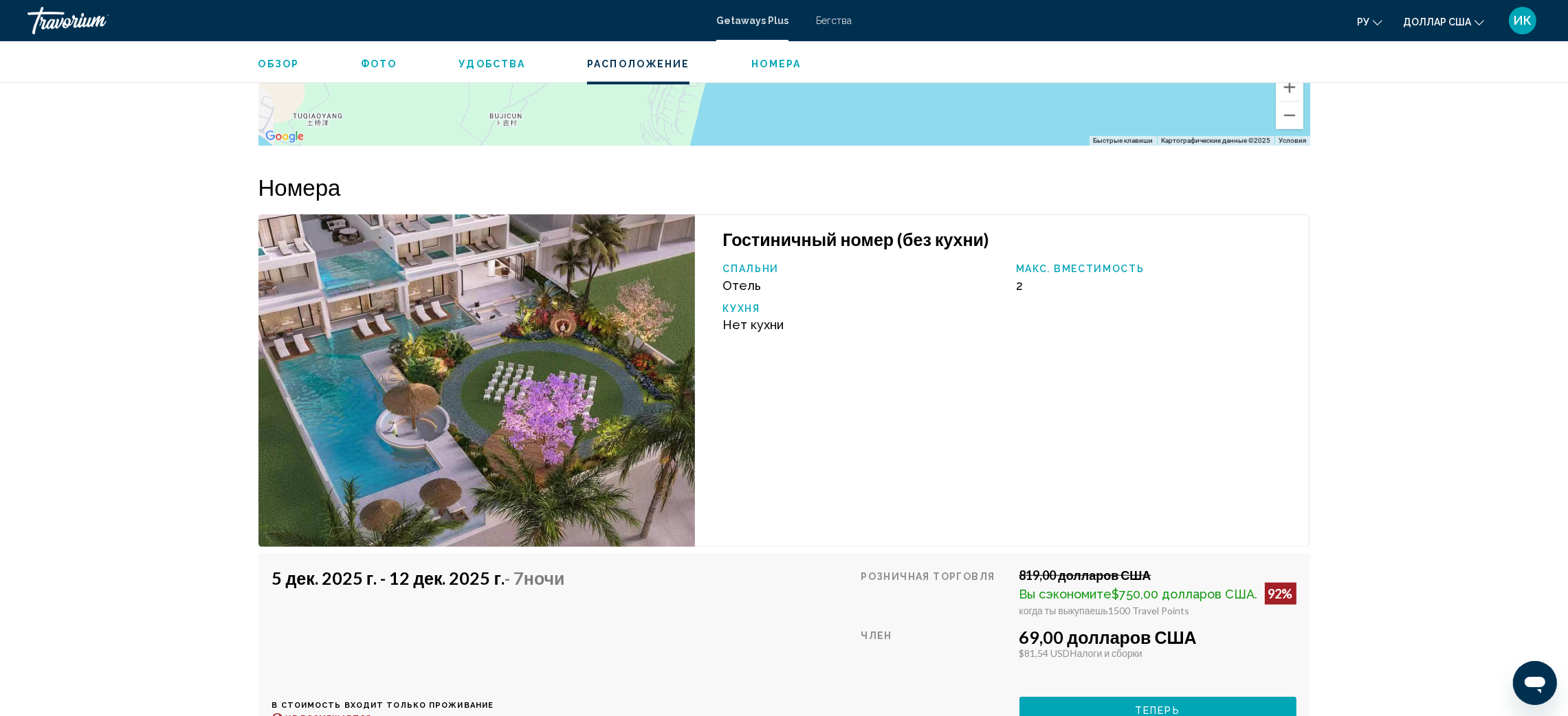
click at [761, 72] on div "Обзор Фото Удобства Расположение Номера искать" at bounding box center [784, 62] width 1106 height 42
click at [761, 60] on font "Номера" at bounding box center [775, 64] width 49 height 11
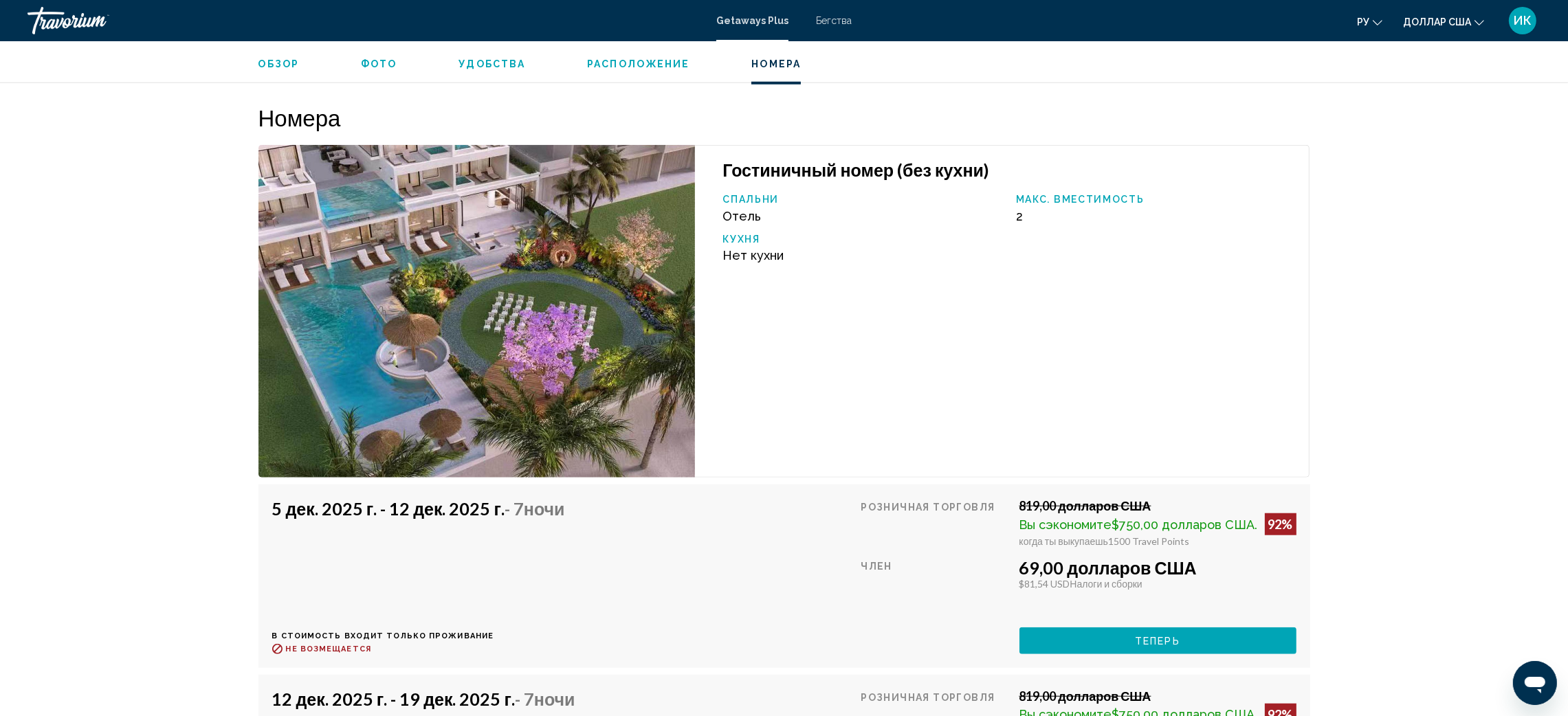
scroll to position [1831, 0]
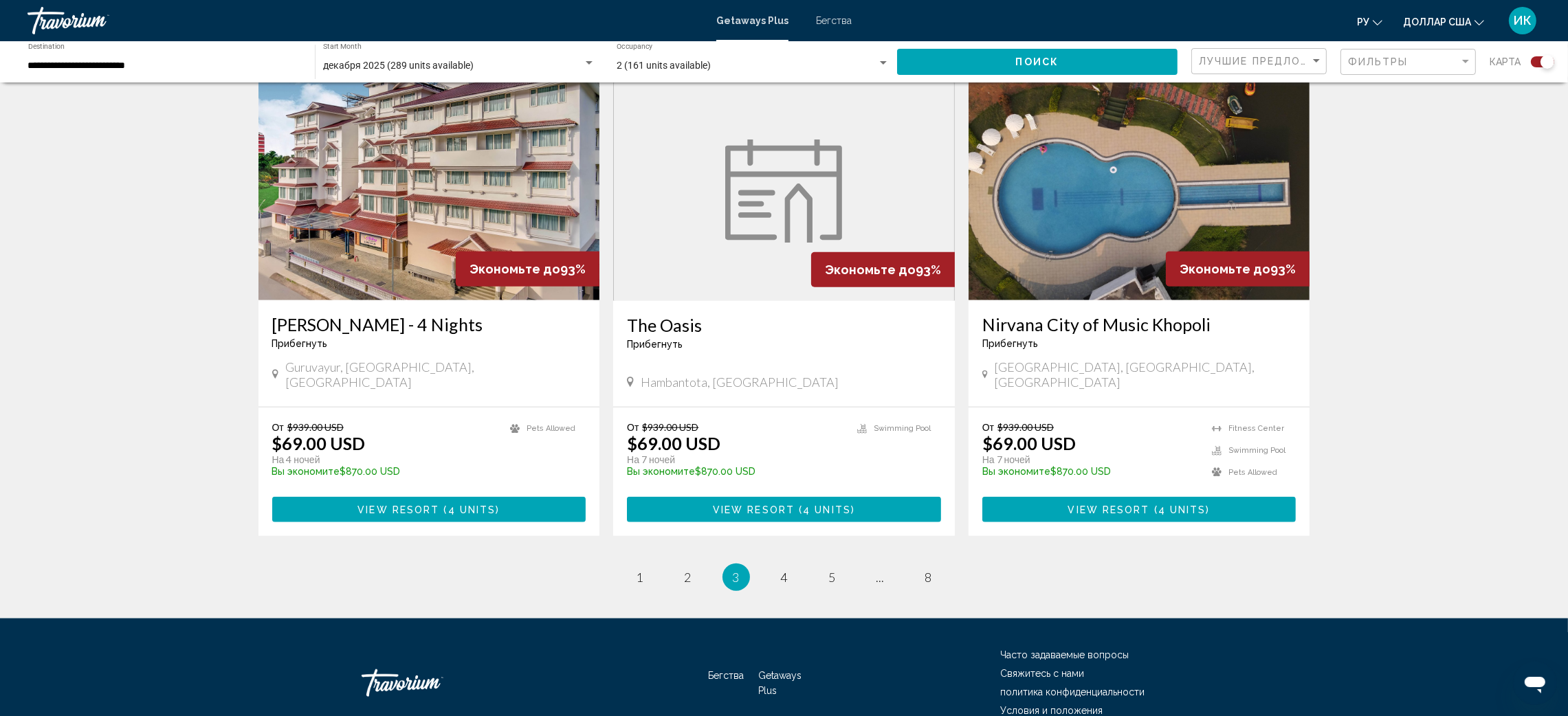
scroll to position [1990, 0]
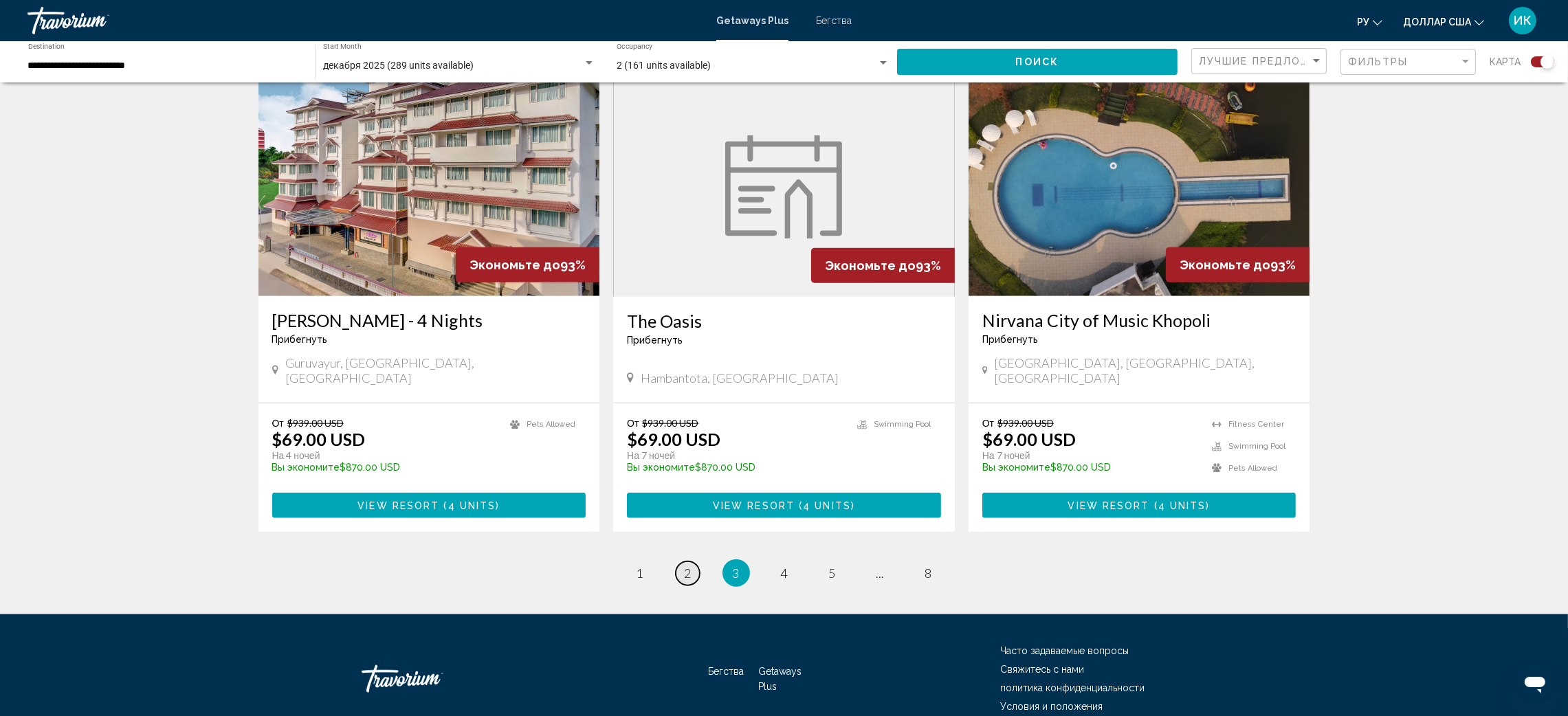
click at [685, 565] on span "2" at bounding box center [688, 573] width 7 height 16
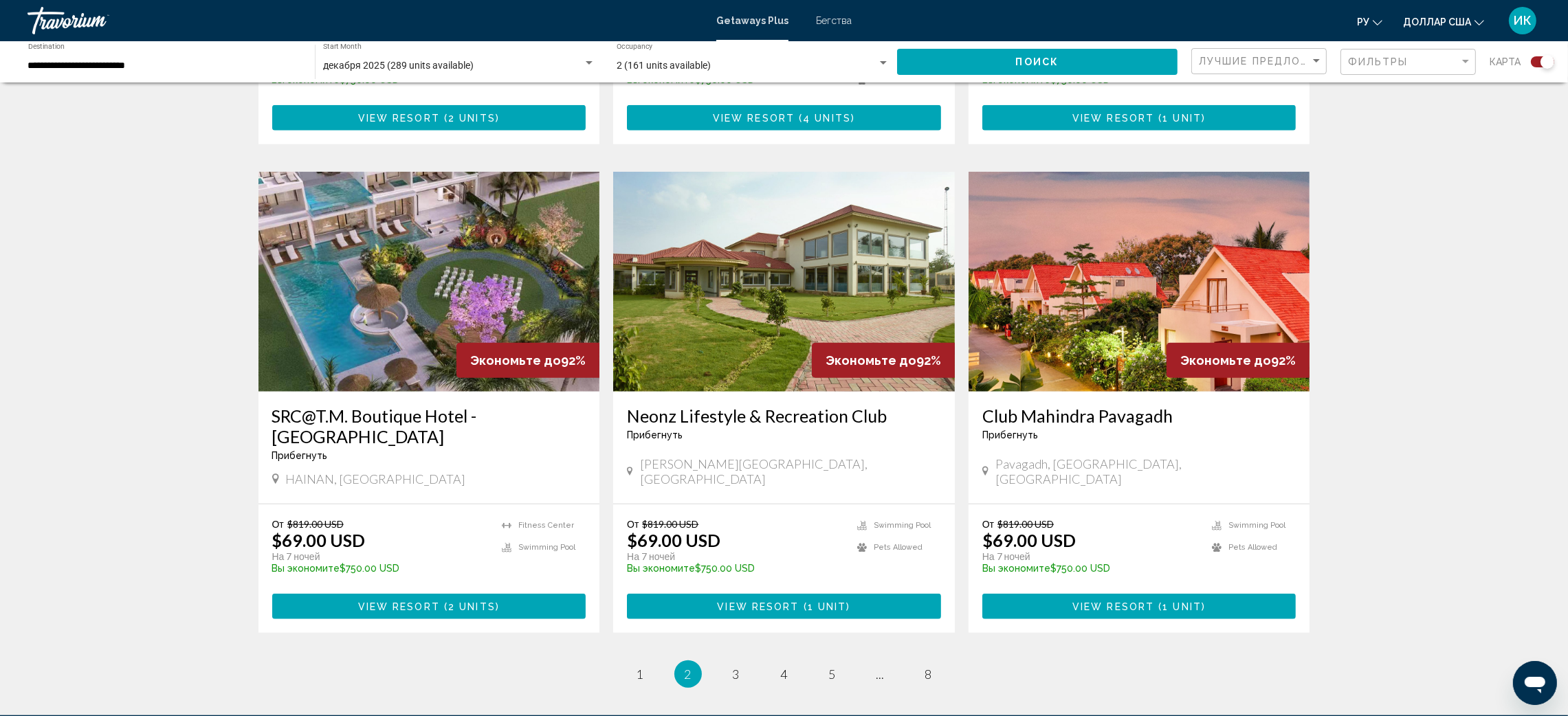
scroll to position [1949, 0]
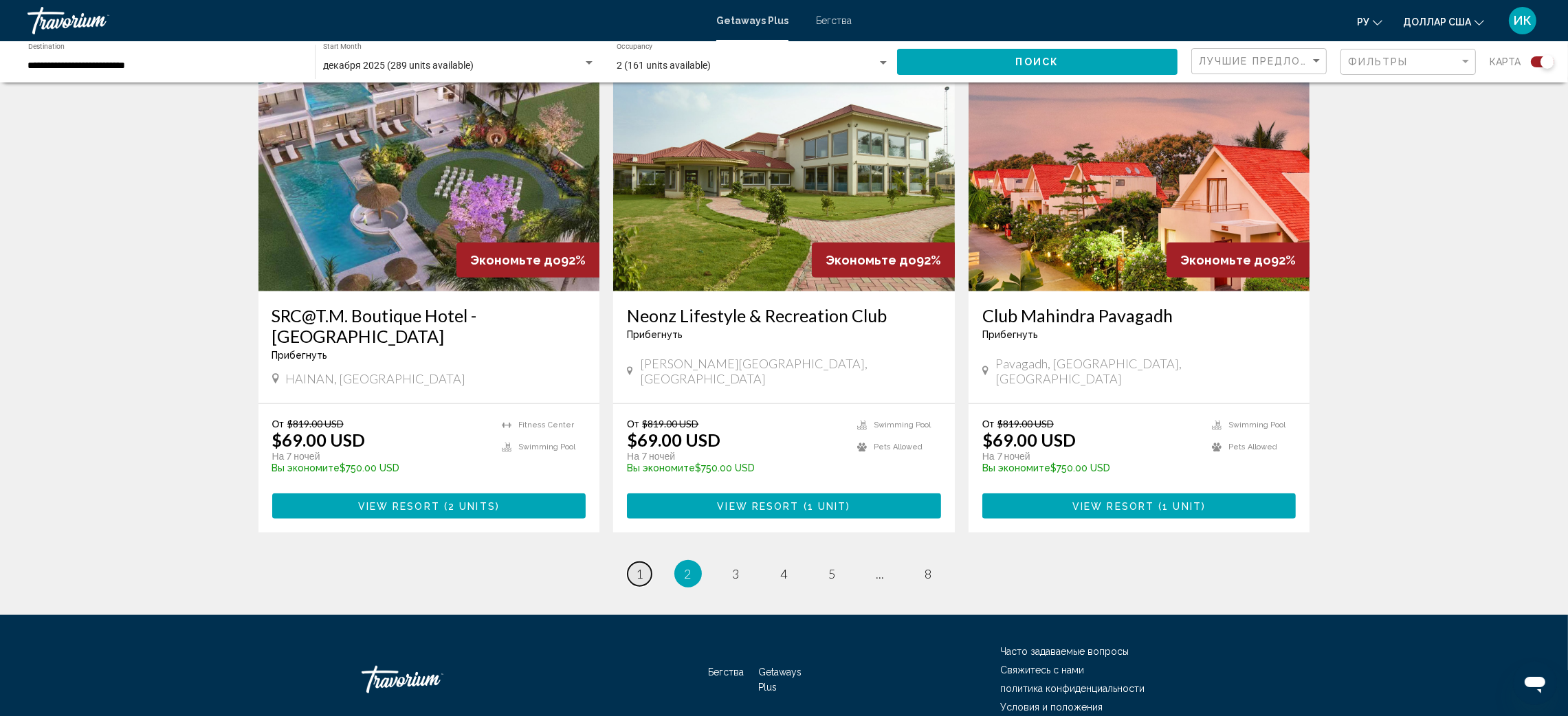
click at [633, 562] on link "page 1" at bounding box center [639, 574] width 24 height 24
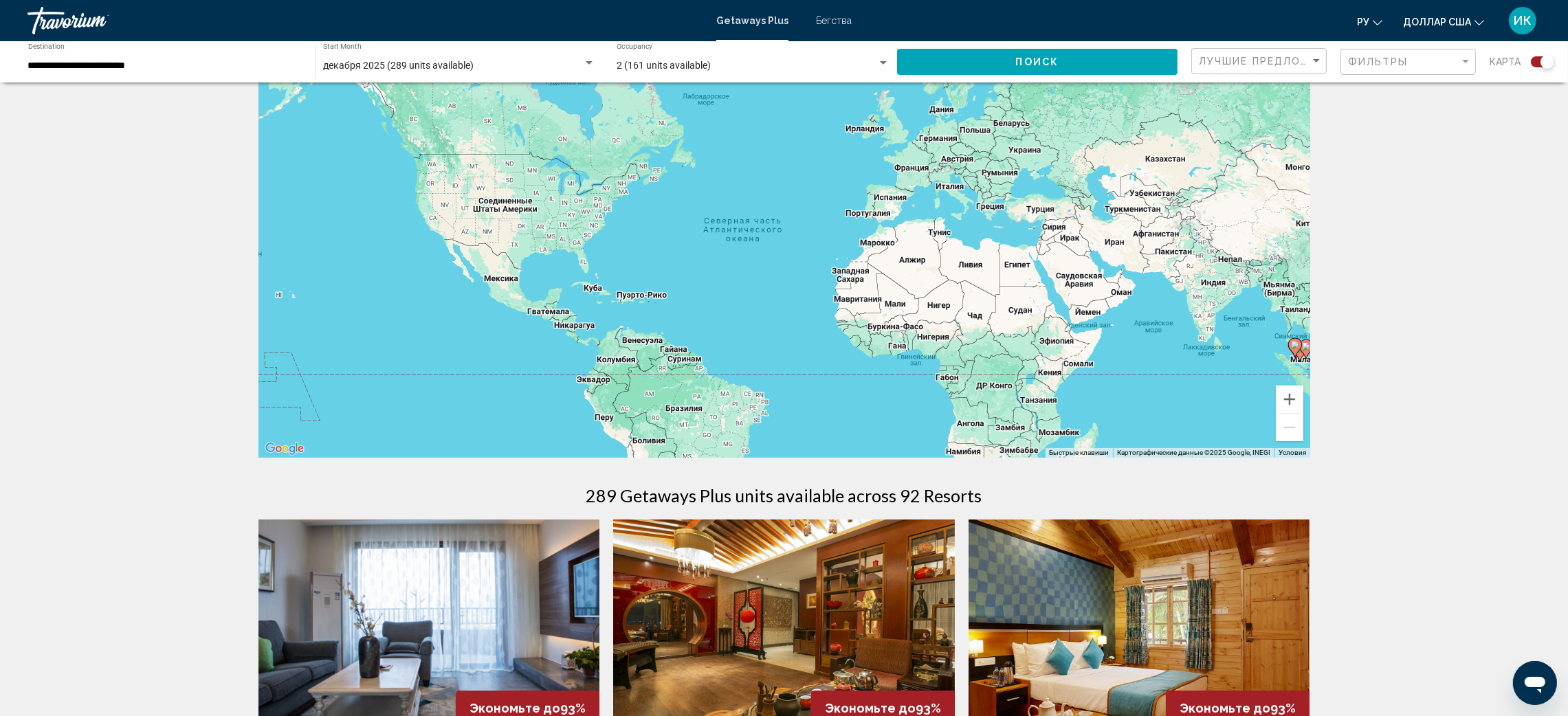
scroll to position [11, 0]
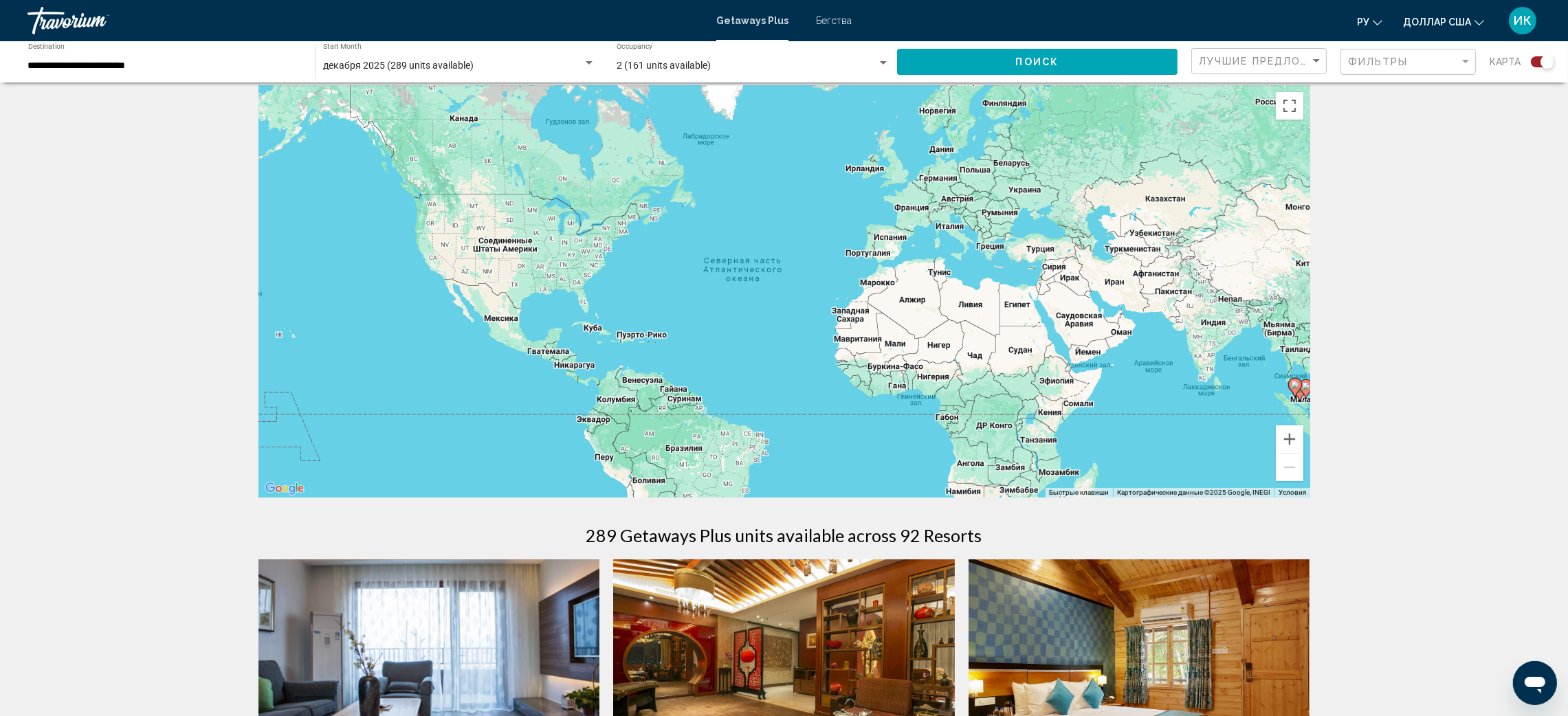
click at [167, 64] on input "**********" at bounding box center [165, 66] width 273 height 11
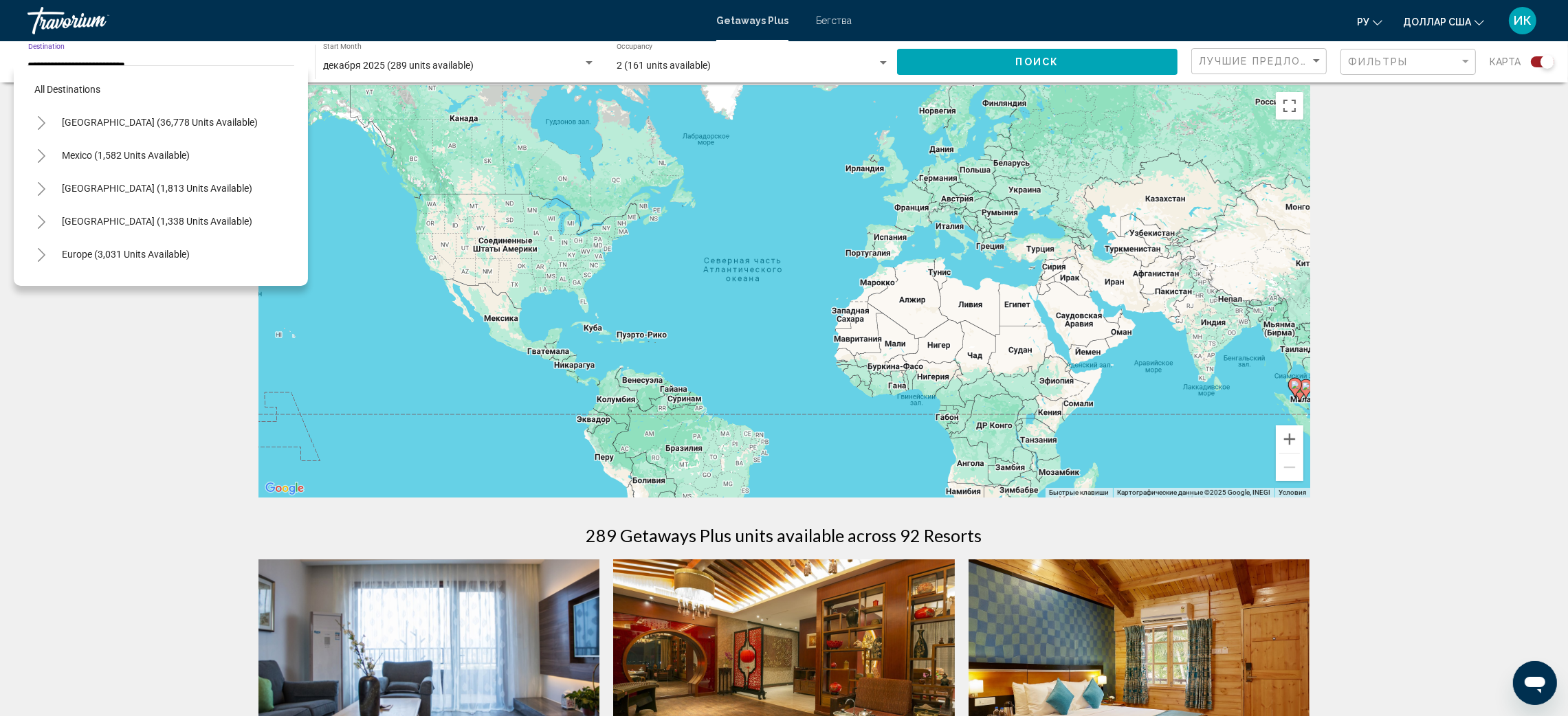
scroll to position [246, 0]
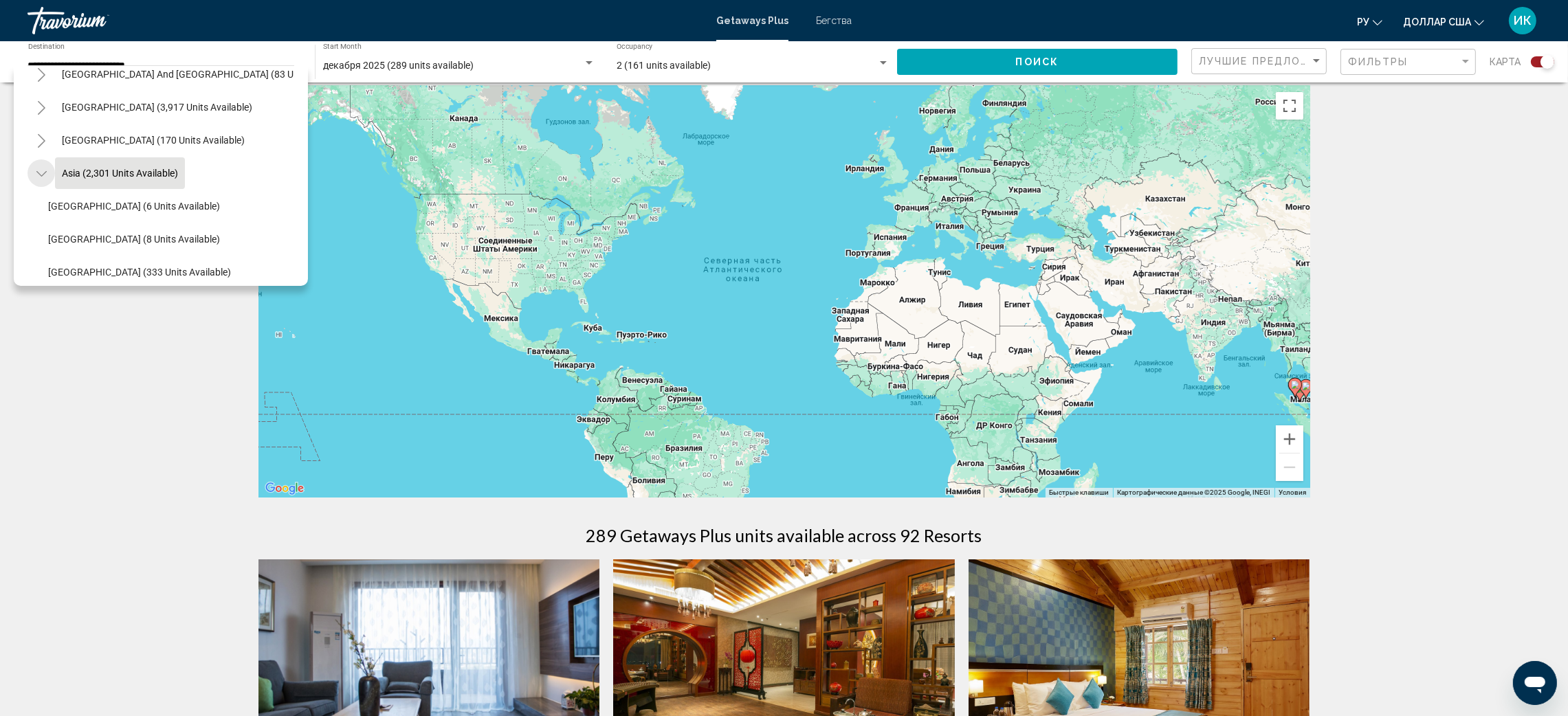
click at [40, 175] on icon "Toggle Asia (2,301 units available)" at bounding box center [41, 174] width 10 height 14
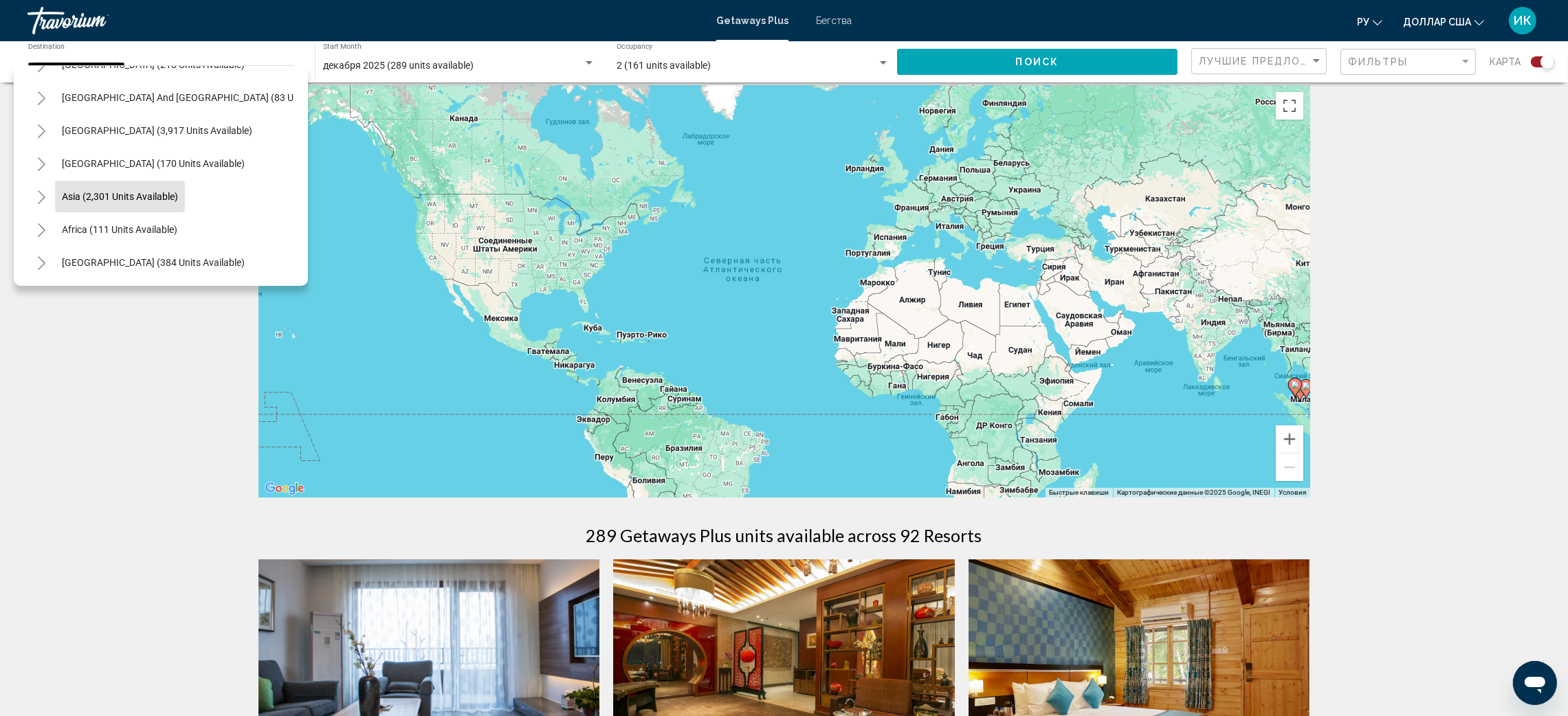
scroll to position [114, 0]
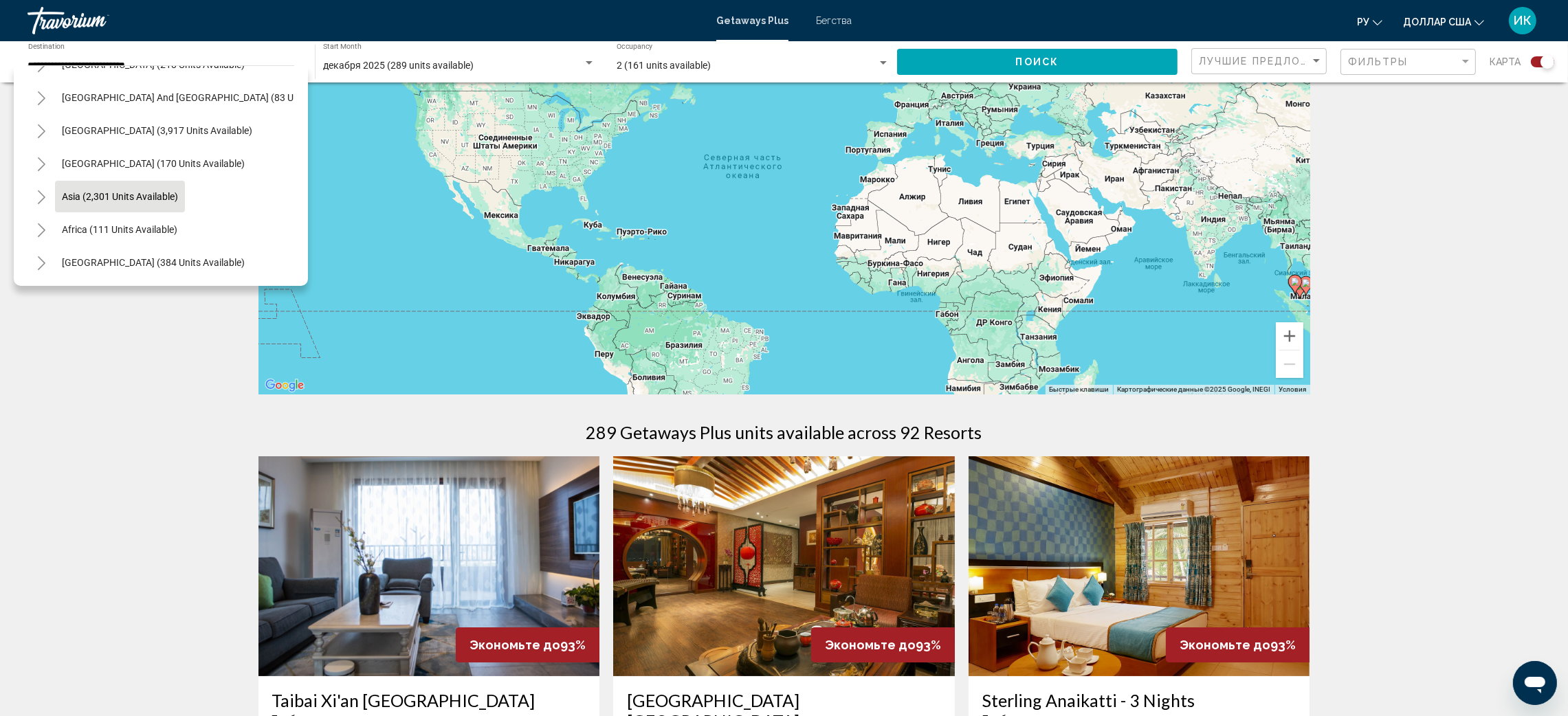
click at [42, 223] on icon "Toggle Africa (111 units available)" at bounding box center [41, 230] width 8 height 14
click at [42, 256] on icon "Toggle Middle East (384 units available)" at bounding box center [41, 263] width 10 height 14
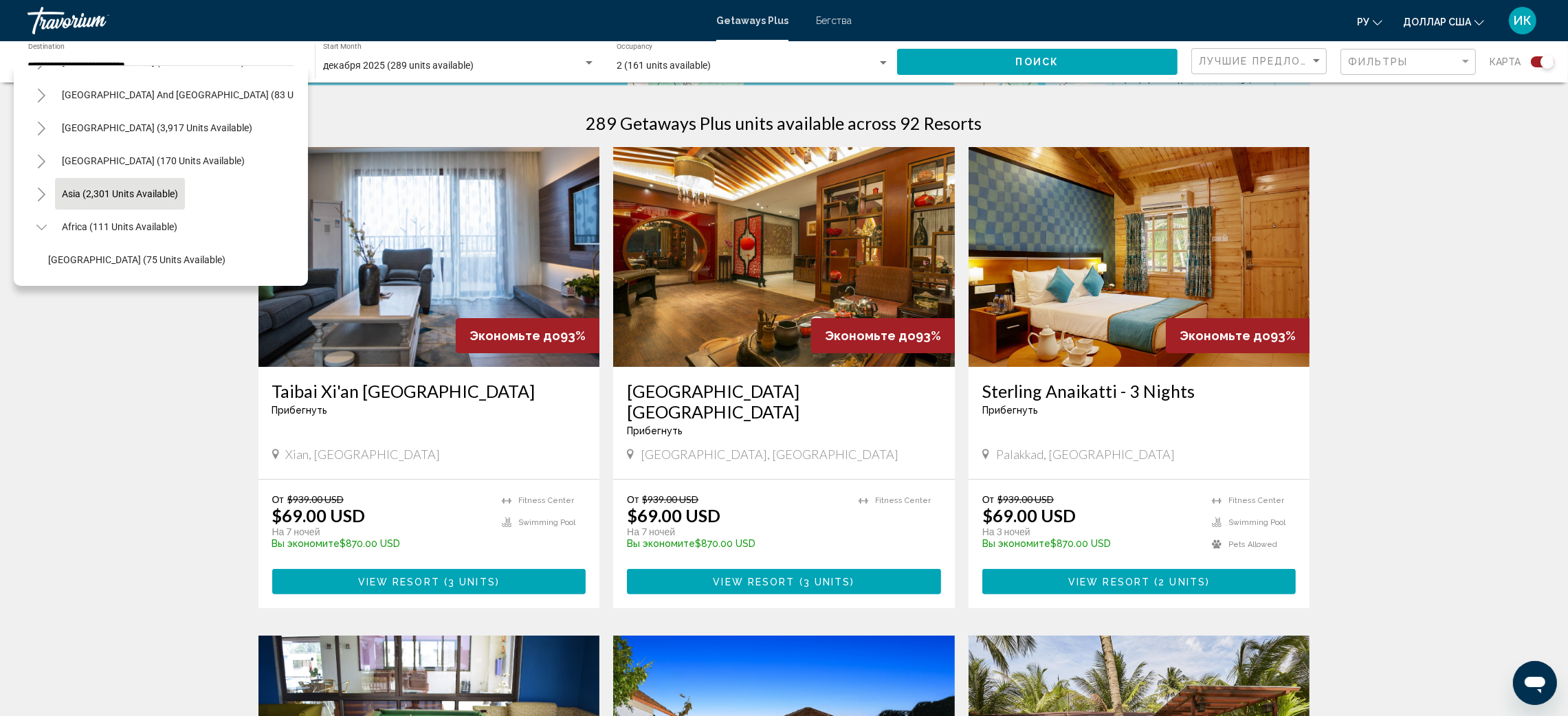
scroll to position [197, 0]
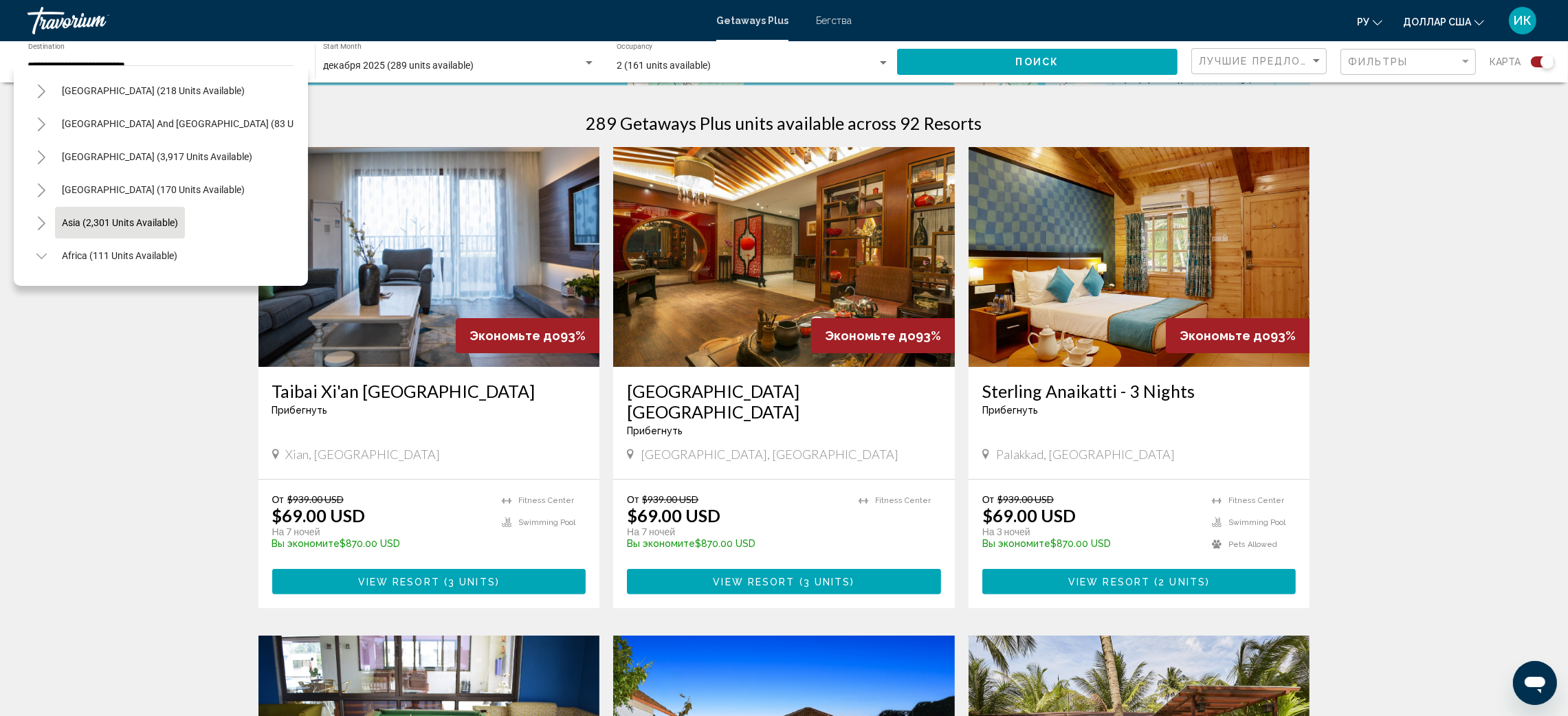
click at [42, 190] on icon "Toggle Central America (170 units available)" at bounding box center [41, 191] width 10 height 14
click at [137, 181] on span "[GEOGRAPHIC_DATA] (55 units available)" at bounding box center [136, 185] width 177 height 11
type input "**********"
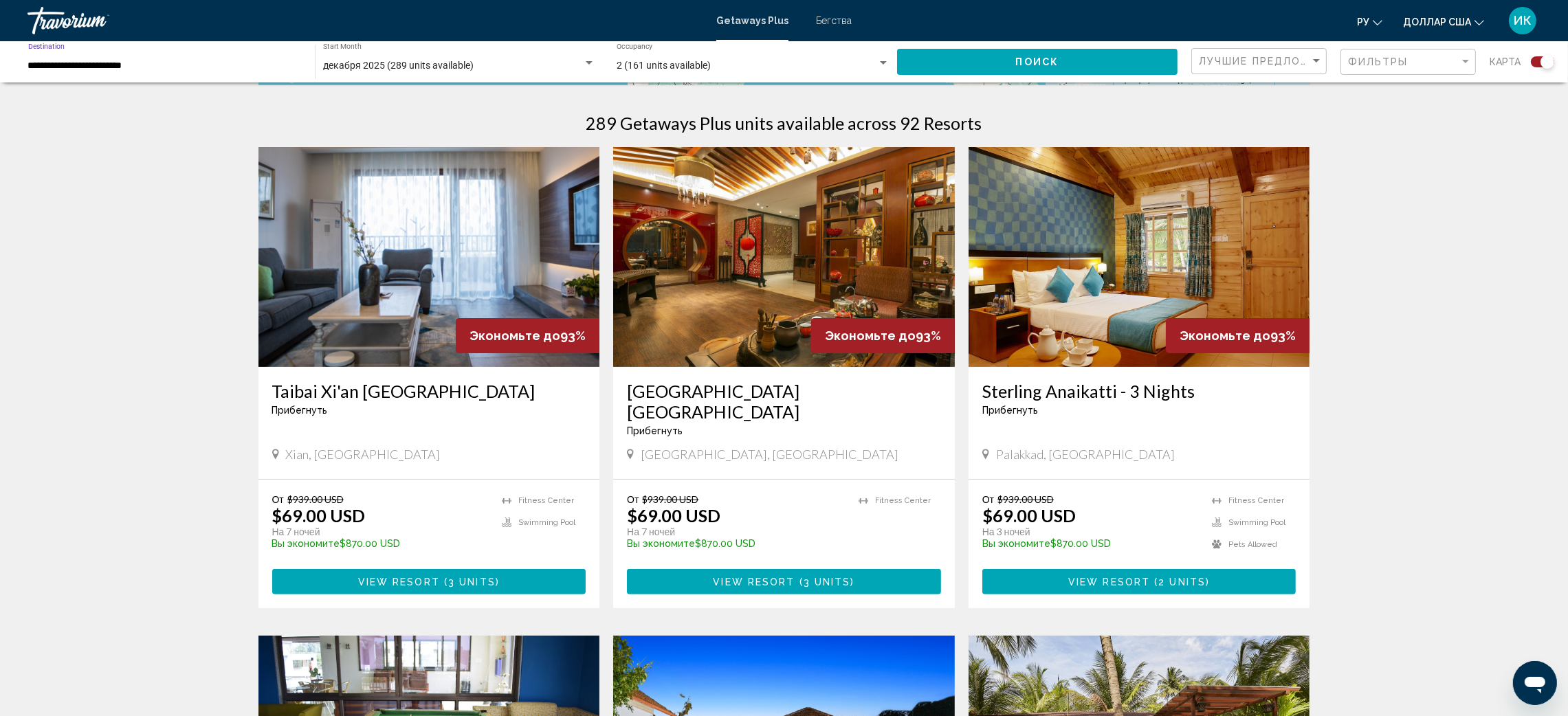
click at [879, 67] on div "Search widget" at bounding box center [883, 63] width 12 height 11
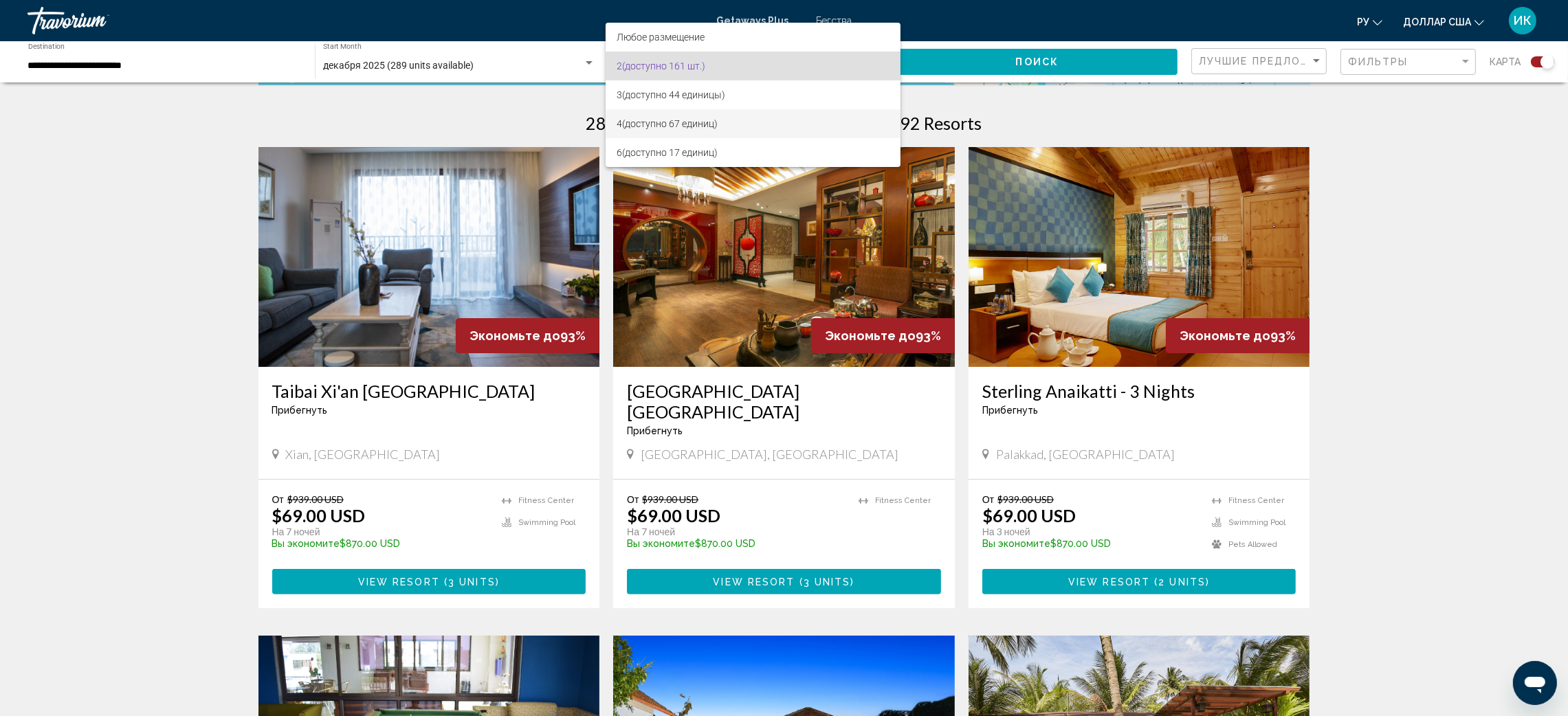
click at [734, 122] on span "4 (доступно 67 единиц)" at bounding box center [753, 123] width 273 height 28
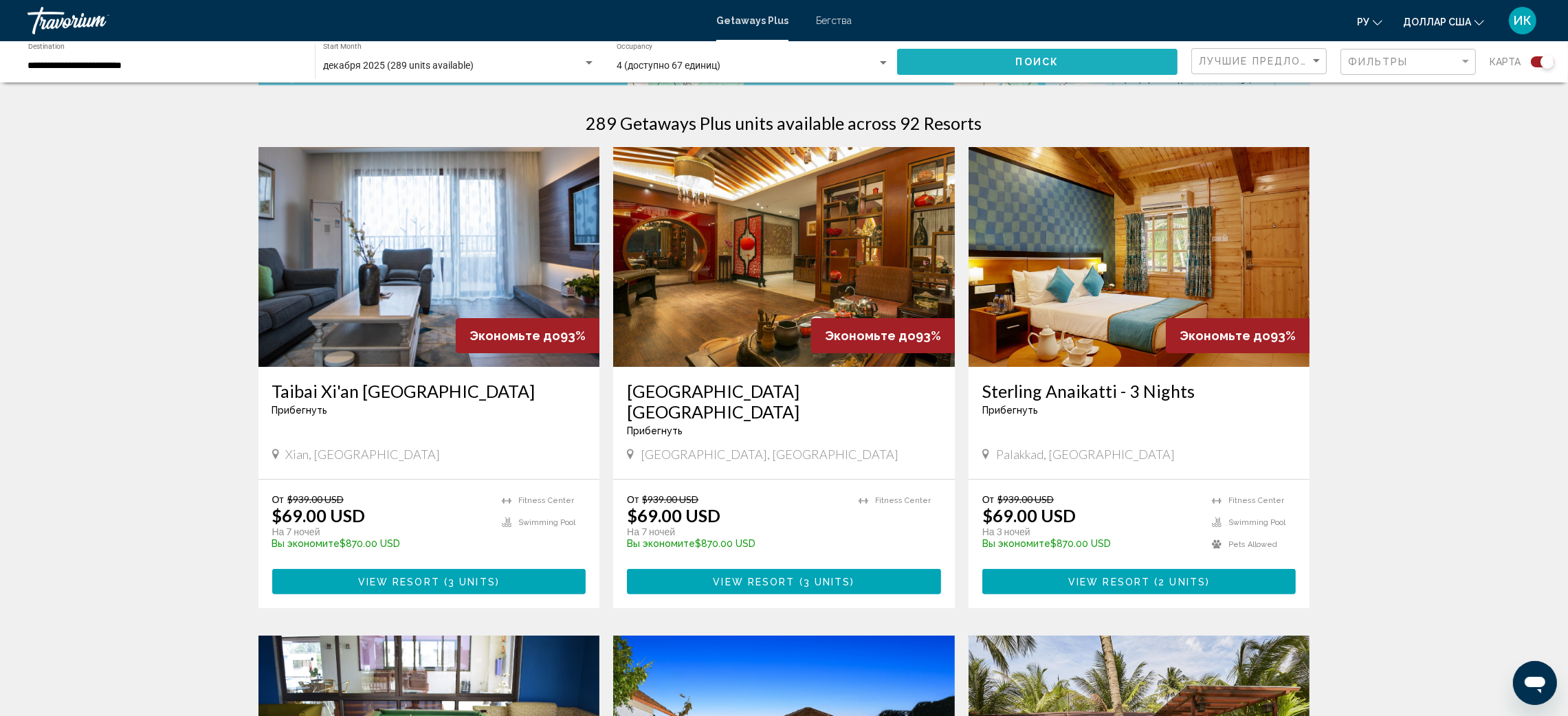
click at [992, 60] on button "Поиск" at bounding box center [1036, 61] width 280 height 25
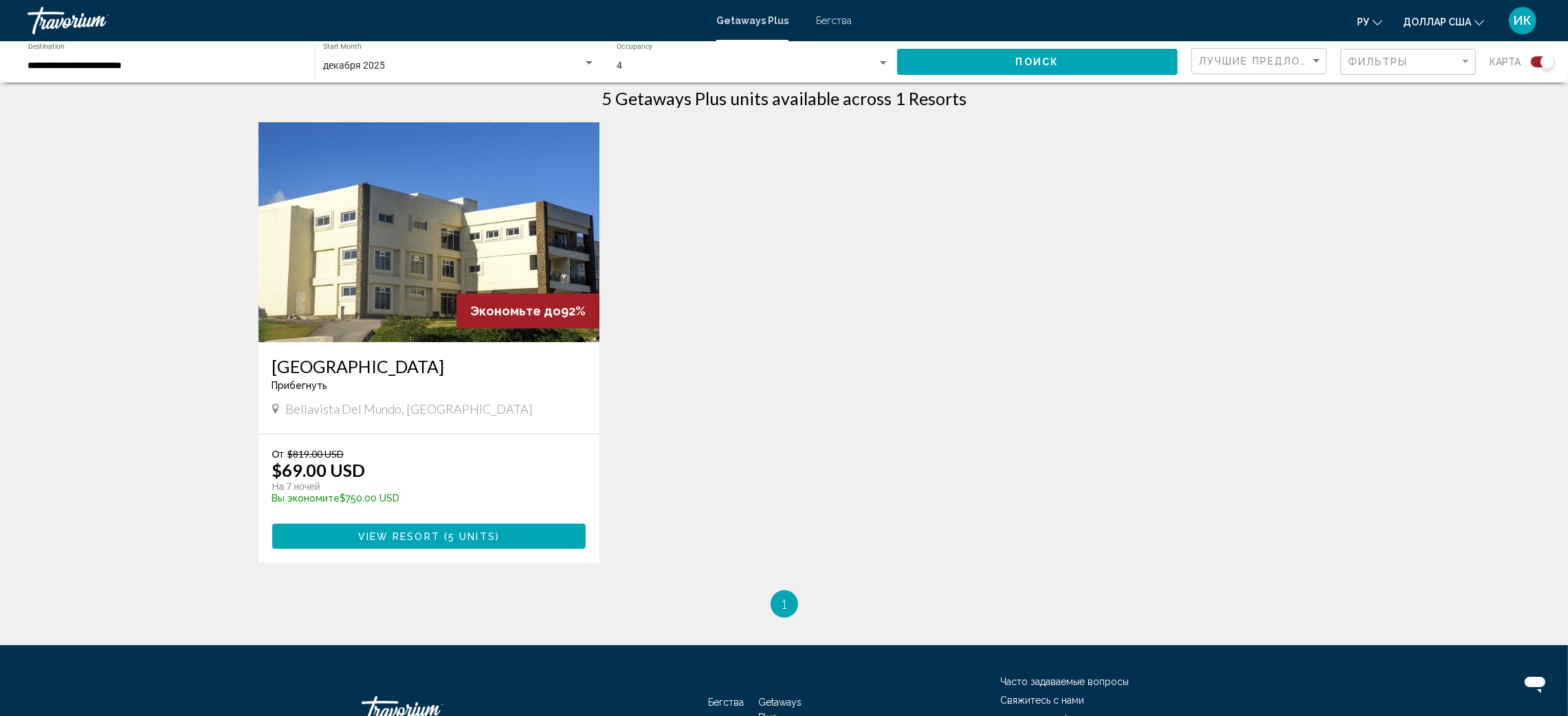
scroll to position [412, 0]
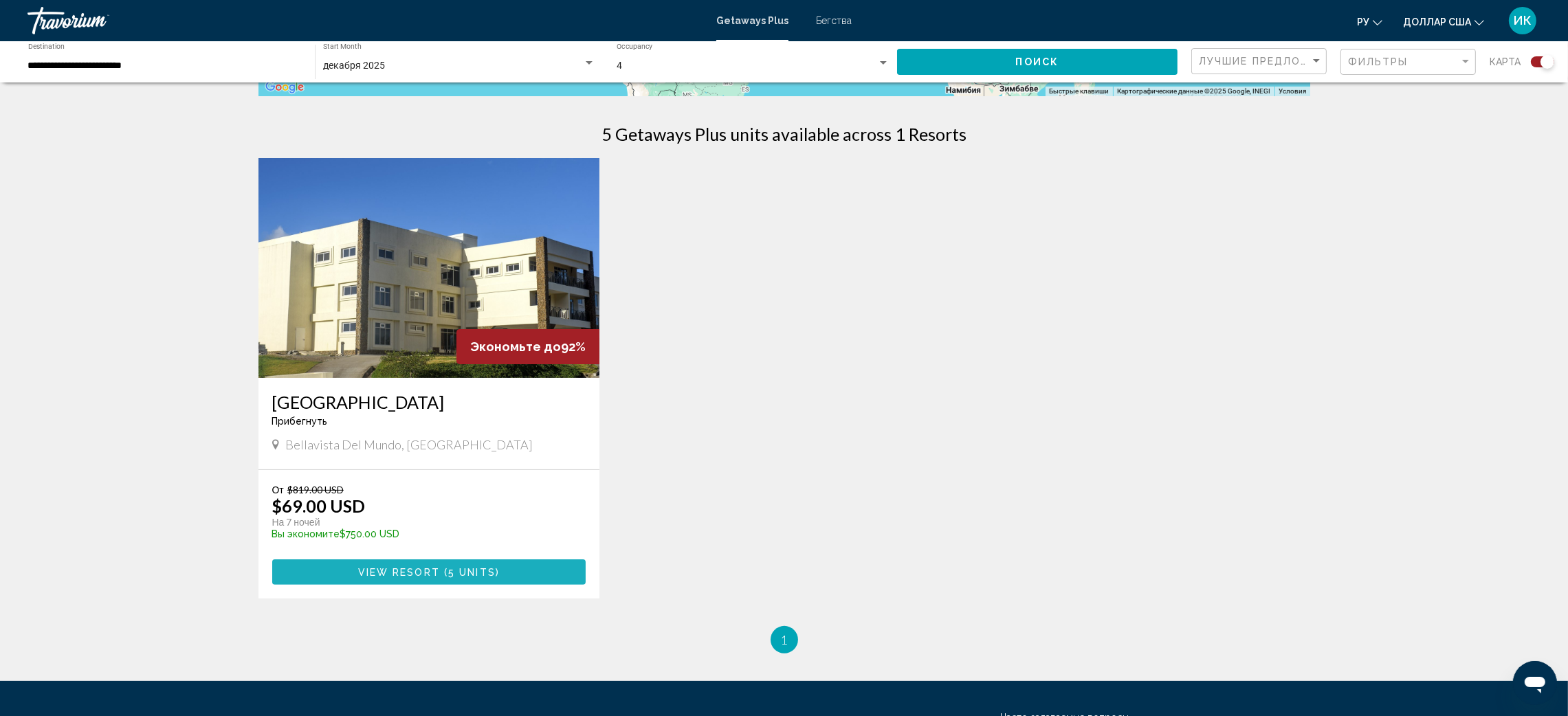
click at [486, 568] on span "5 units" at bounding box center [471, 572] width 47 height 11
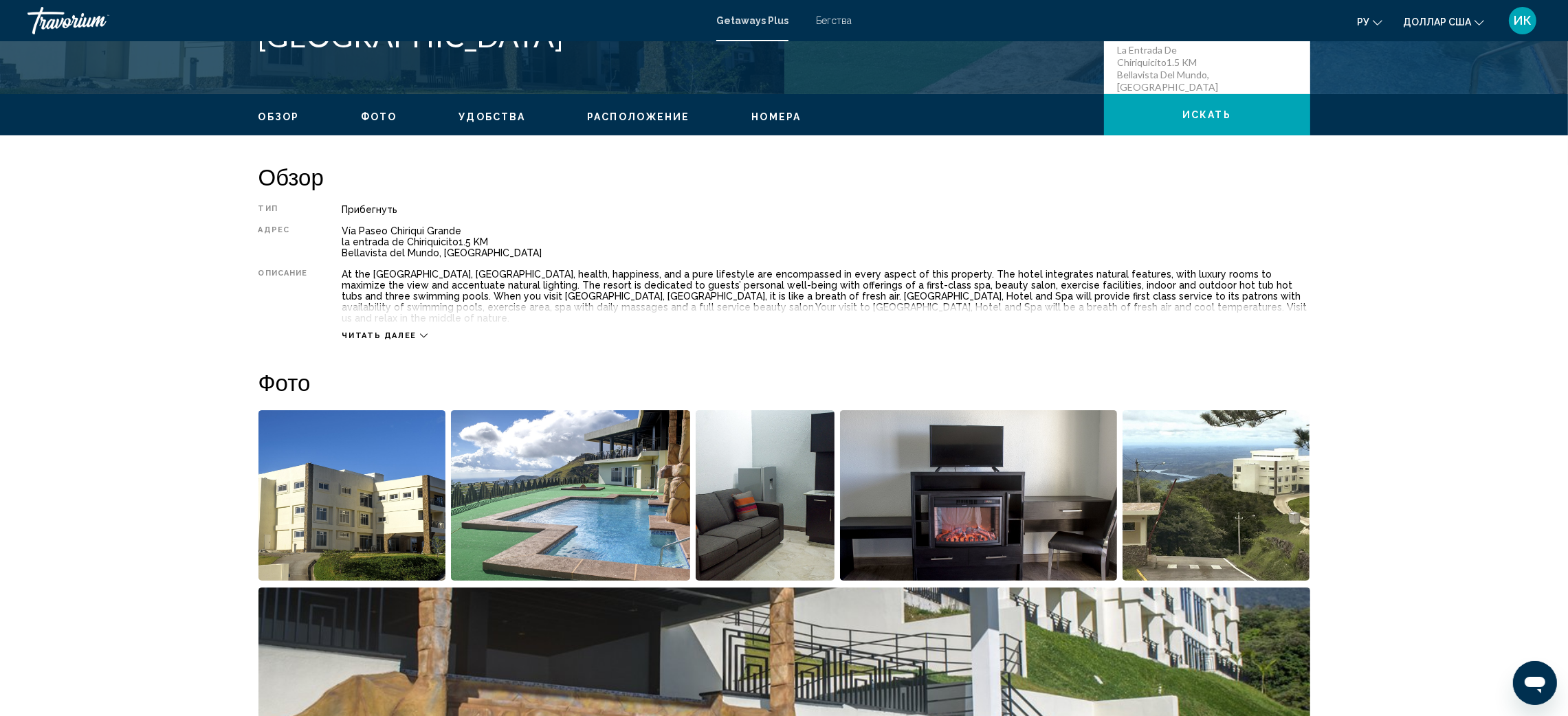
scroll to position [412, 0]
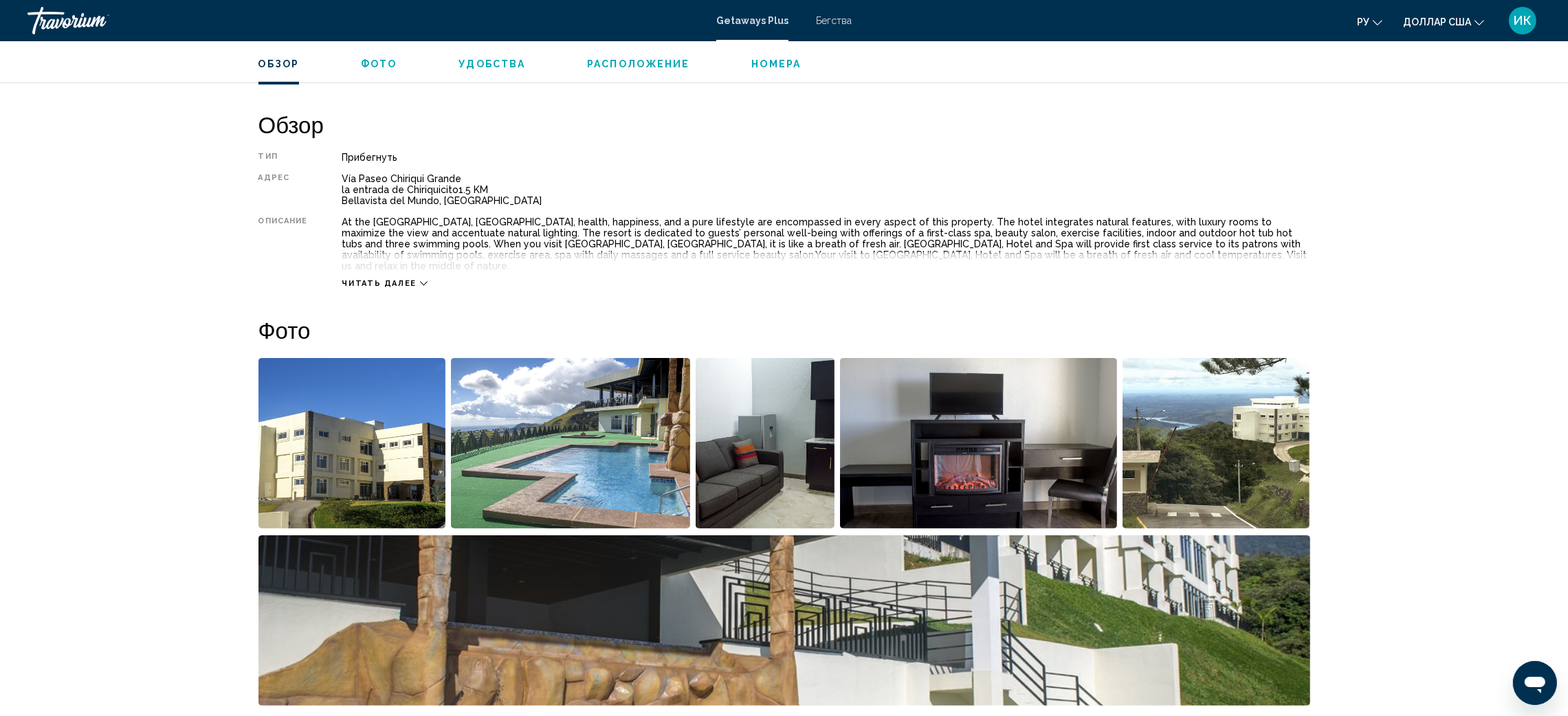
click at [420, 279] on icon "Основное содержание" at bounding box center [424, 283] width 8 height 8
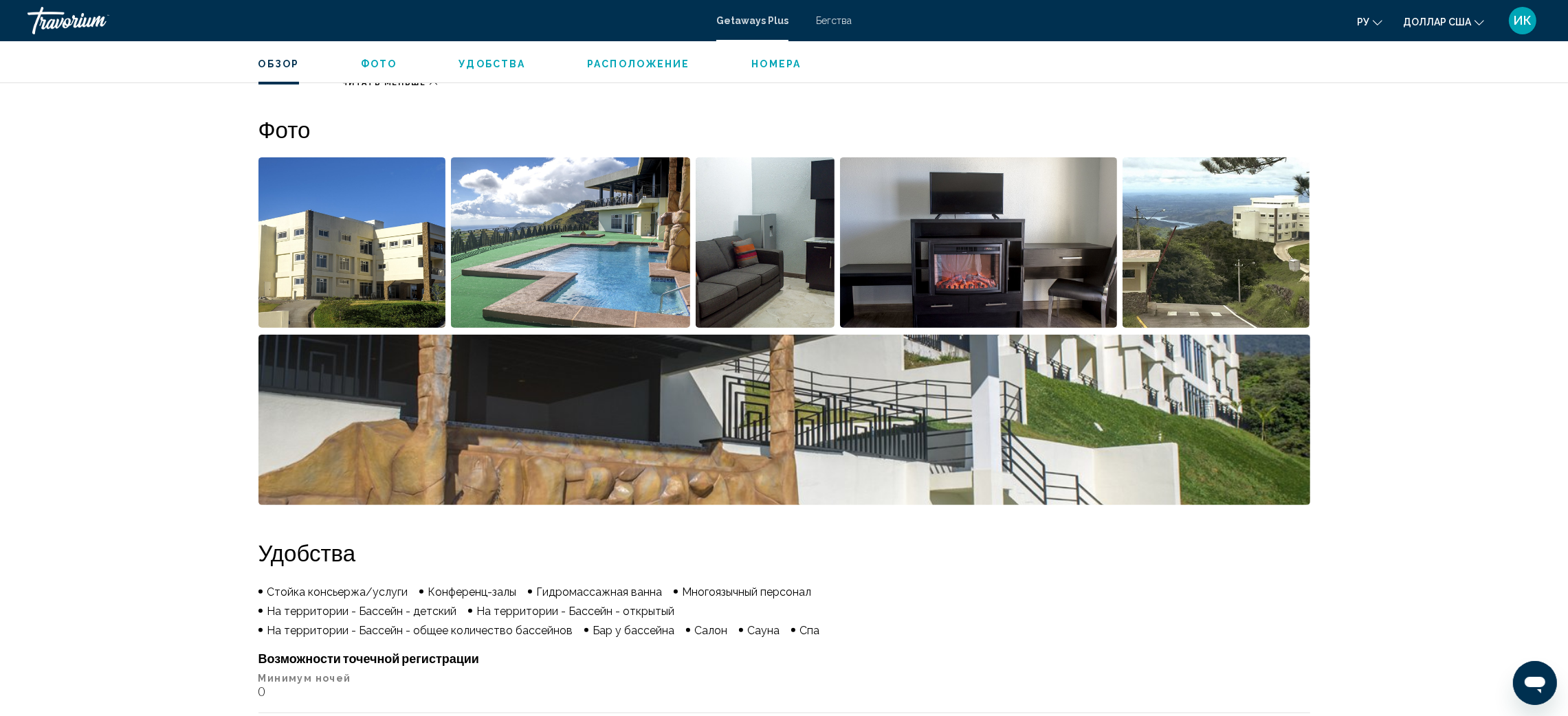
scroll to position [618, 0]
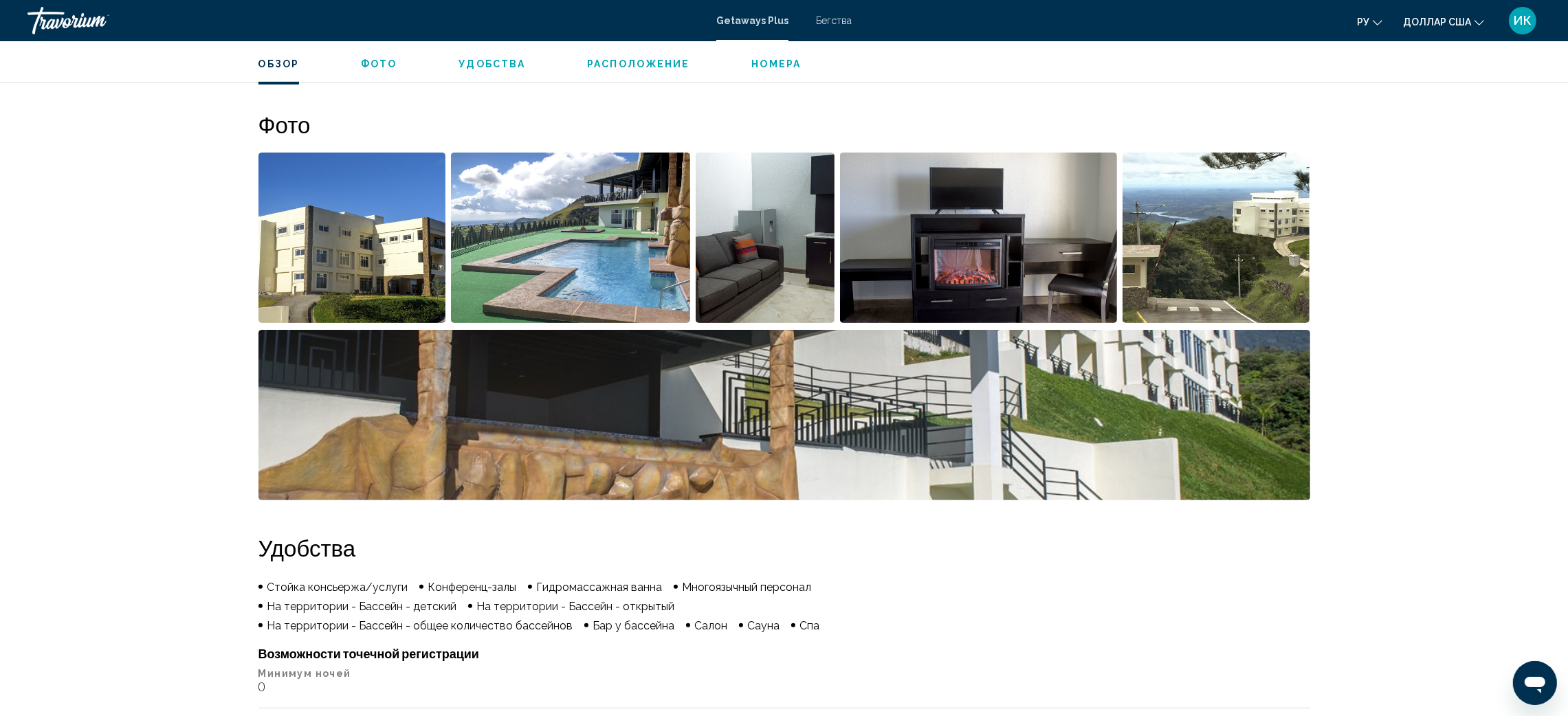
click at [401, 233] on img "Открыть полноэкранный слайдер изображений" at bounding box center [351, 237] width 187 height 170
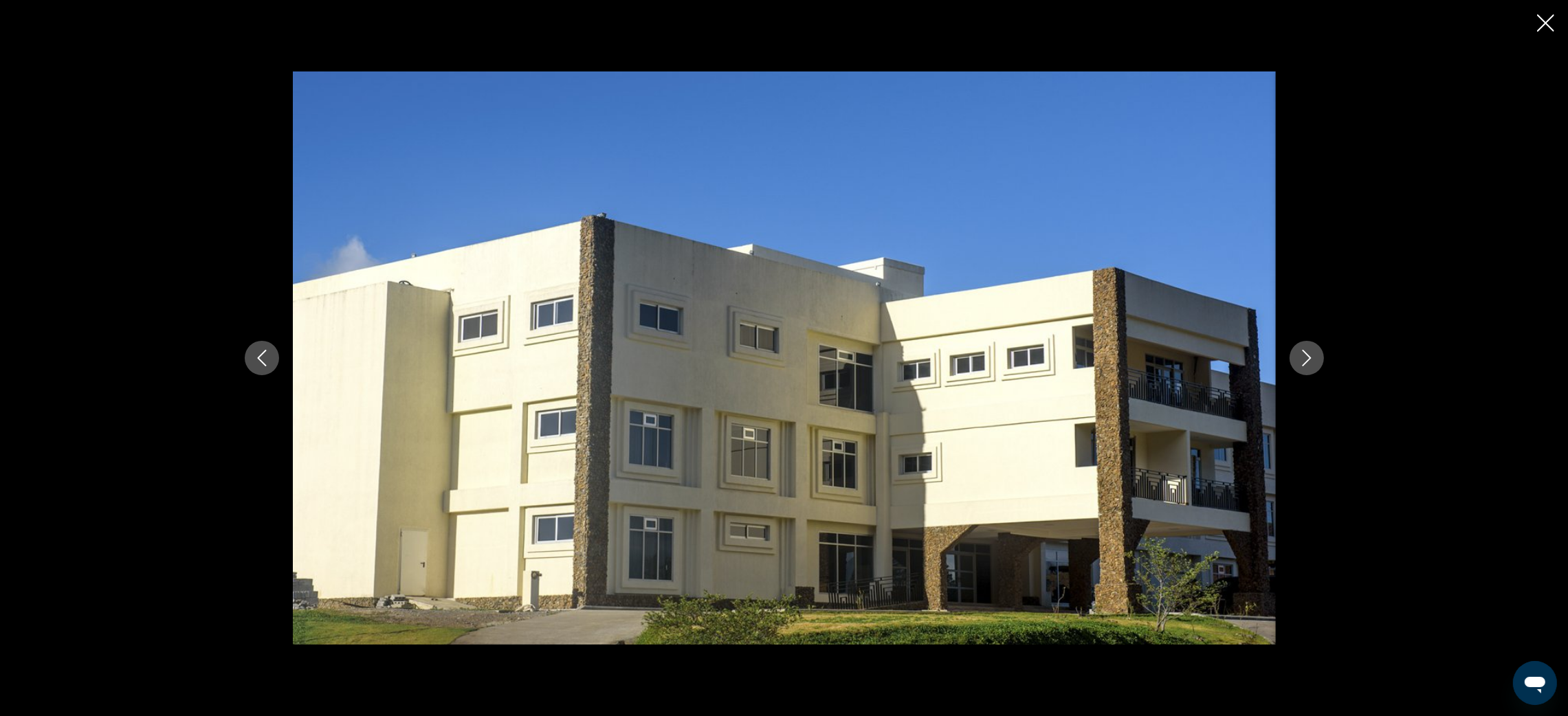
click at [1305, 361] on icon "Next image" at bounding box center [1306, 357] width 16 height 16
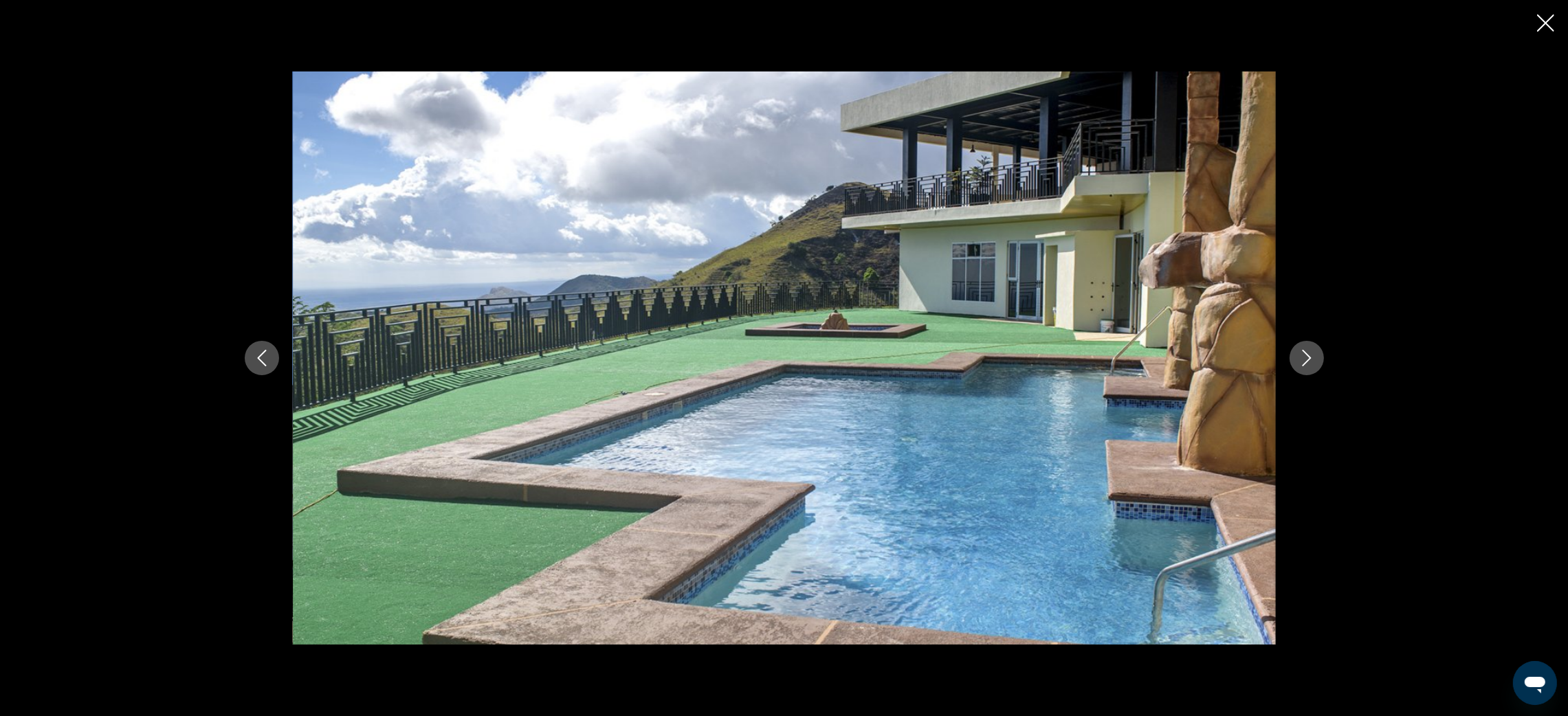
click at [1305, 361] on icon "Next image" at bounding box center [1306, 357] width 16 height 16
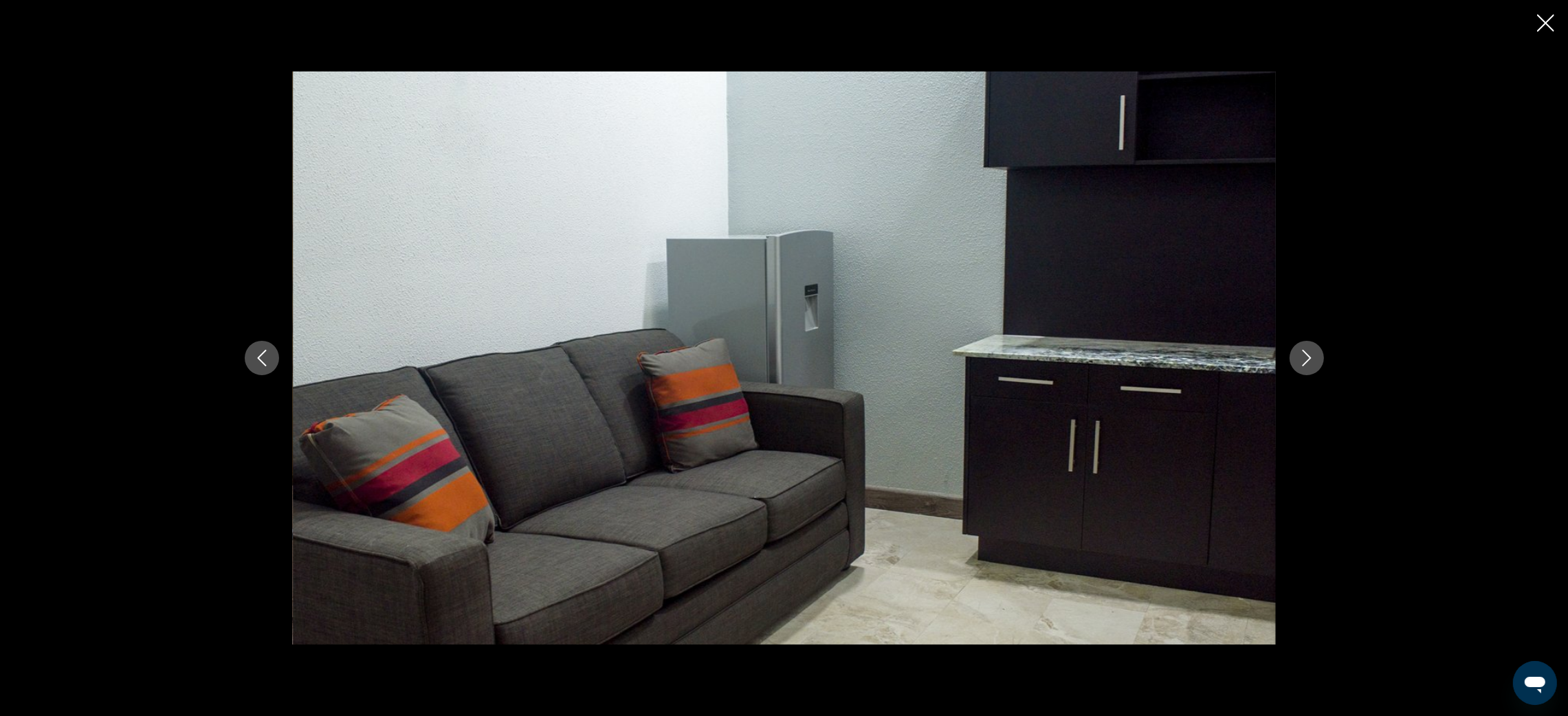
click at [1305, 361] on icon "Next image" at bounding box center [1306, 357] width 16 height 16
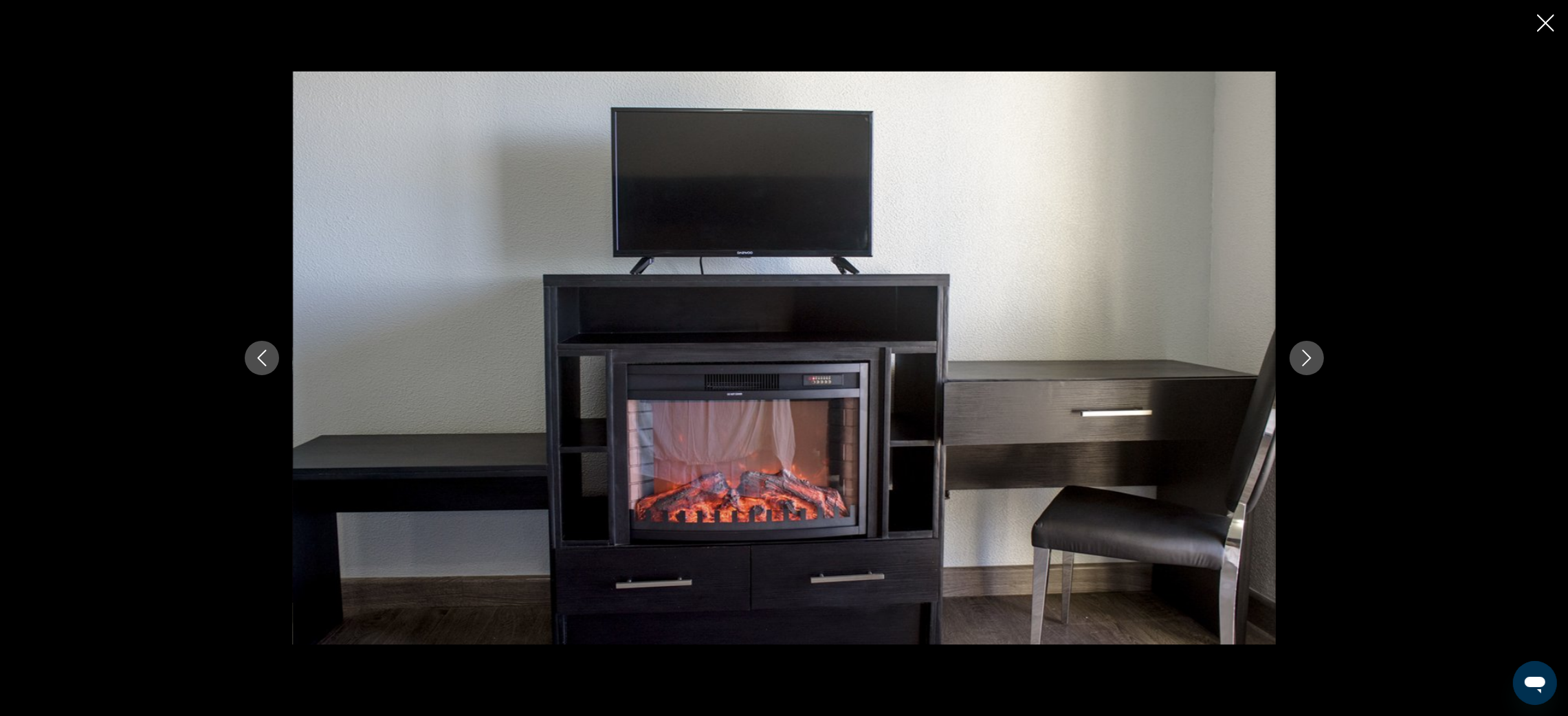
click at [1305, 361] on icon "Next image" at bounding box center [1306, 357] width 16 height 16
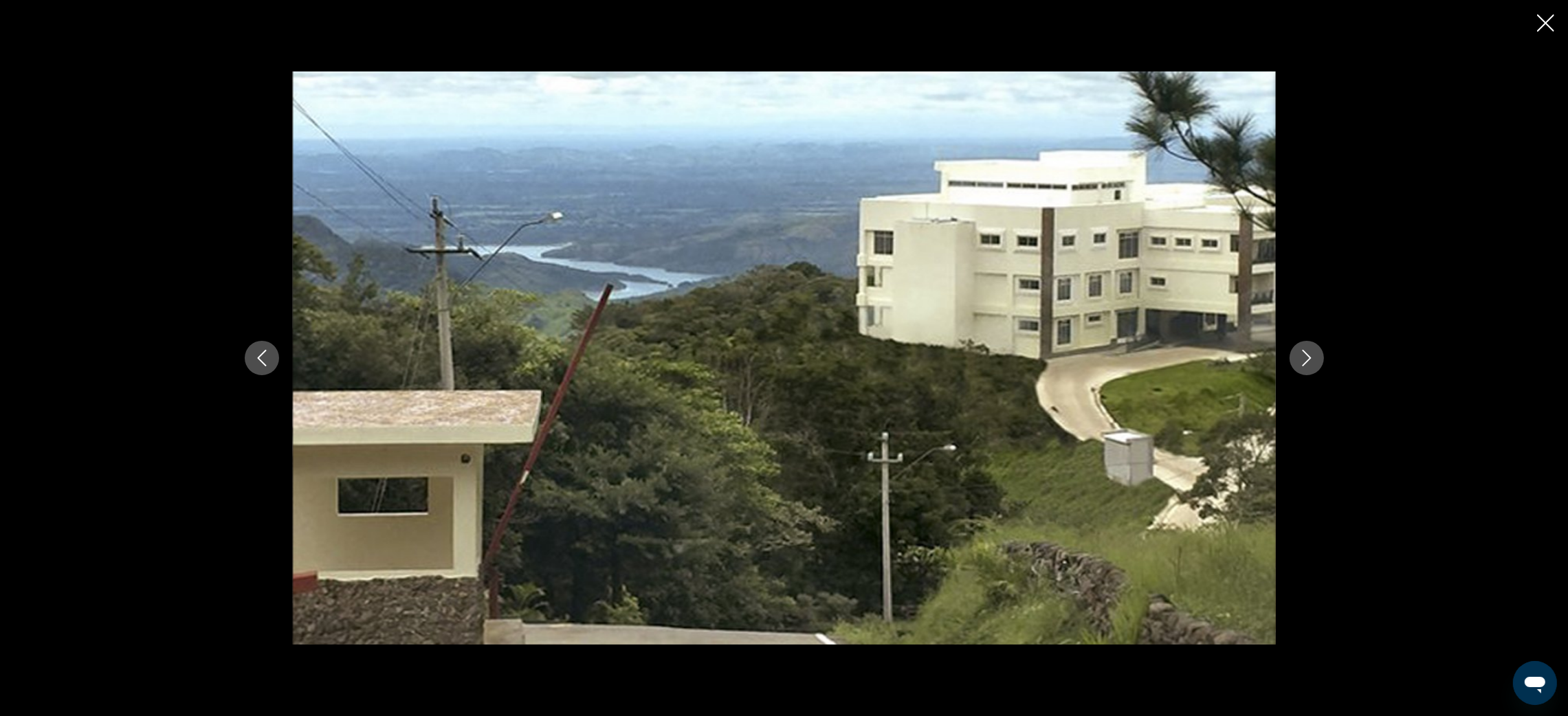
click at [1305, 361] on icon "Next image" at bounding box center [1306, 357] width 16 height 16
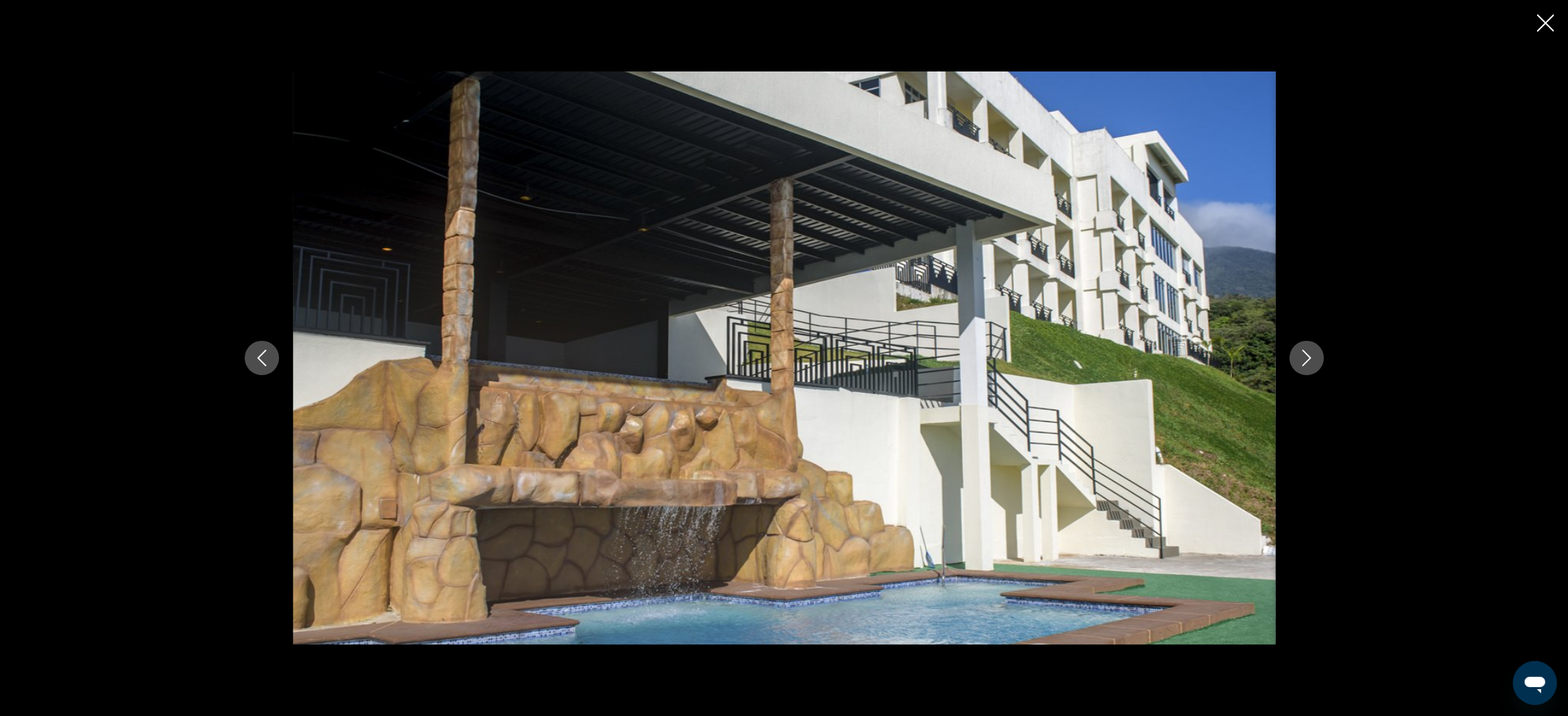
click at [1305, 361] on icon "Next image" at bounding box center [1306, 357] width 16 height 16
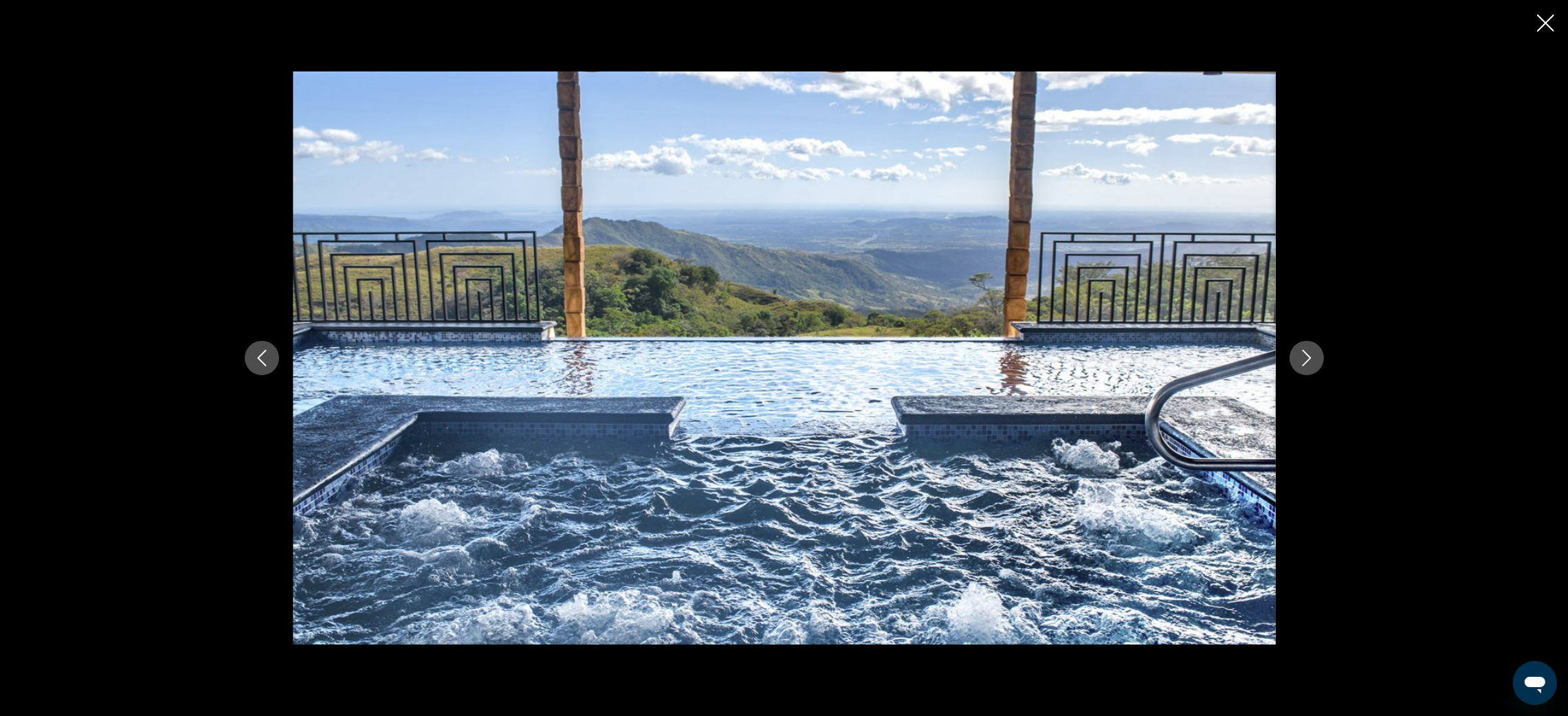
click at [1305, 361] on icon "Next image" at bounding box center [1306, 357] width 16 height 16
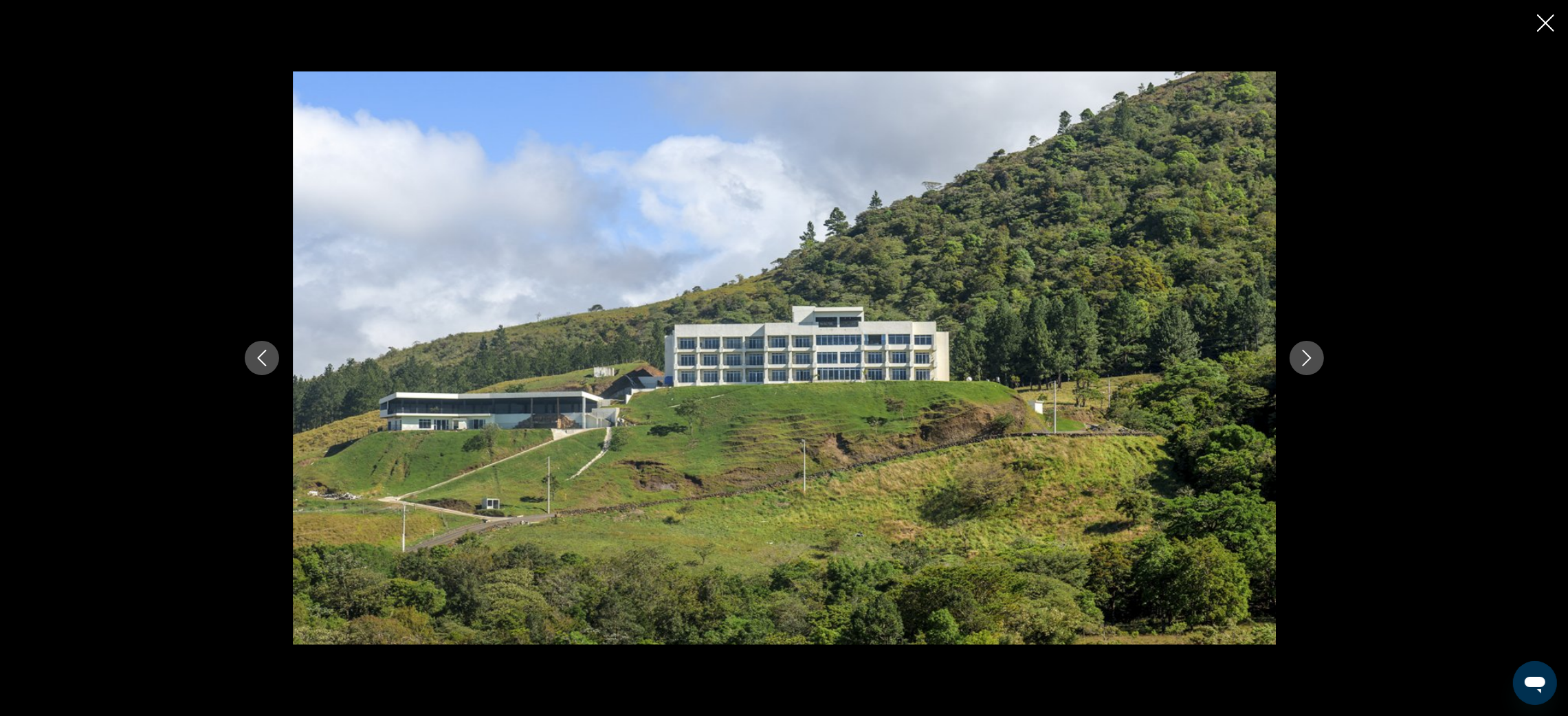
click at [1305, 361] on icon "Next image" at bounding box center [1306, 357] width 16 height 16
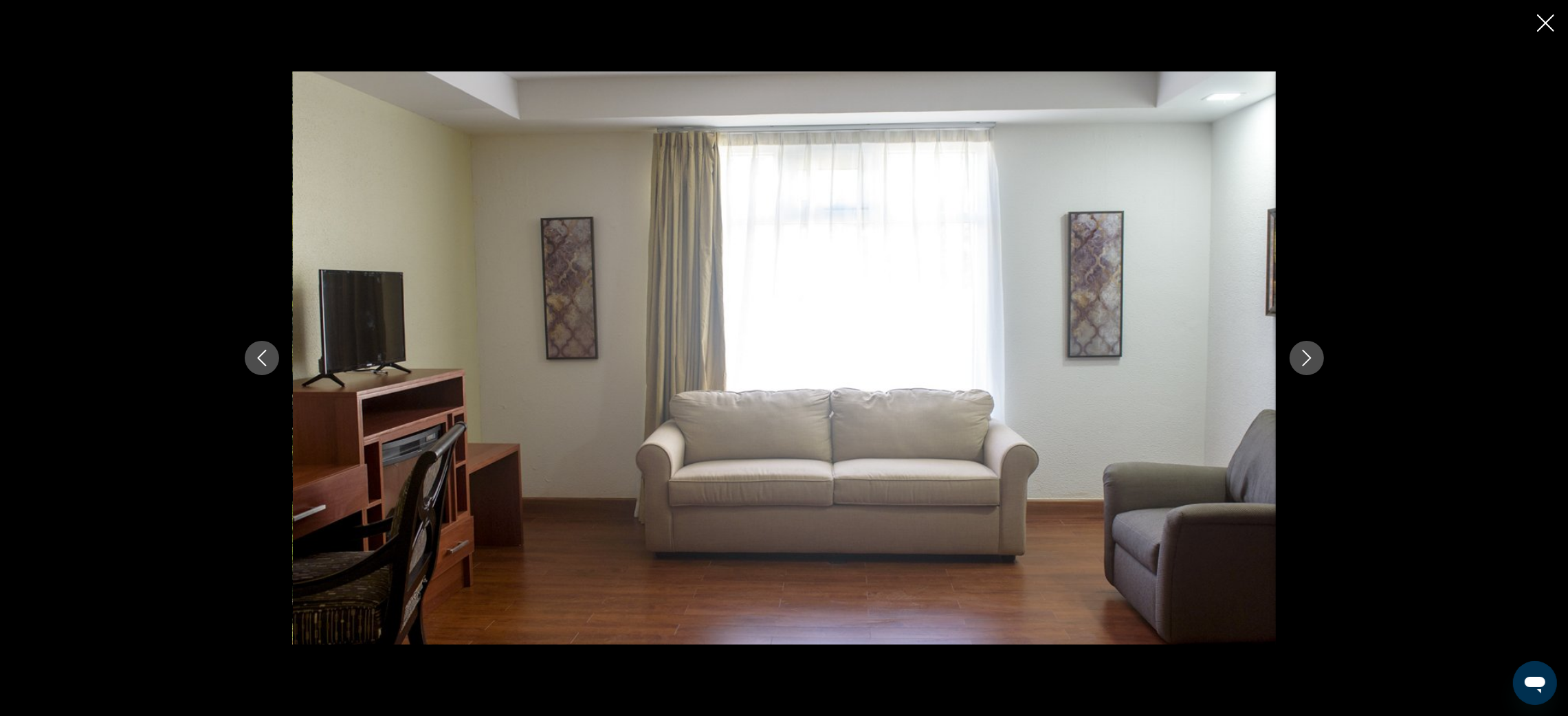
click at [1305, 361] on icon "Next image" at bounding box center [1306, 357] width 16 height 16
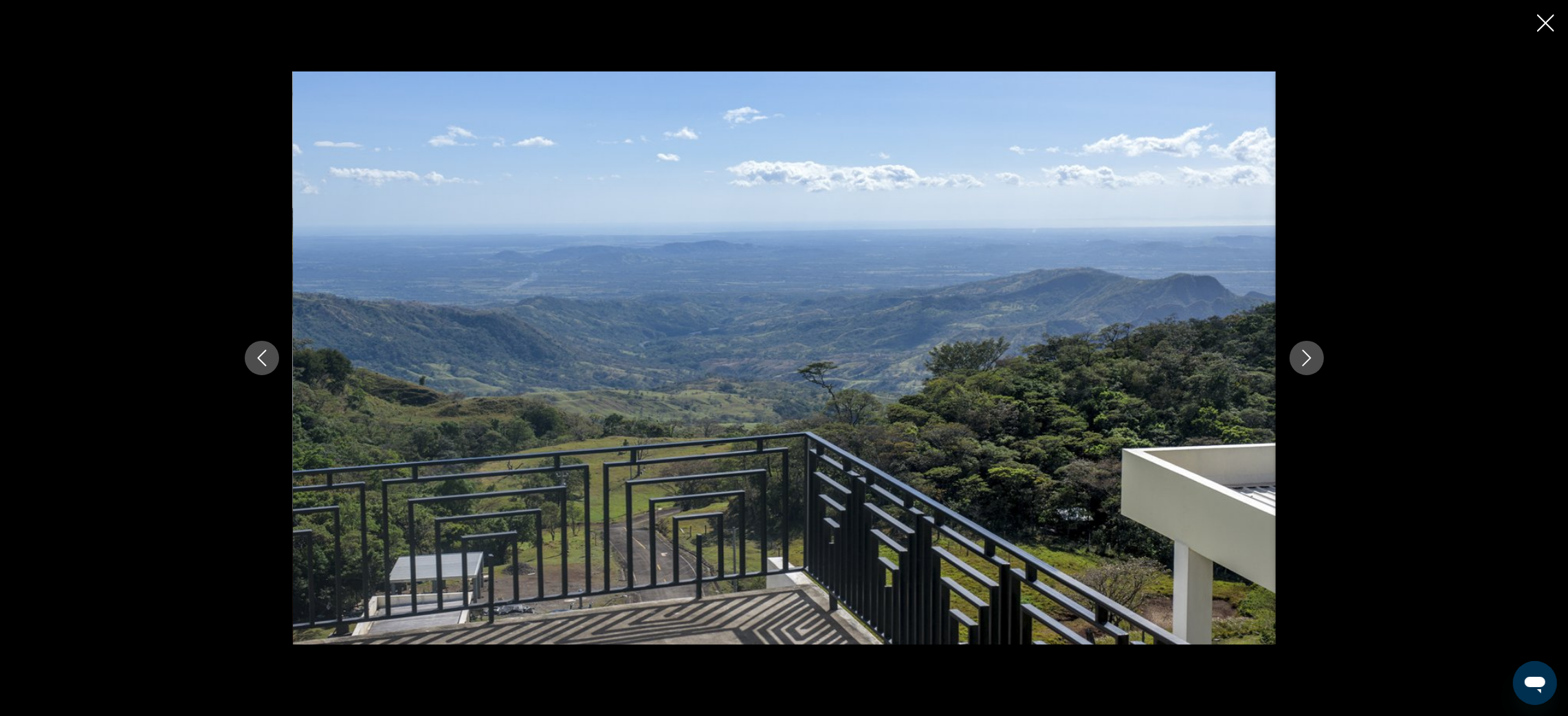
click at [1305, 361] on icon "Next image" at bounding box center [1306, 357] width 16 height 16
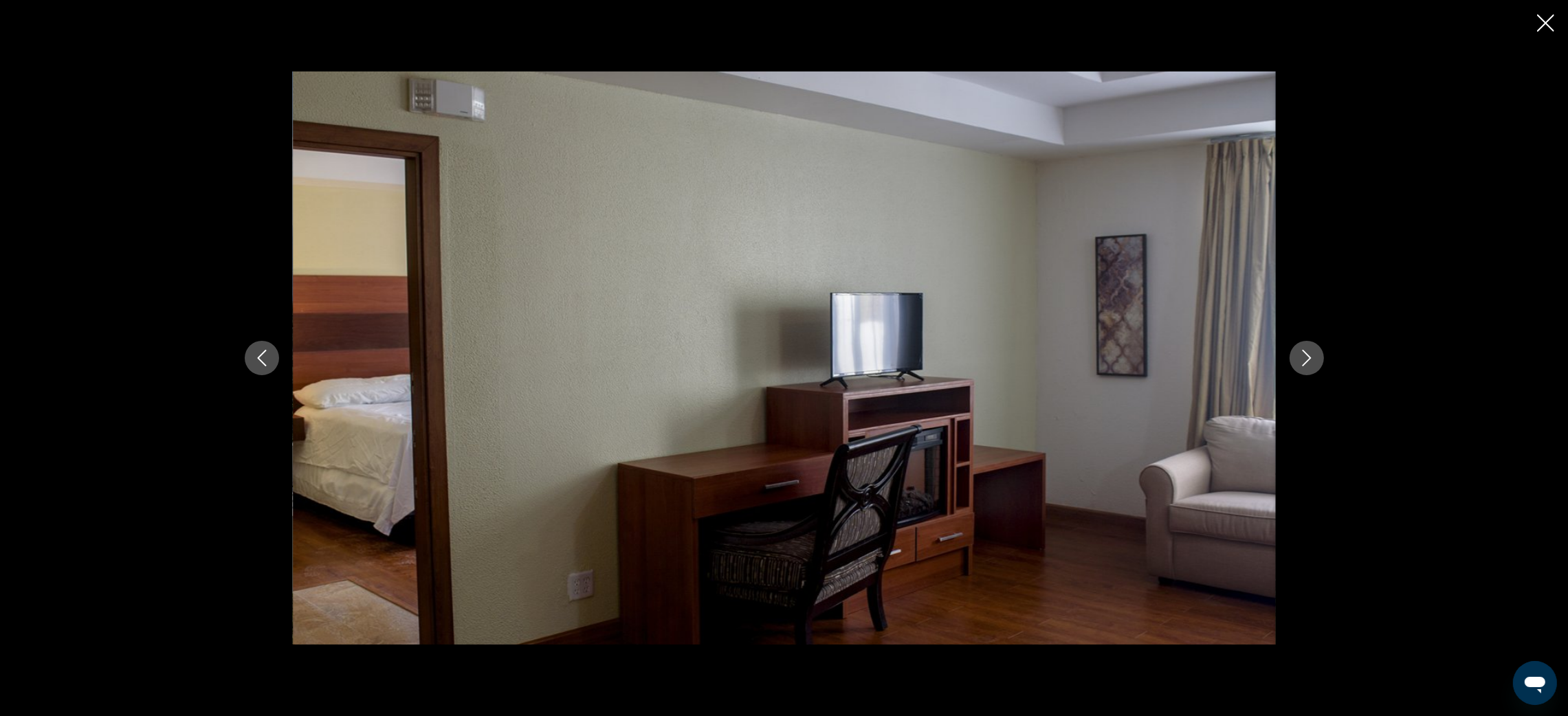
click at [1305, 361] on icon "Next image" at bounding box center [1306, 357] width 16 height 16
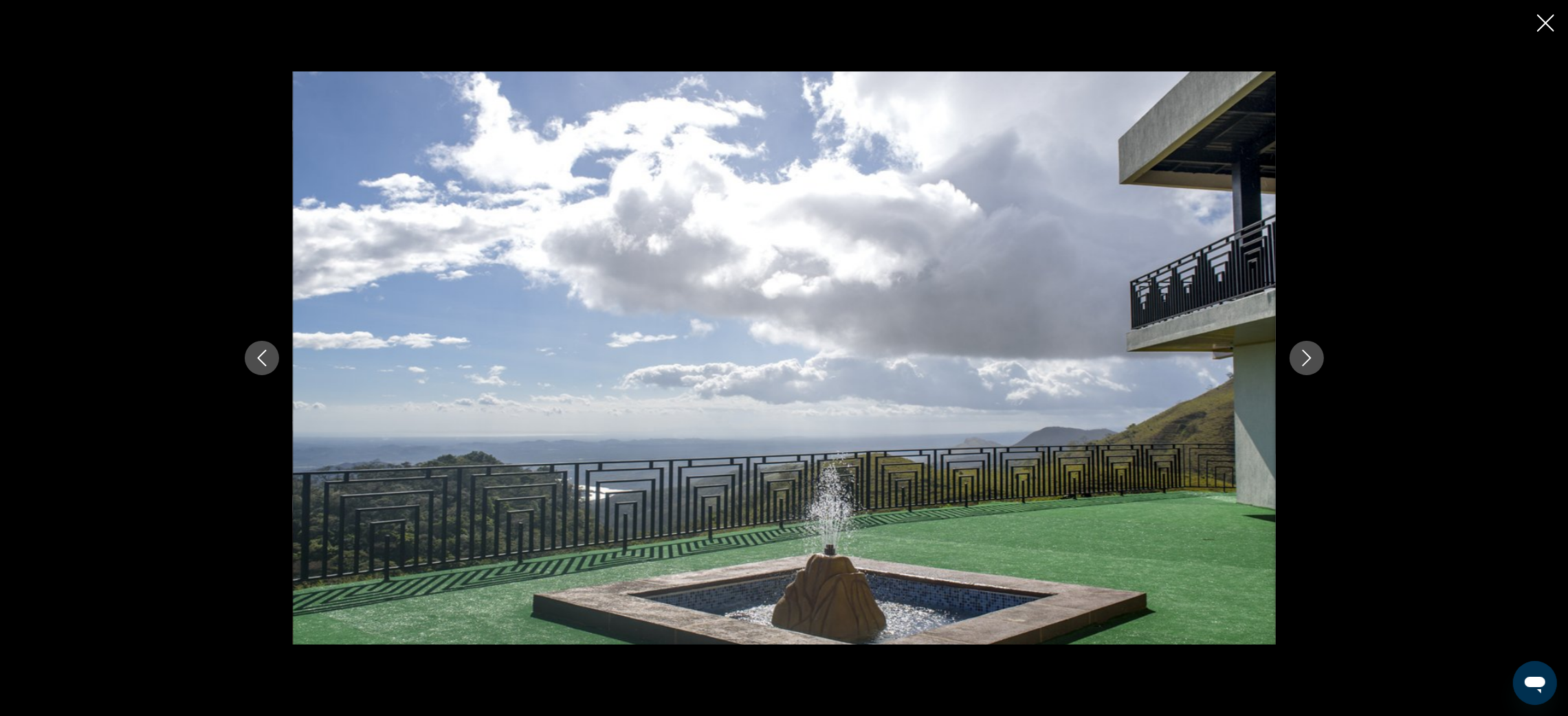
click at [1305, 361] on icon "Next image" at bounding box center [1306, 357] width 16 height 16
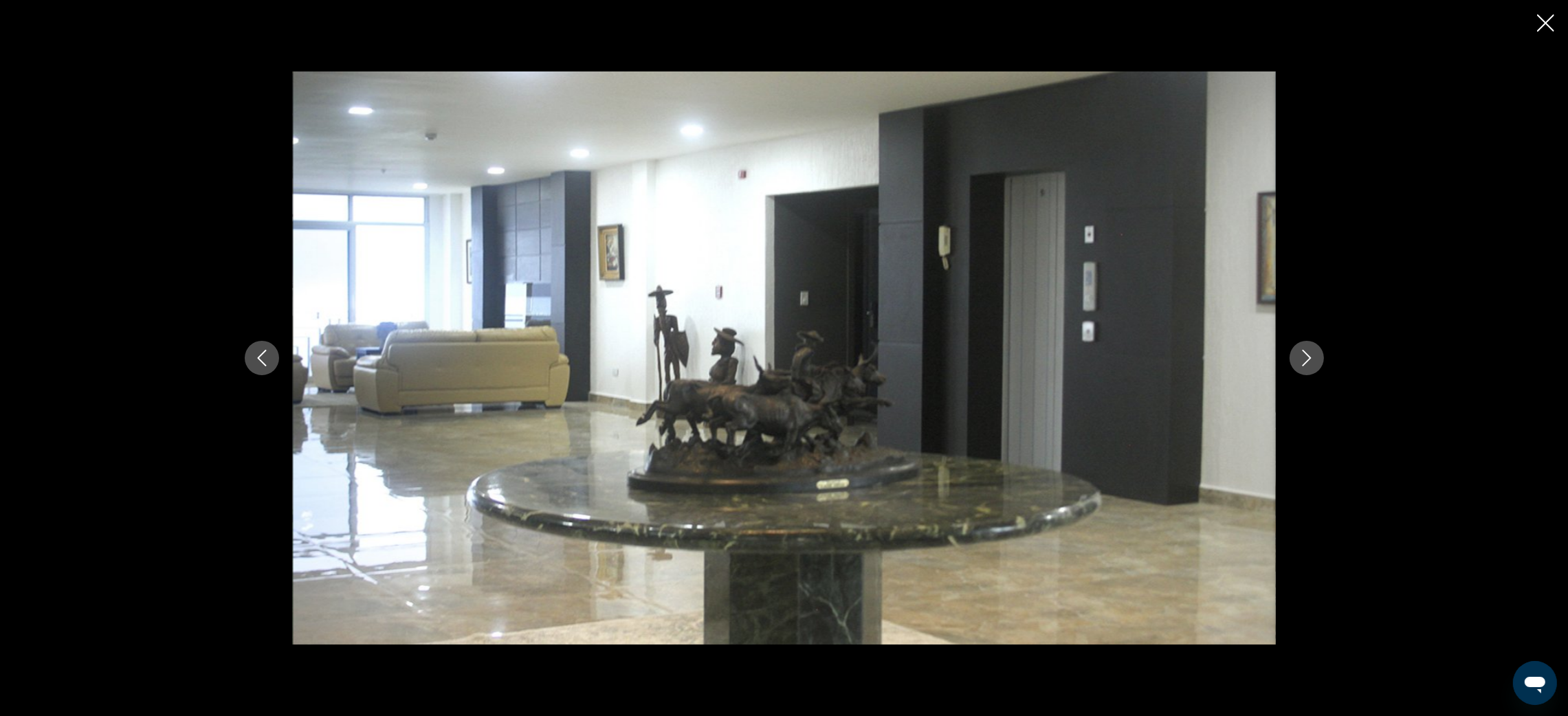
click at [1305, 361] on icon "Next image" at bounding box center [1306, 357] width 16 height 16
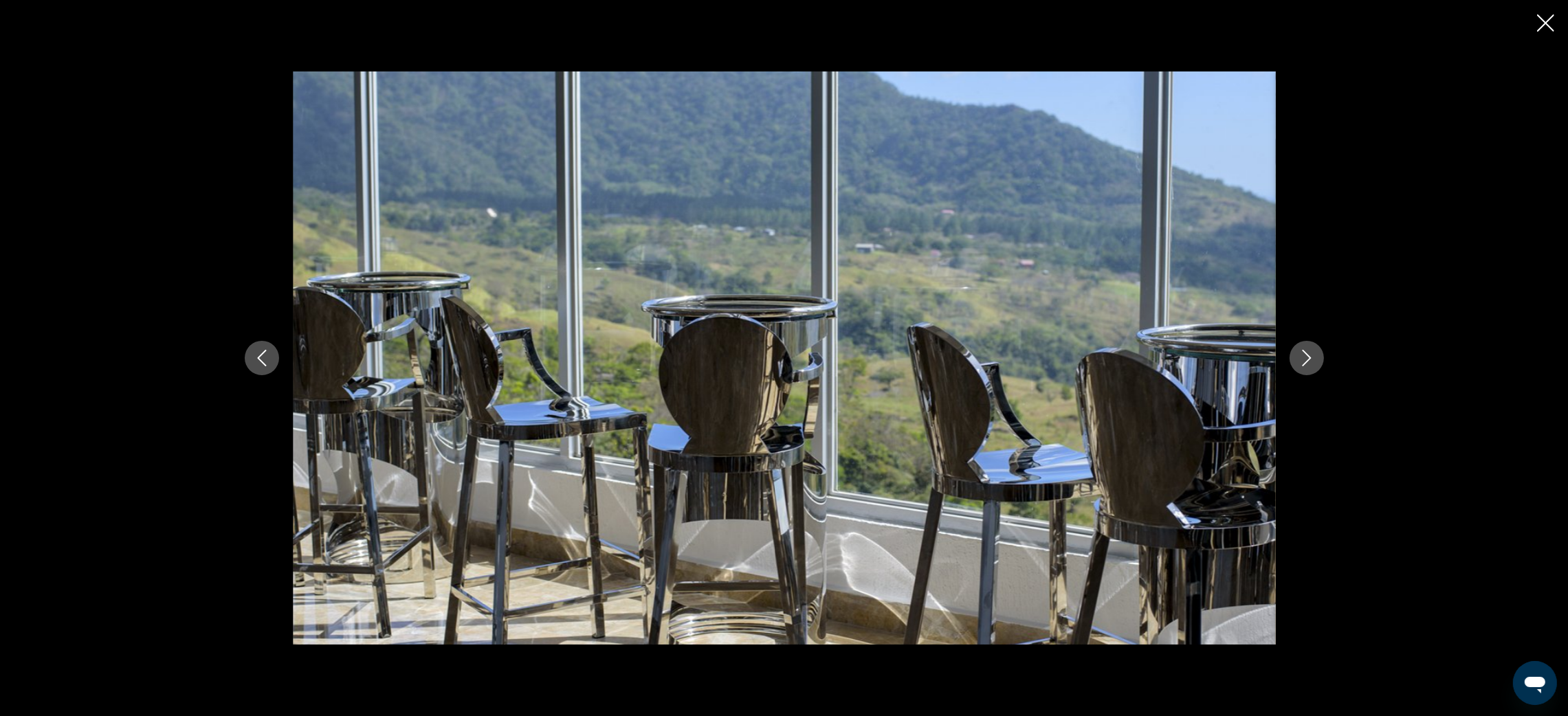
click at [1305, 361] on icon "Next image" at bounding box center [1306, 357] width 16 height 16
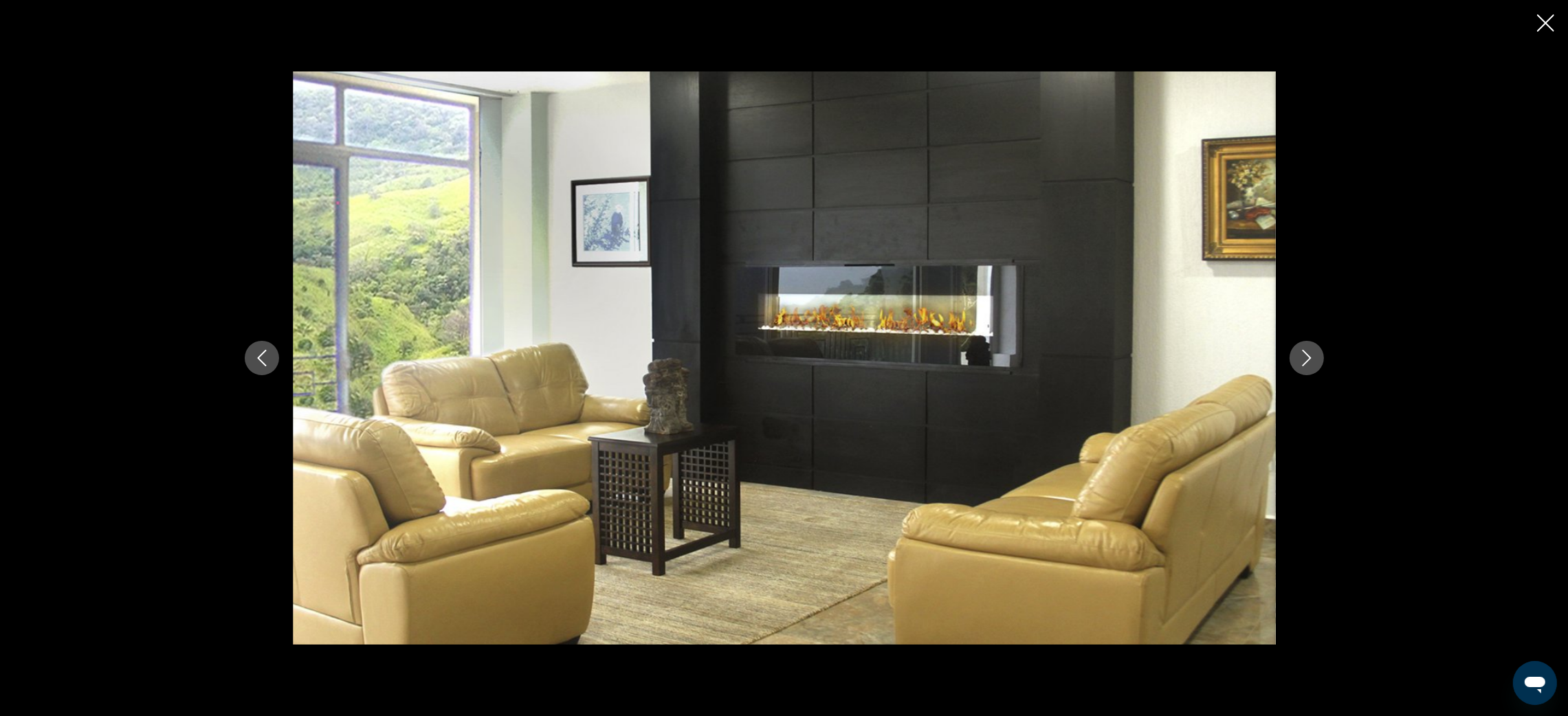
click at [1305, 361] on icon "Next image" at bounding box center [1306, 357] width 16 height 16
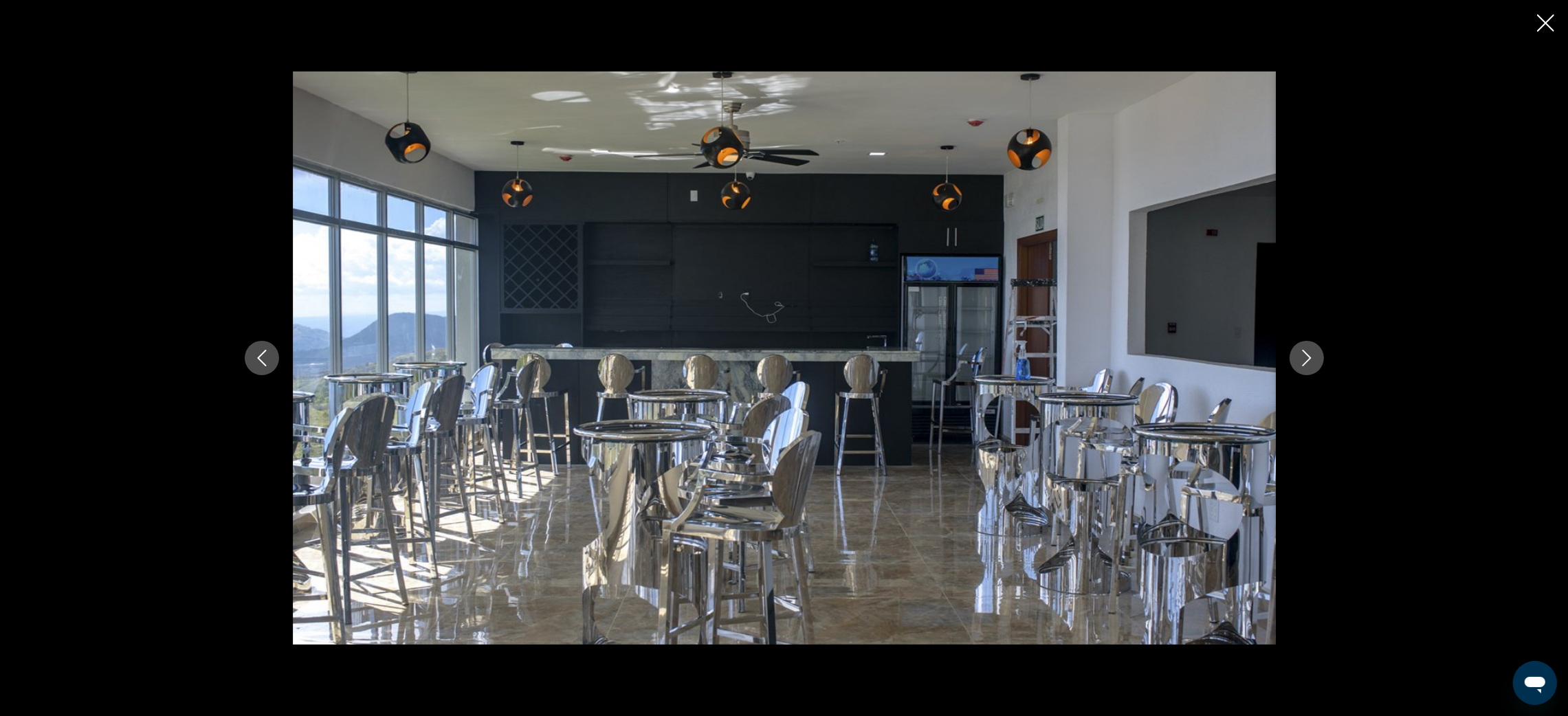
click at [1305, 361] on icon "Next image" at bounding box center [1306, 357] width 16 height 16
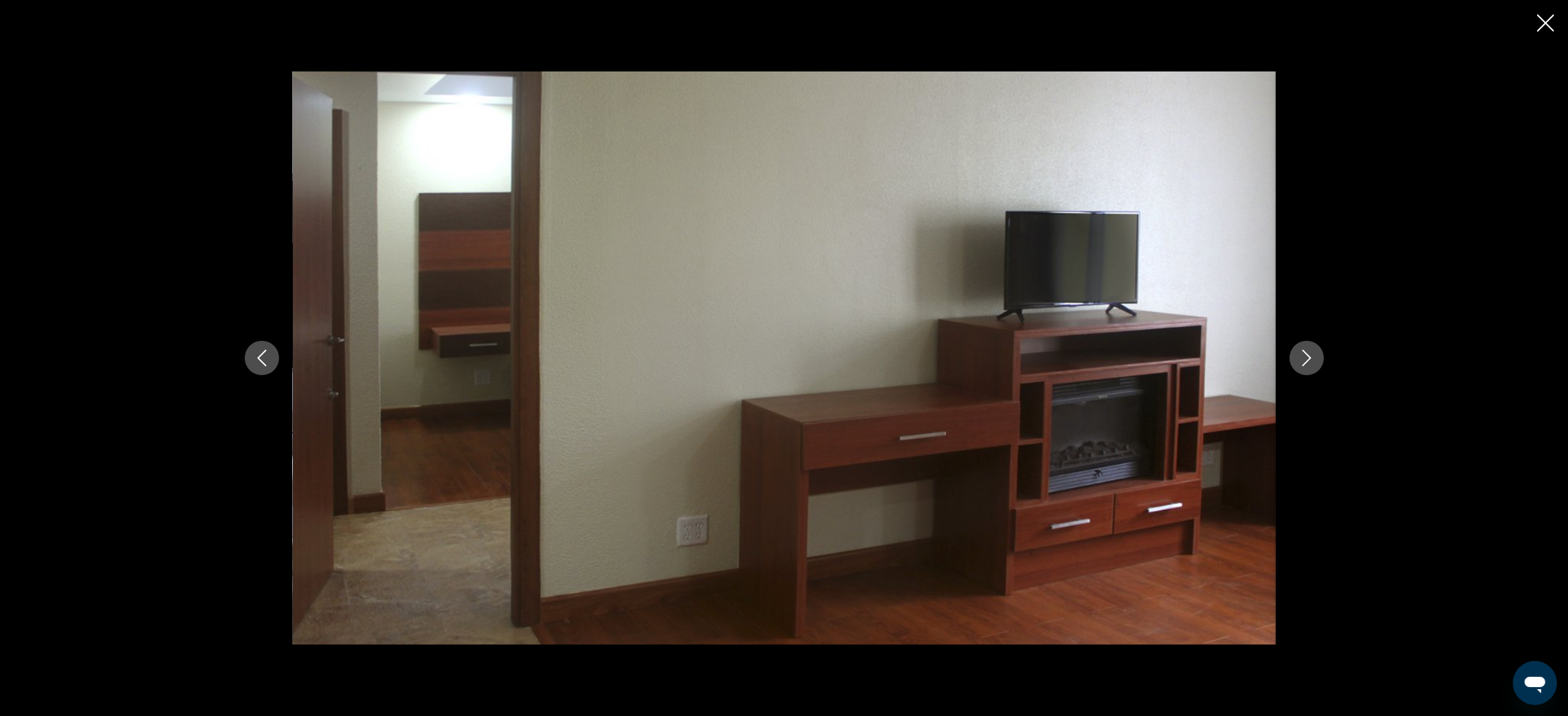
click at [1305, 361] on icon "Next image" at bounding box center [1306, 357] width 16 height 16
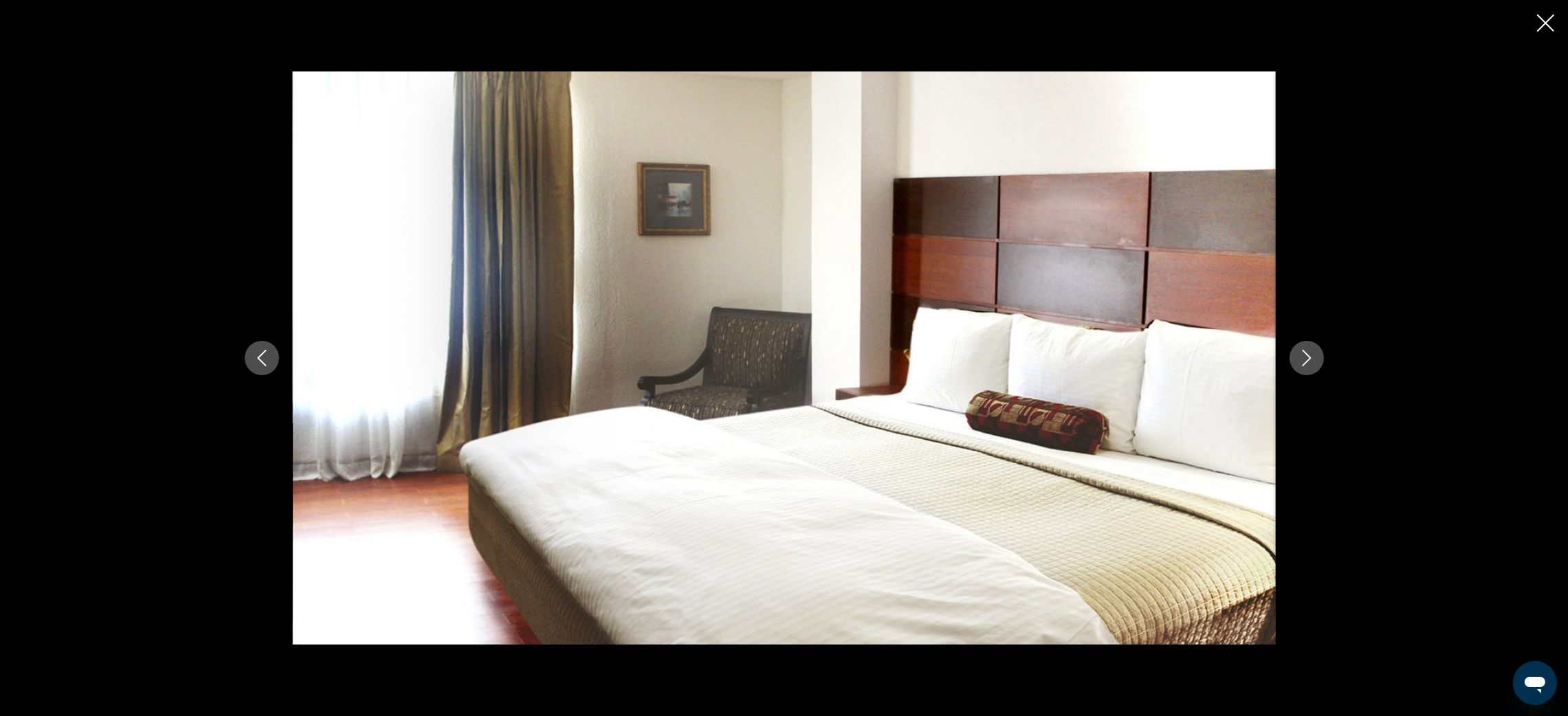
click at [1305, 361] on icon "Next image" at bounding box center [1306, 357] width 16 height 16
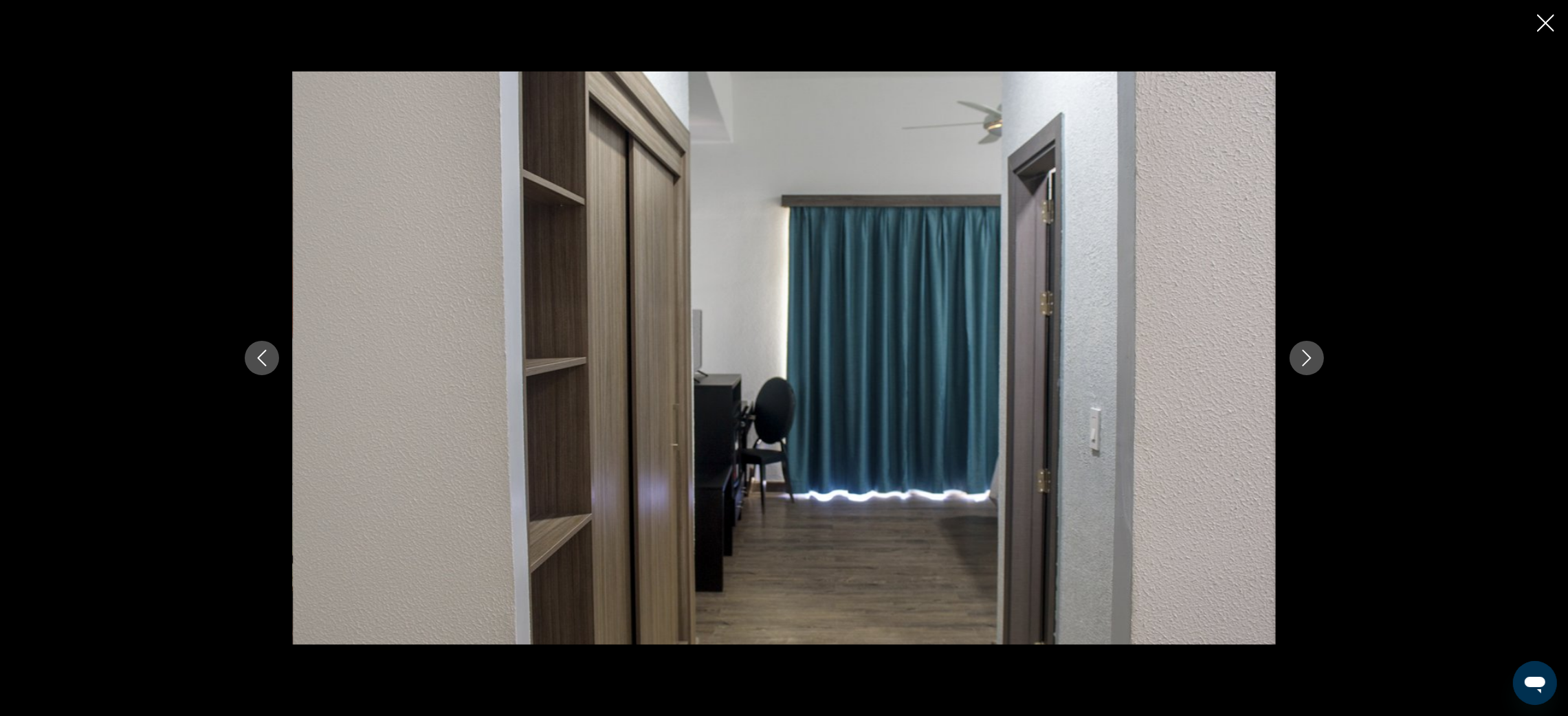
click at [1305, 361] on icon "Next image" at bounding box center [1306, 357] width 16 height 16
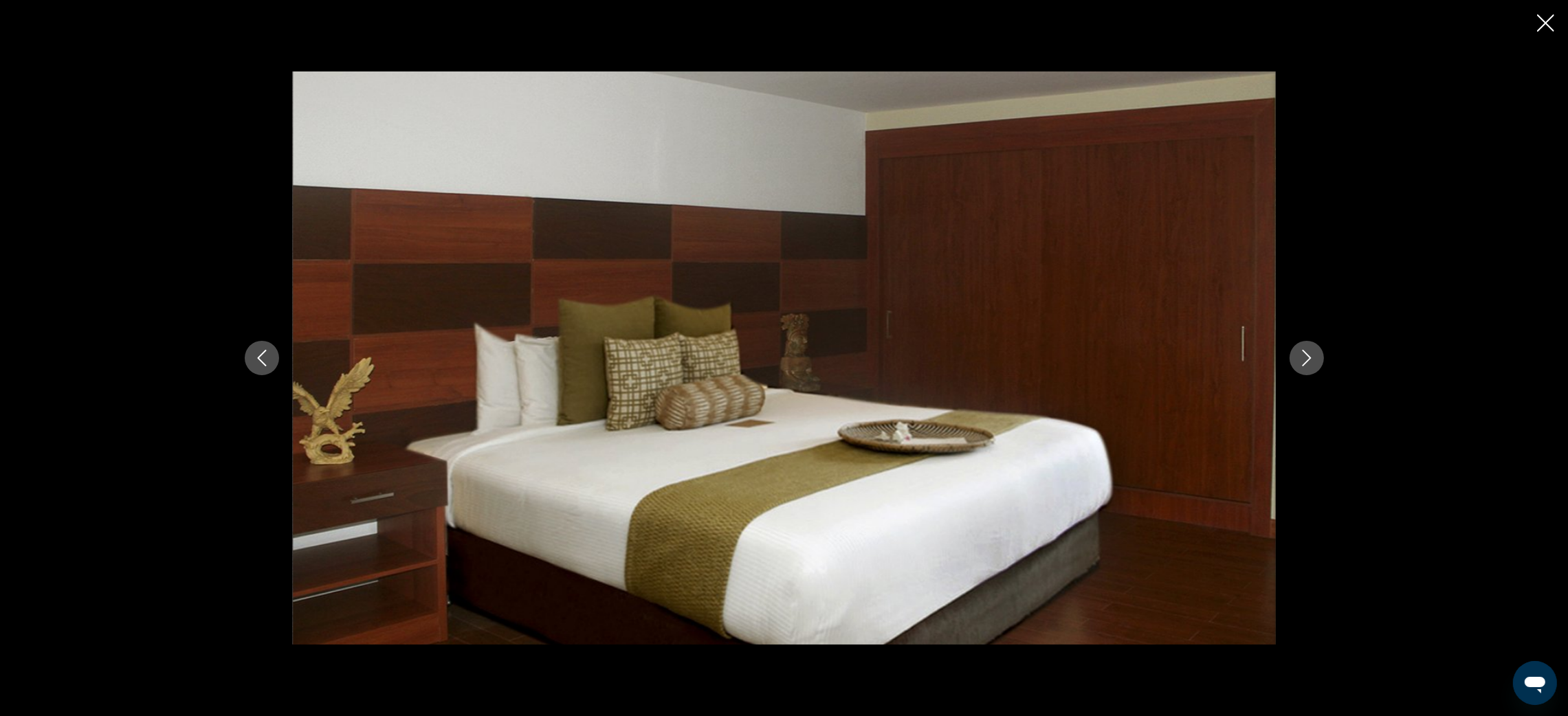
click at [1305, 361] on icon "Next image" at bounding box center [1306, 357] width 16 height 16
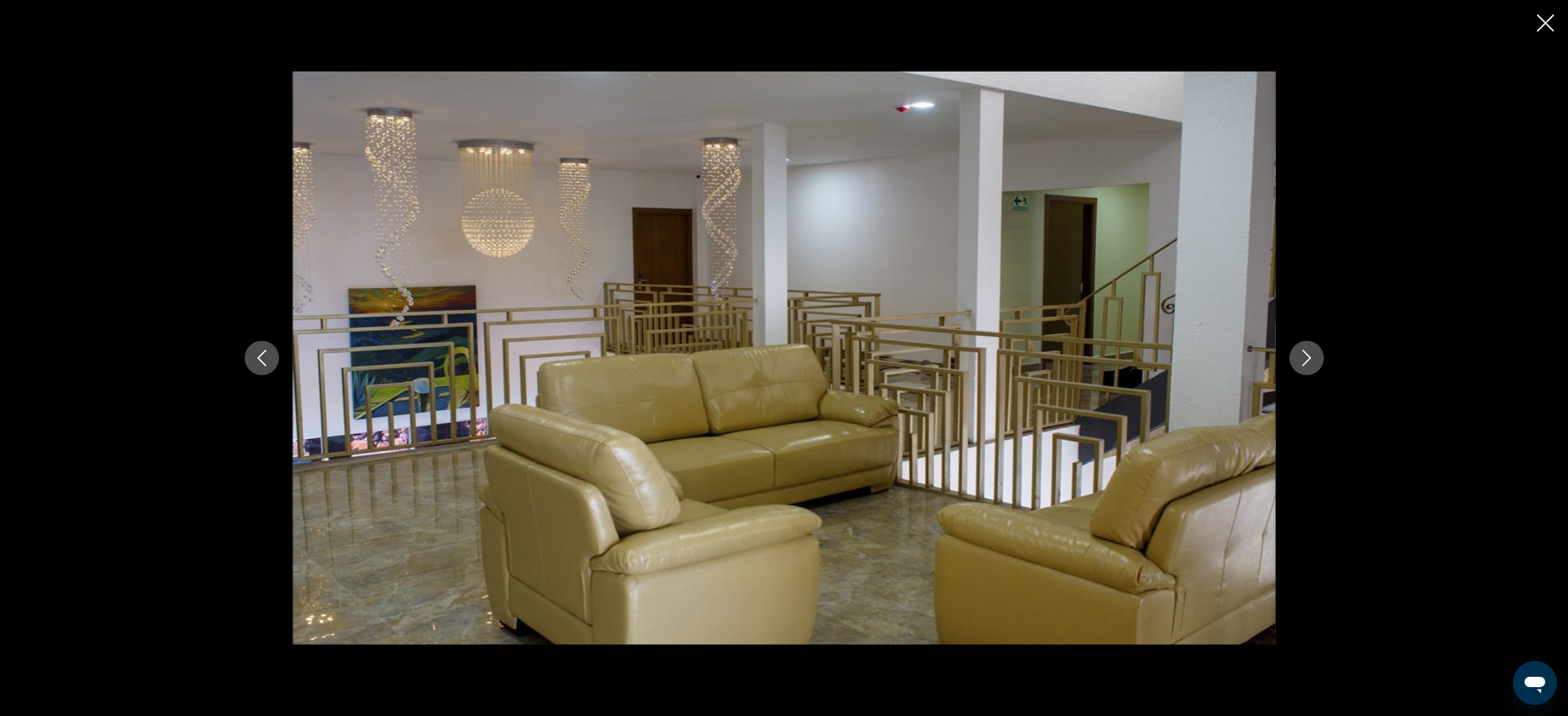
click at [1305, 361] on icon "Next image" at bounding box center [1306, 357] width 16 height 16
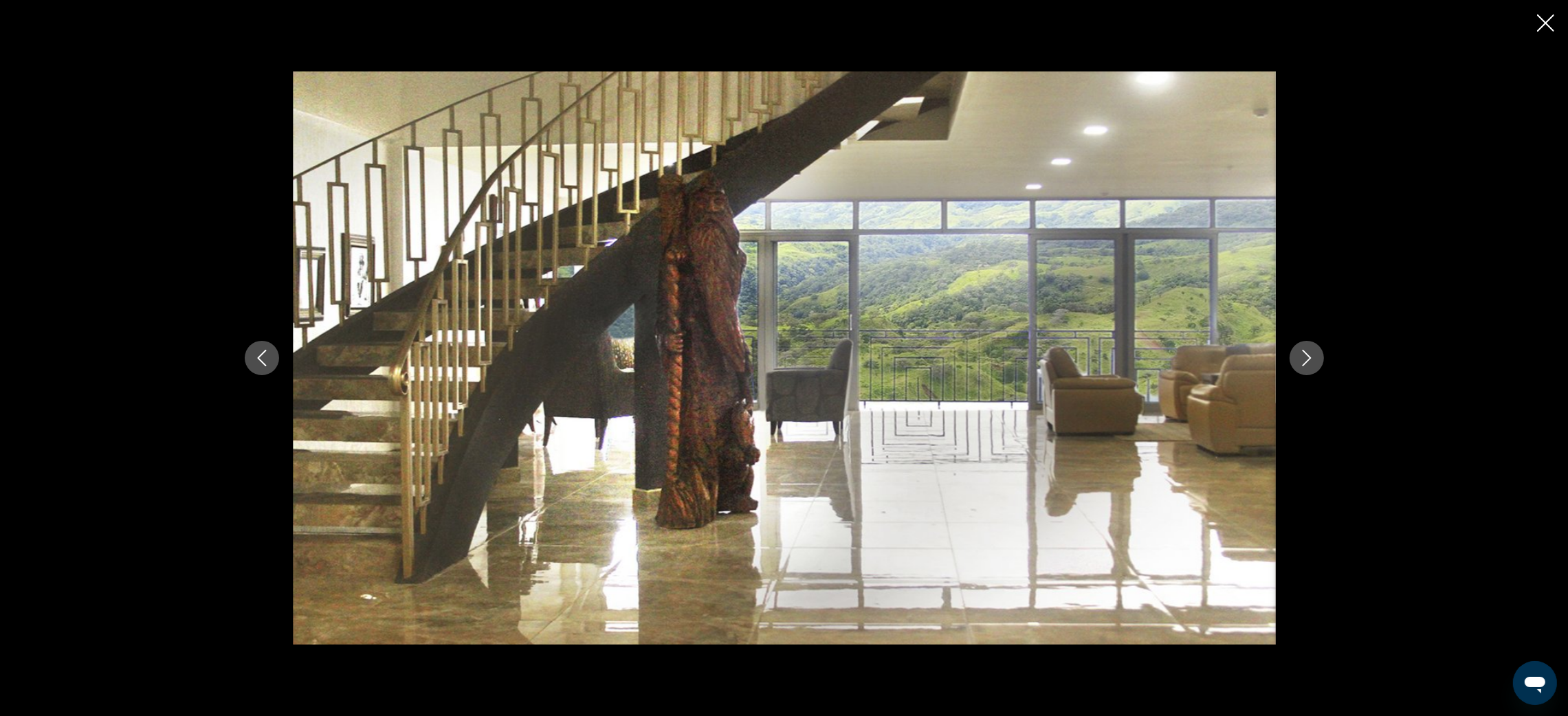
click at [1305, 361] on icon "Next image" at bounding box center [1306, 357] width 16 height 16
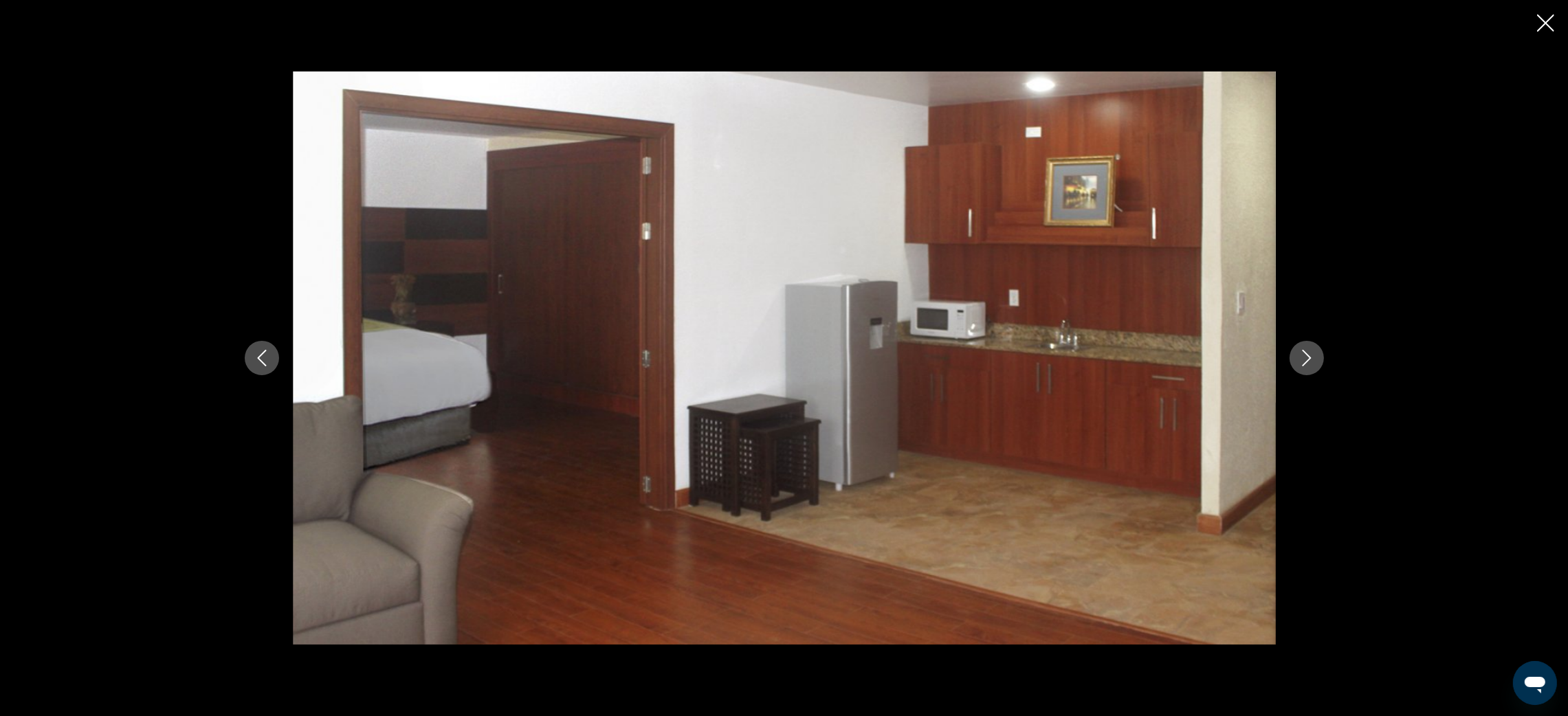
click at [1305, 361] on icon "Next image" at bounding box center [1306, 357] width 16 height 16
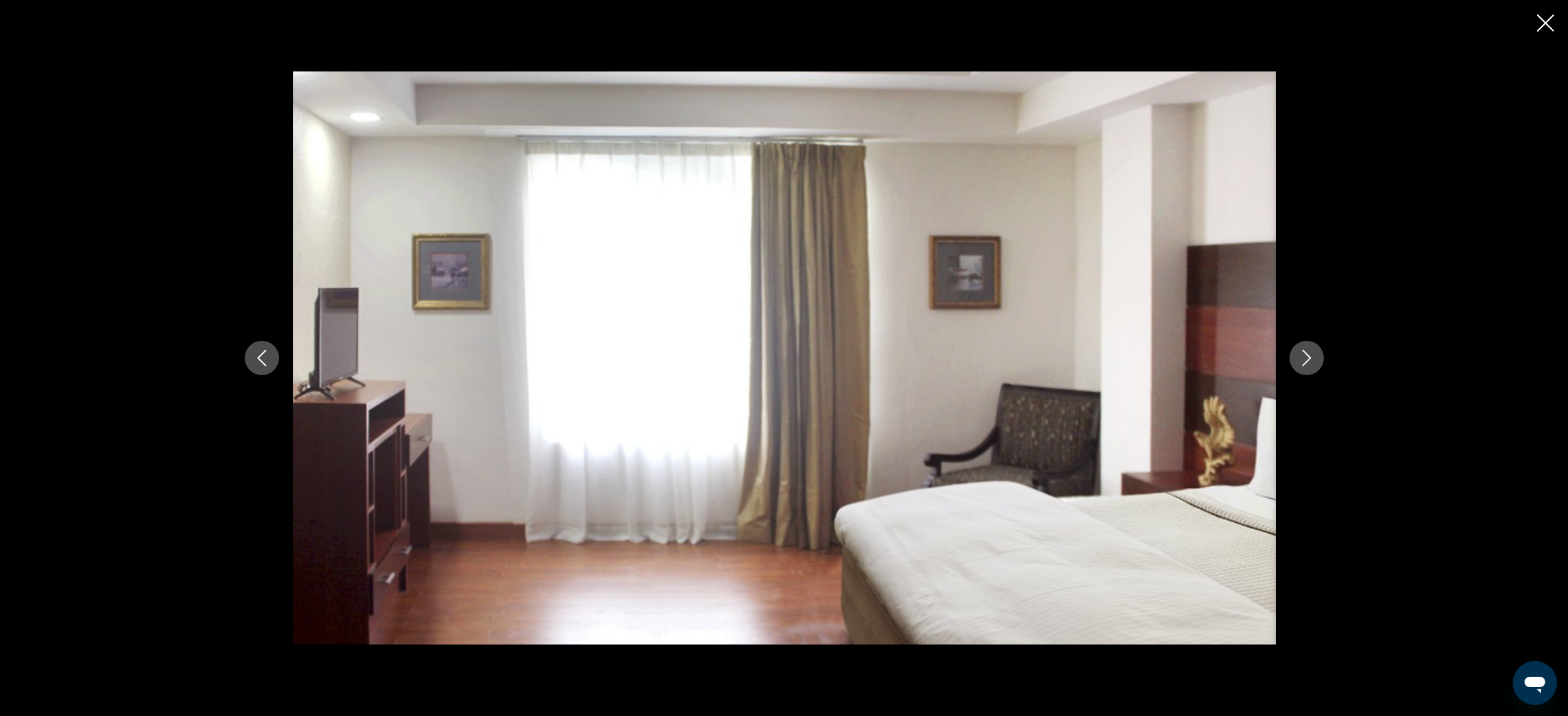
click at [1305, 361] on icon "Next image" at bounding box center [1306, 357] width 16 height 16
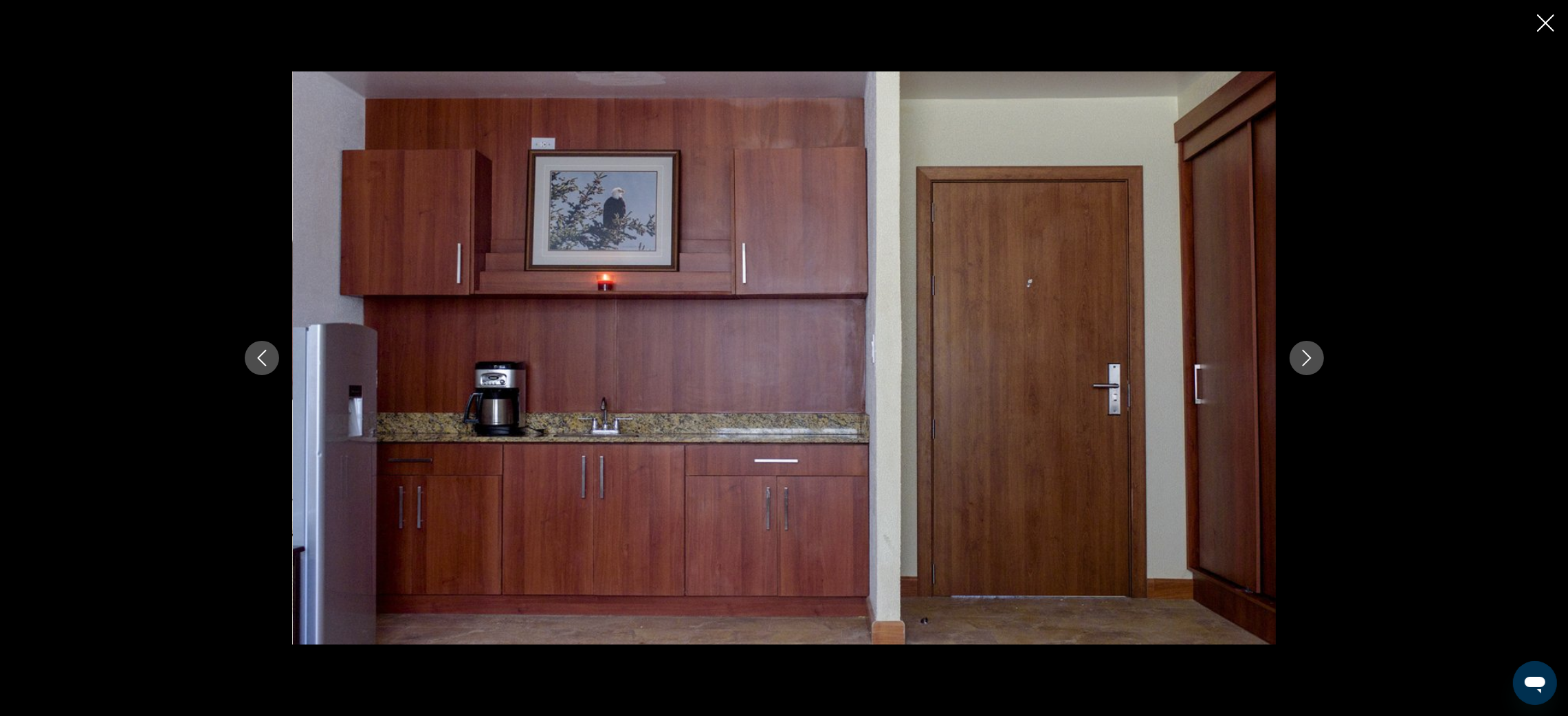
click at [1305, 361] on icon "Next image" at bounding box center [1306, 357] width 16 height 16
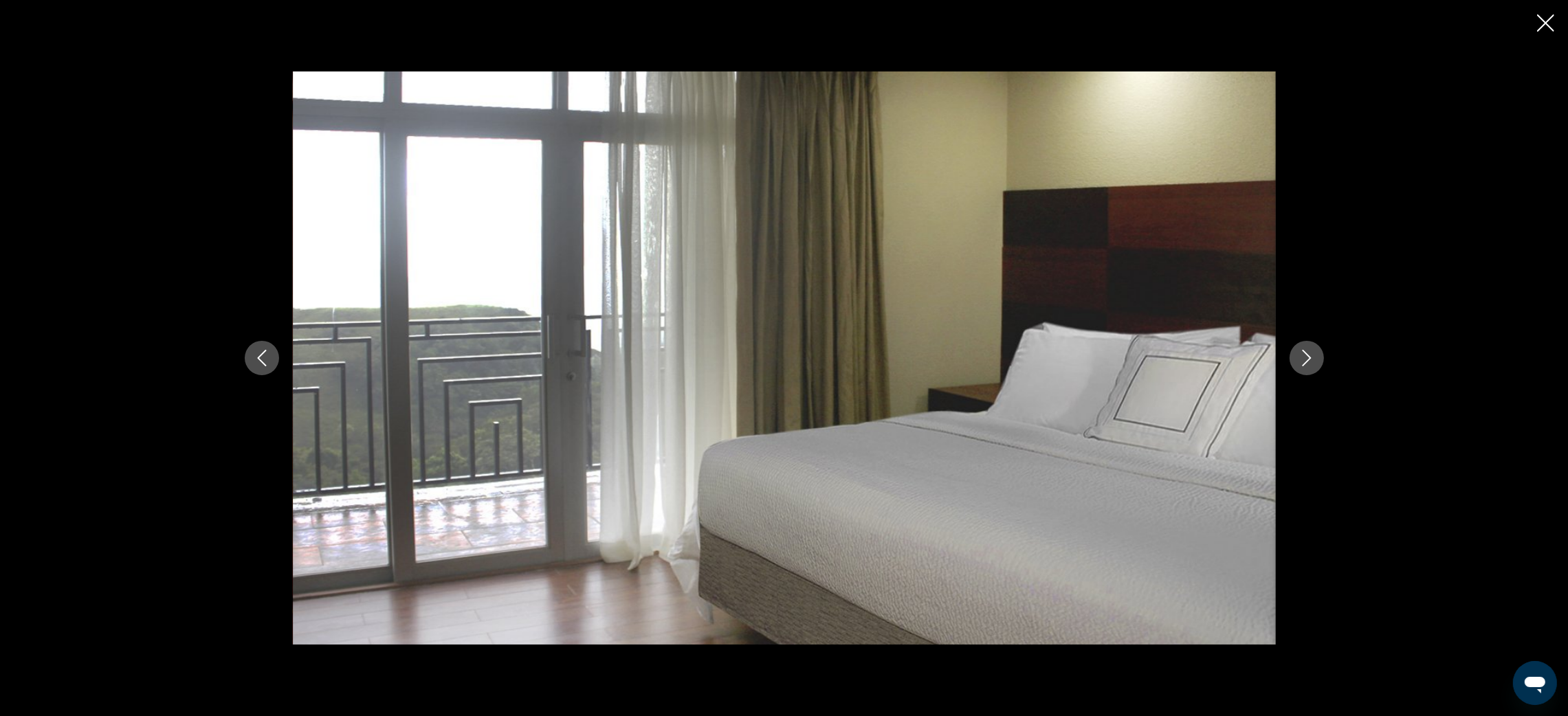
click at [1305, 361] on icon "Next image" at bounding box center [1306, 357] width 16 height 16
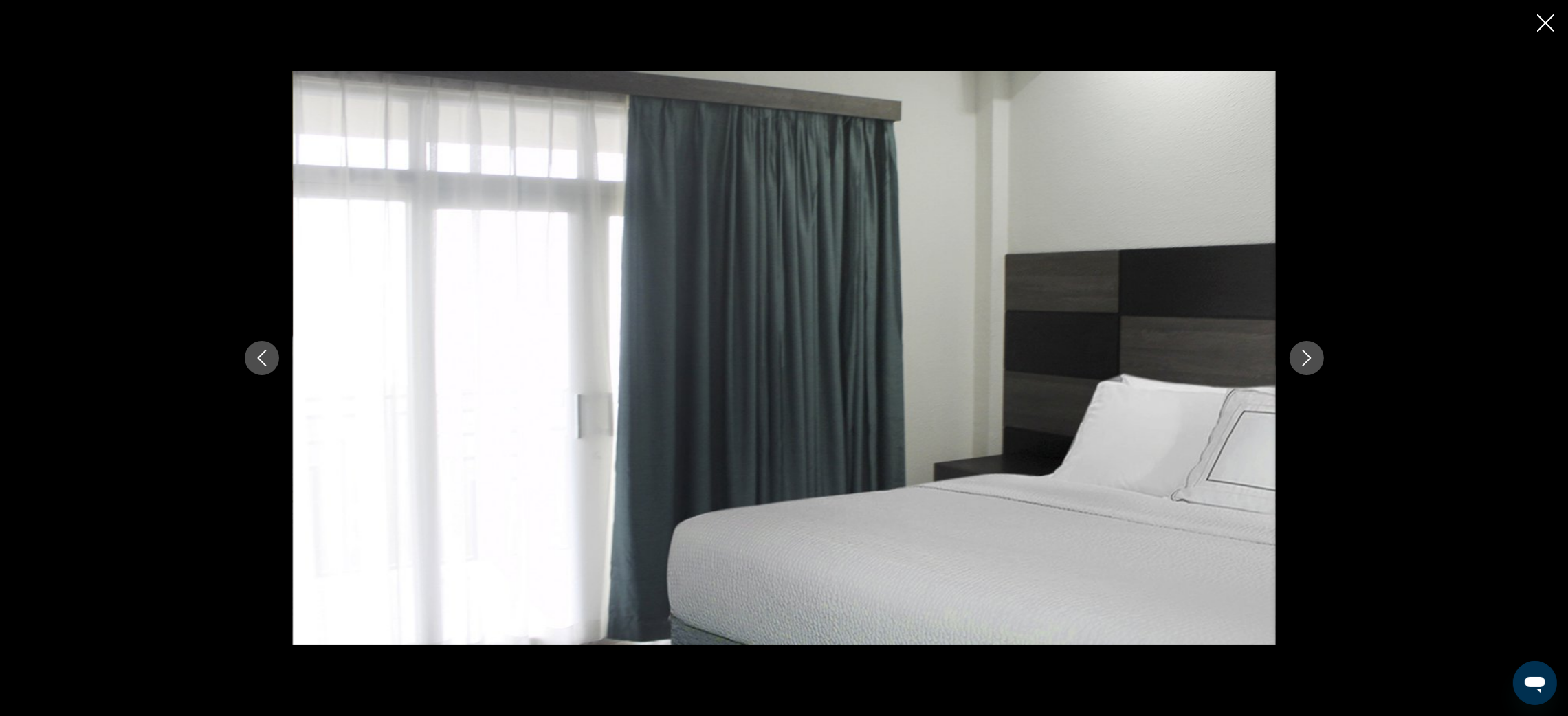
click at [1305, 361] on icon "Next image" at bounding box center [1306, 357] width 16 height 16
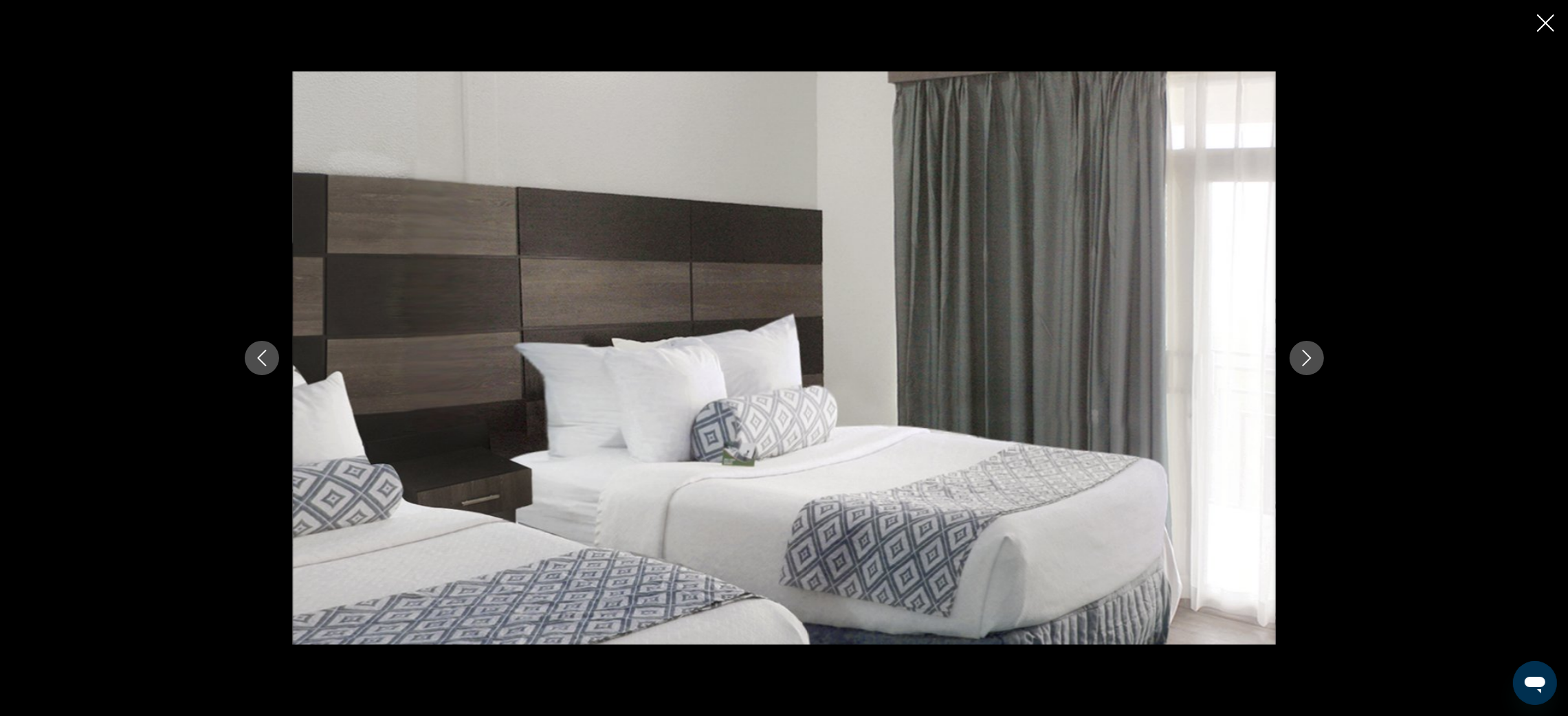
click at [1305, 361] on icon "Next image" at bounding box center [1306, 357] width 16 height 16
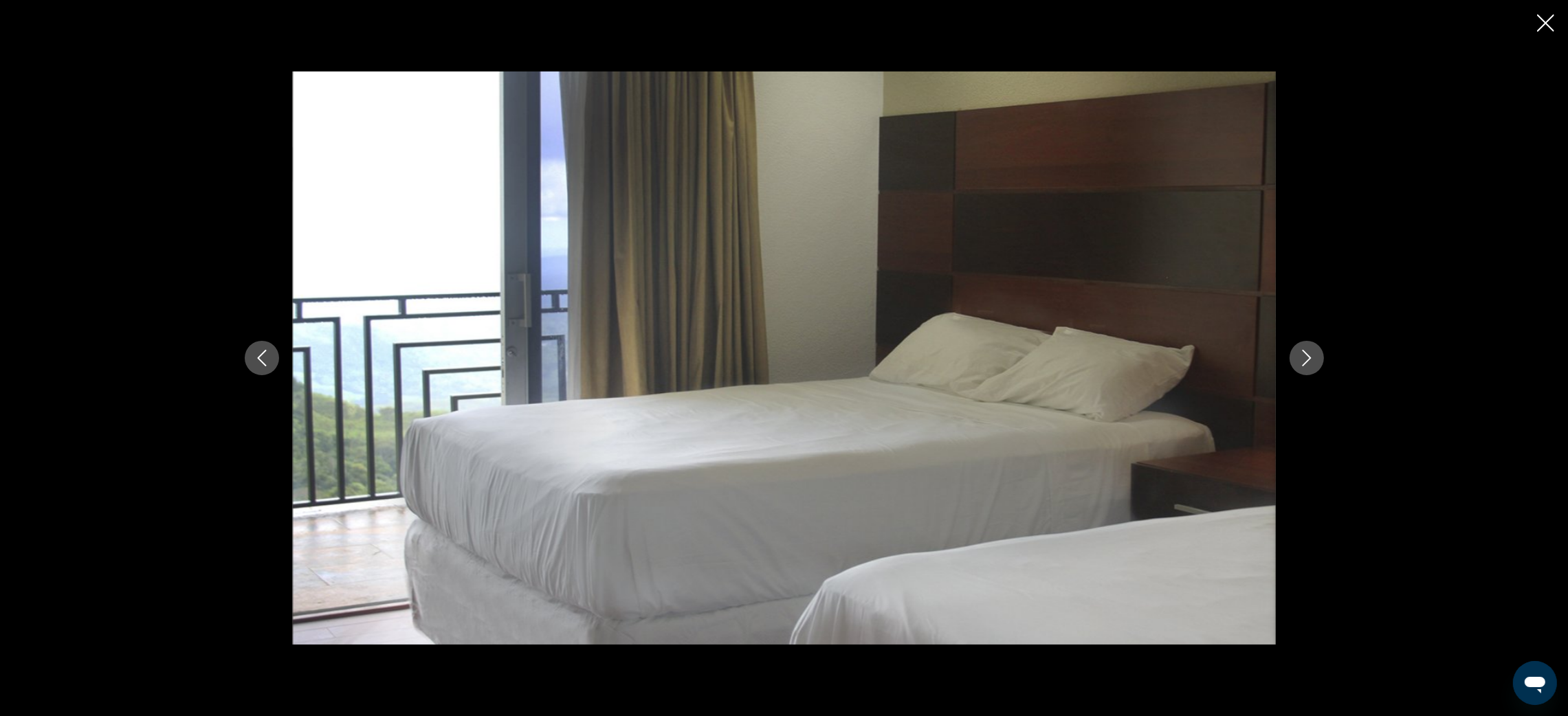
click at [1305, 361] on icon "Next image" at bounding box center [1306, 357] width 16 height 16
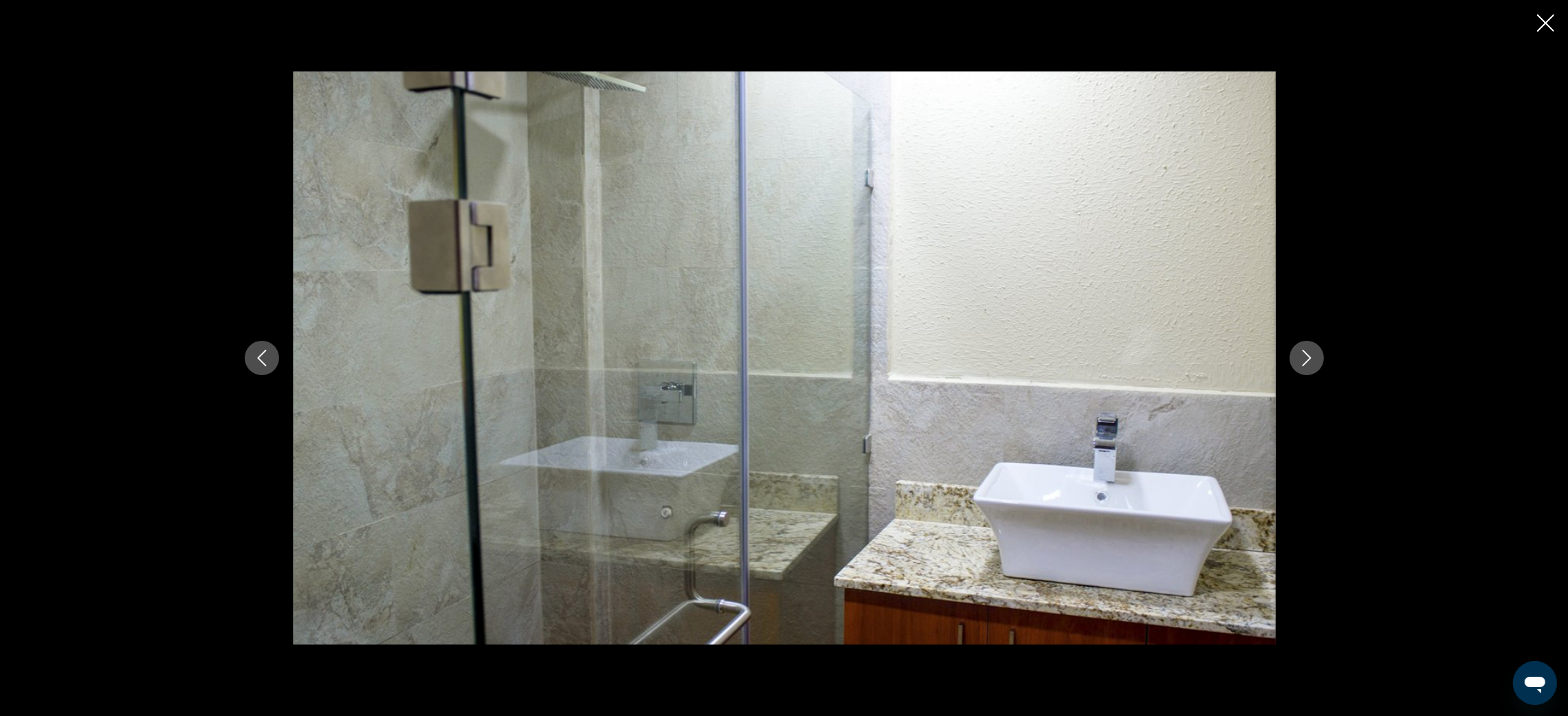
click at [1305, 361] on icon "Next image" at bounding box center [1306, 357] width 16 height 16
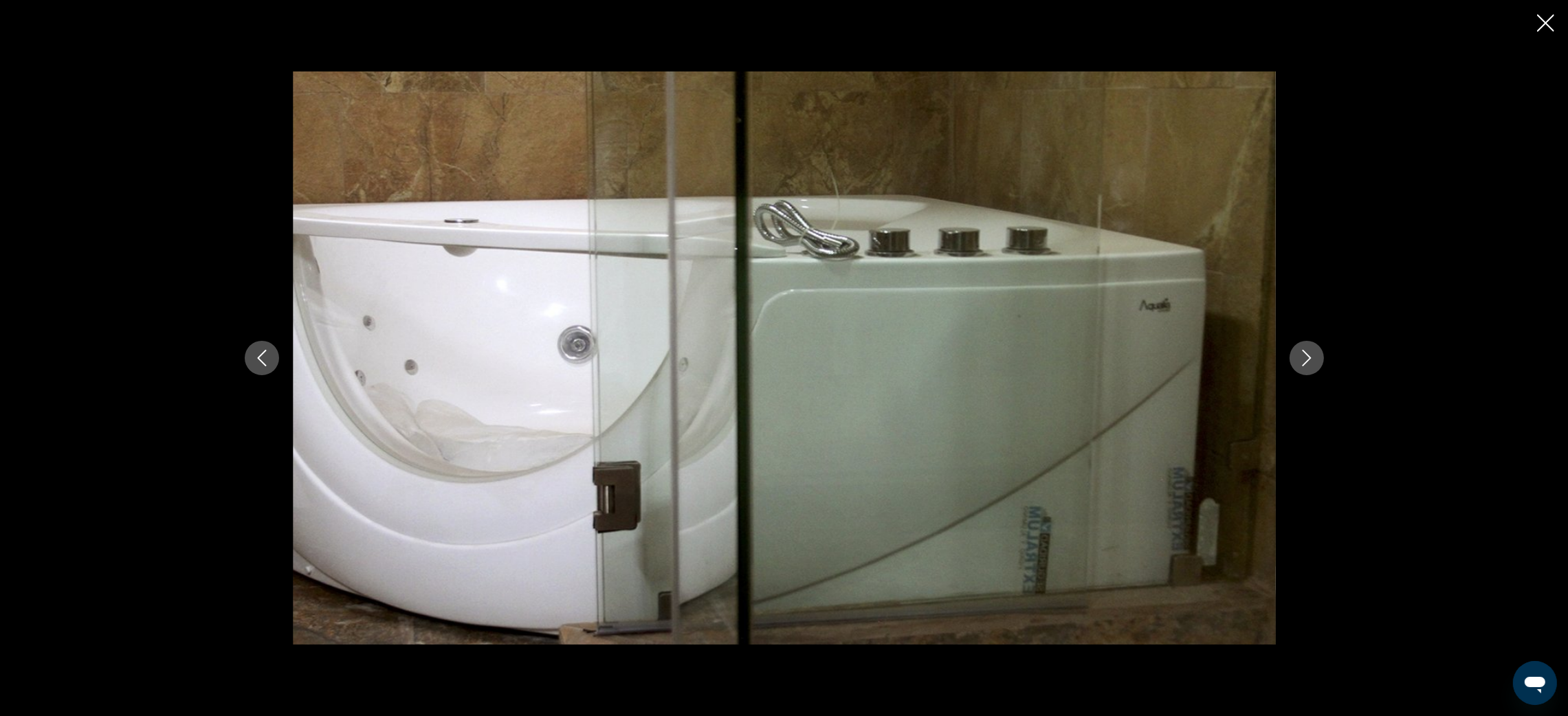
click at [1305, 361] on icon "Next image" at bounding box center [1306, 357] width 16 height 16
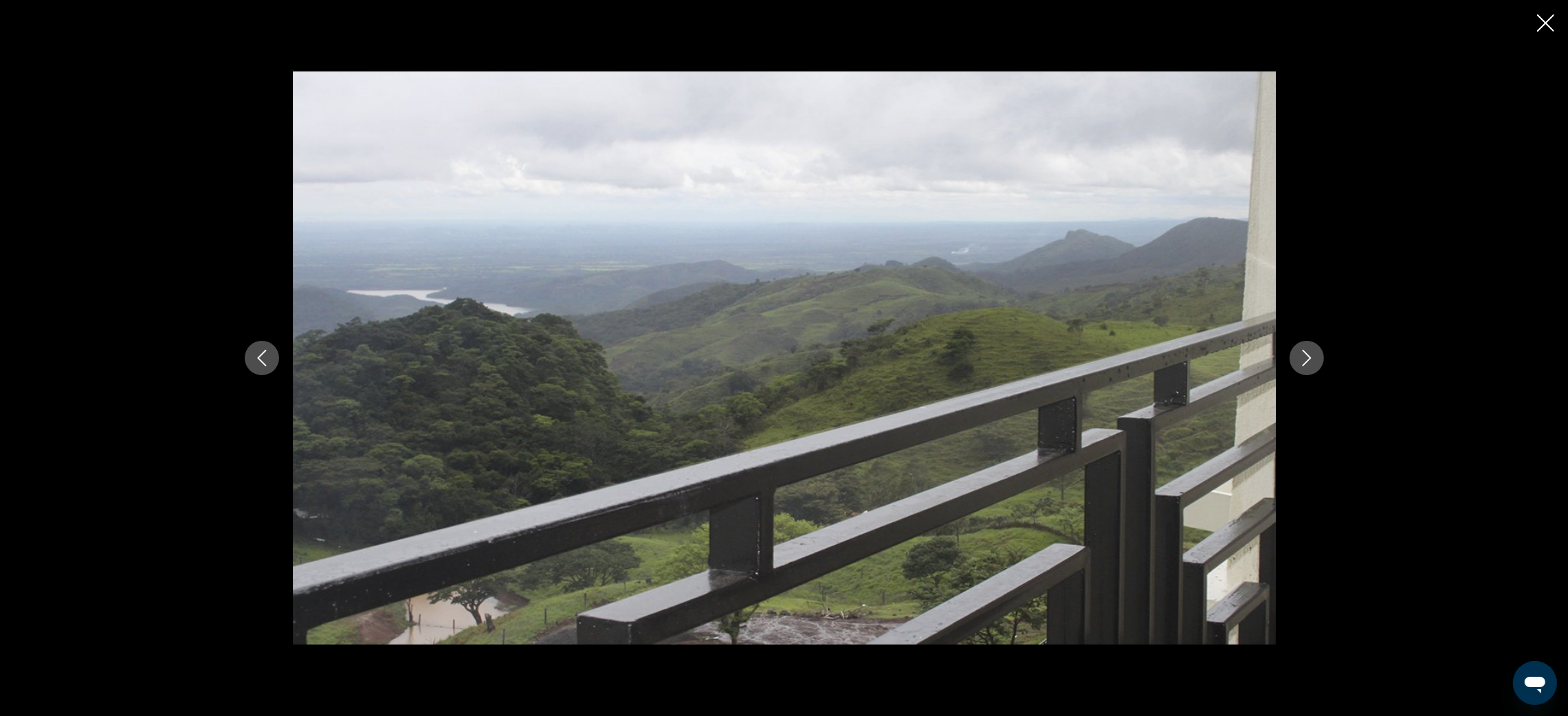
click at [1305, 361] on icon "Next image" at bounding box center [1306, 357] width 16 height 16
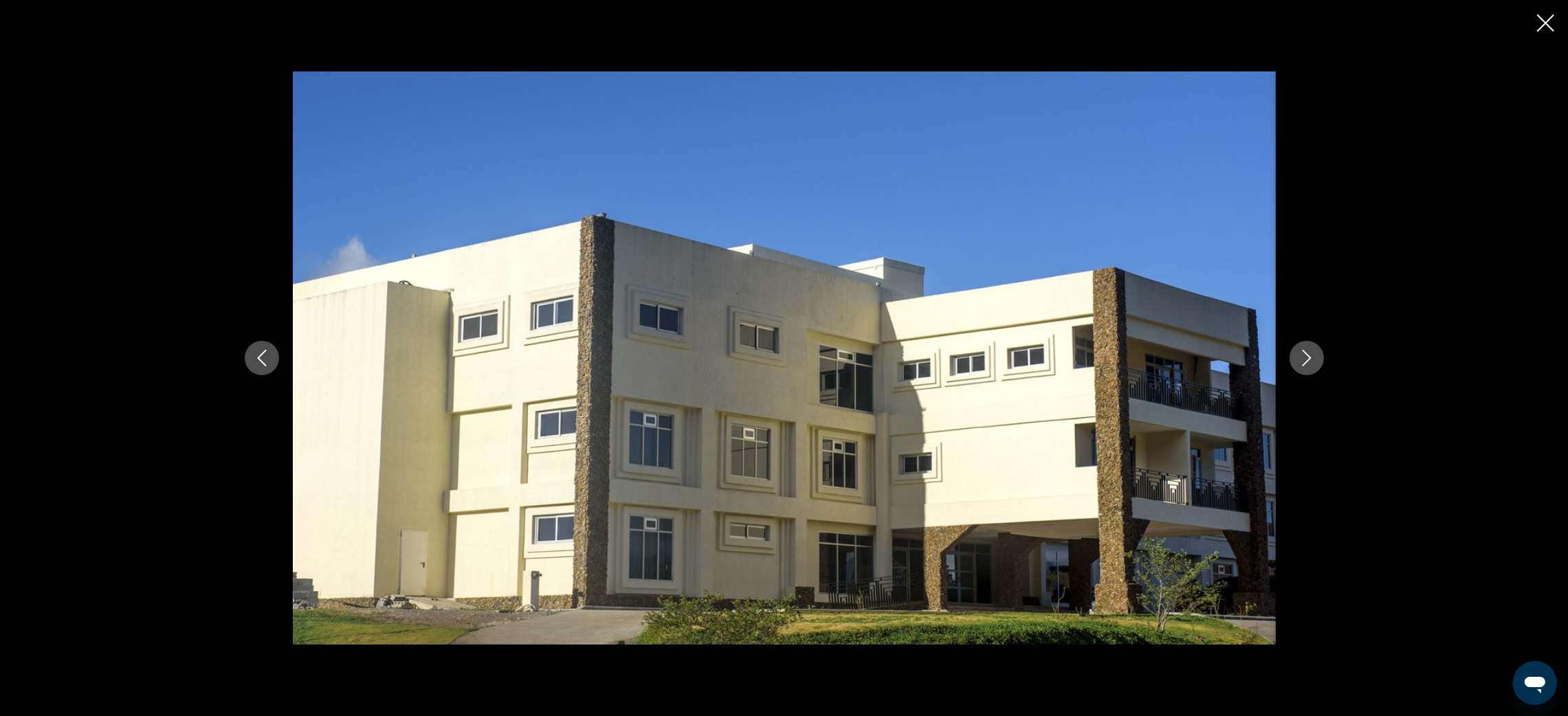
click at [1540, 22] on icon "Close slideshow" at bounding box center [1546, 23] width 17 height 17
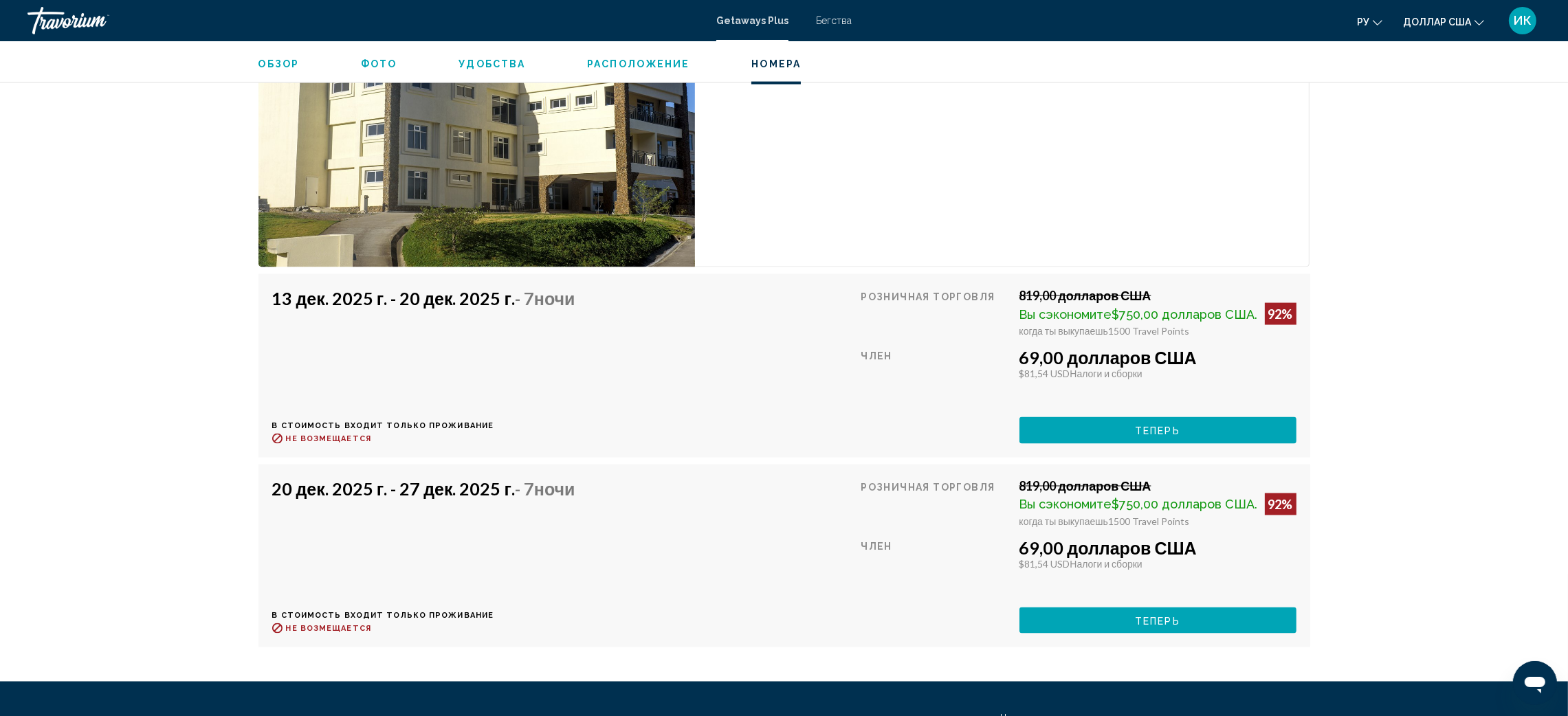
scroll to position [3224, 0]
